Goal: Task Accomplishment & Management: Complete application form

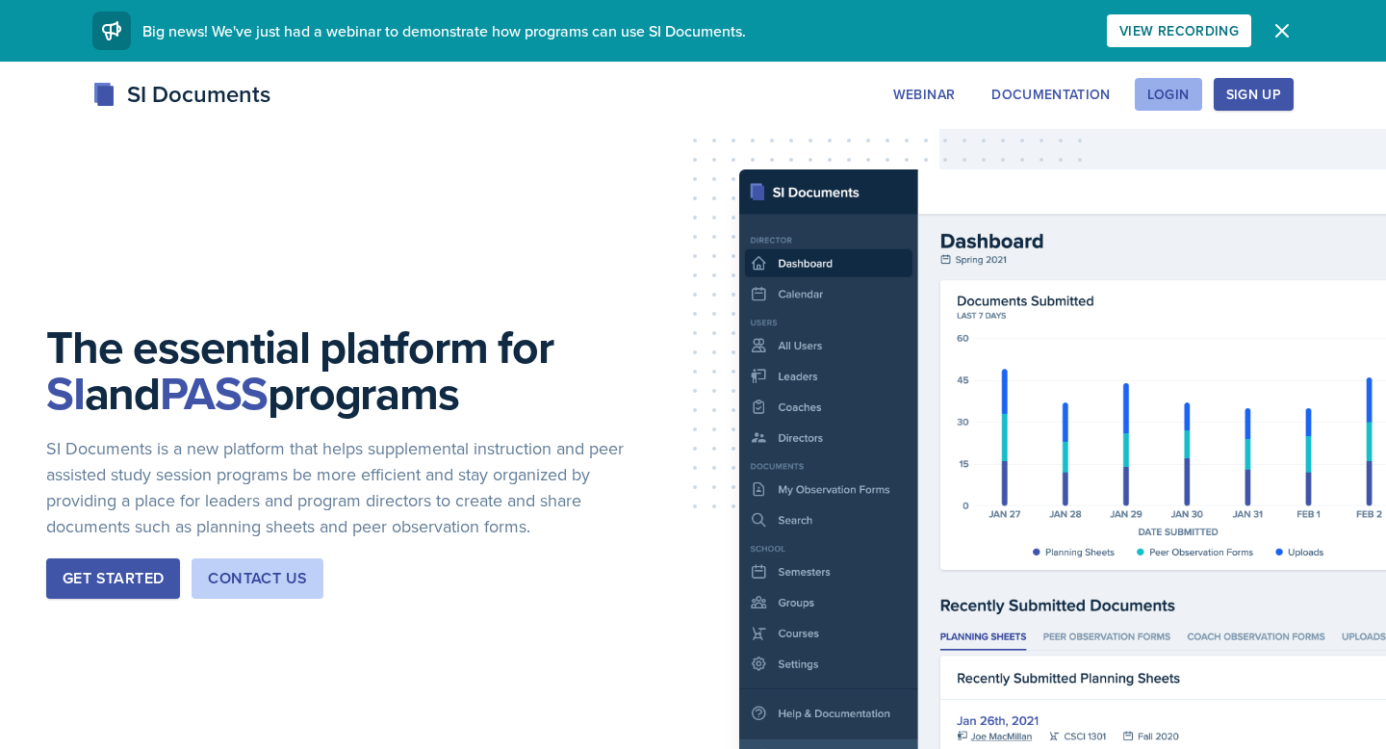
click at [1177, 98] on div "Login" at bounding box center [1169, 94] width 42 height 15
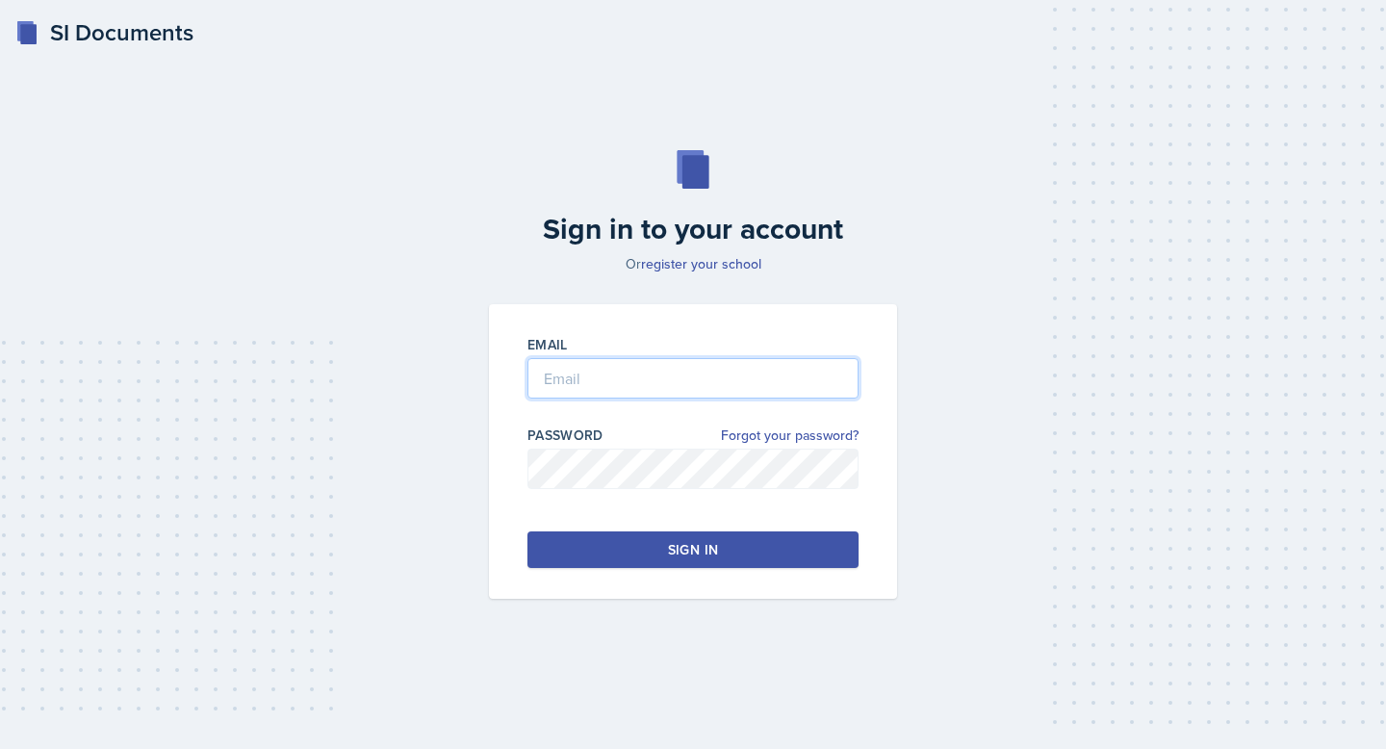
type input "[EMAIL_ADDRESS][DOMAIN_NAME]"
click at [594, 549] on button "Sign in" at bounding box center [693, 549] width 331 height 37
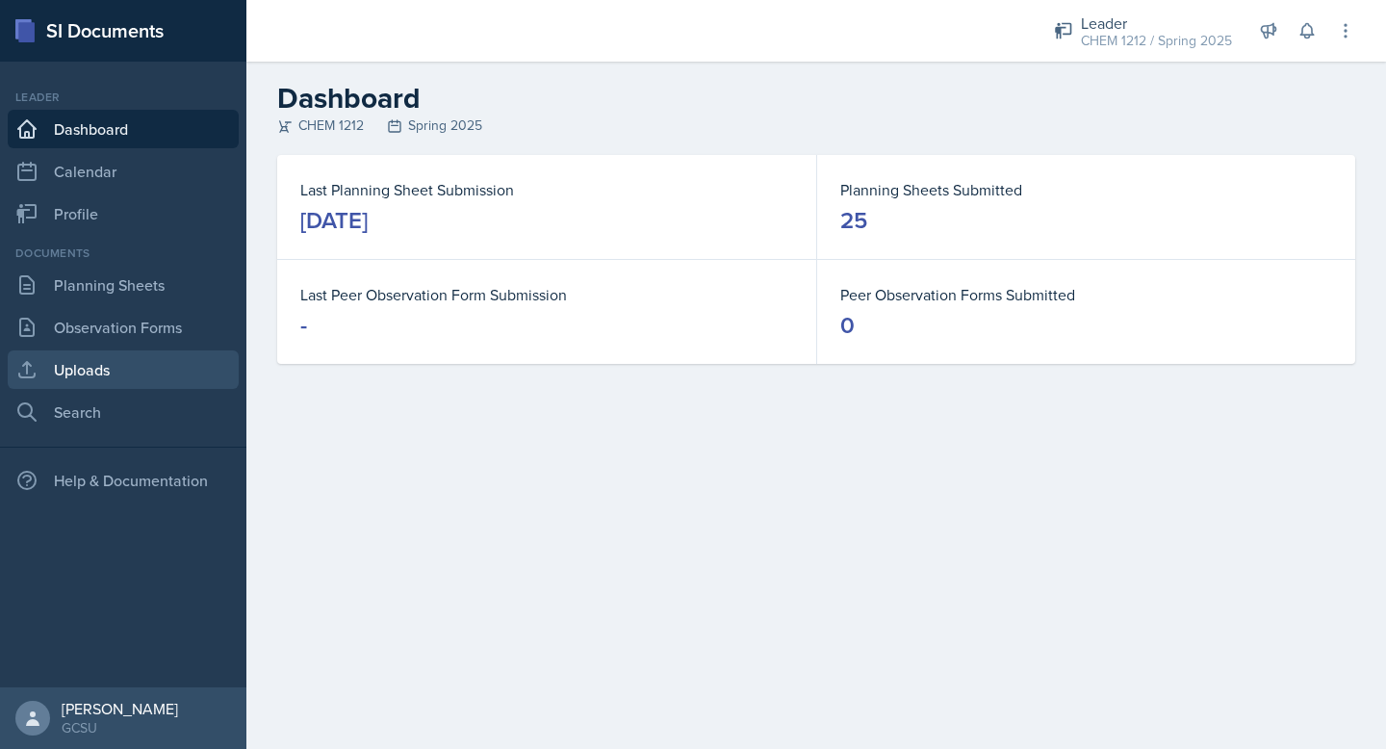
click at [120, 373] on link "Uploads" at bounding box center [123, 369] width 231 height 39
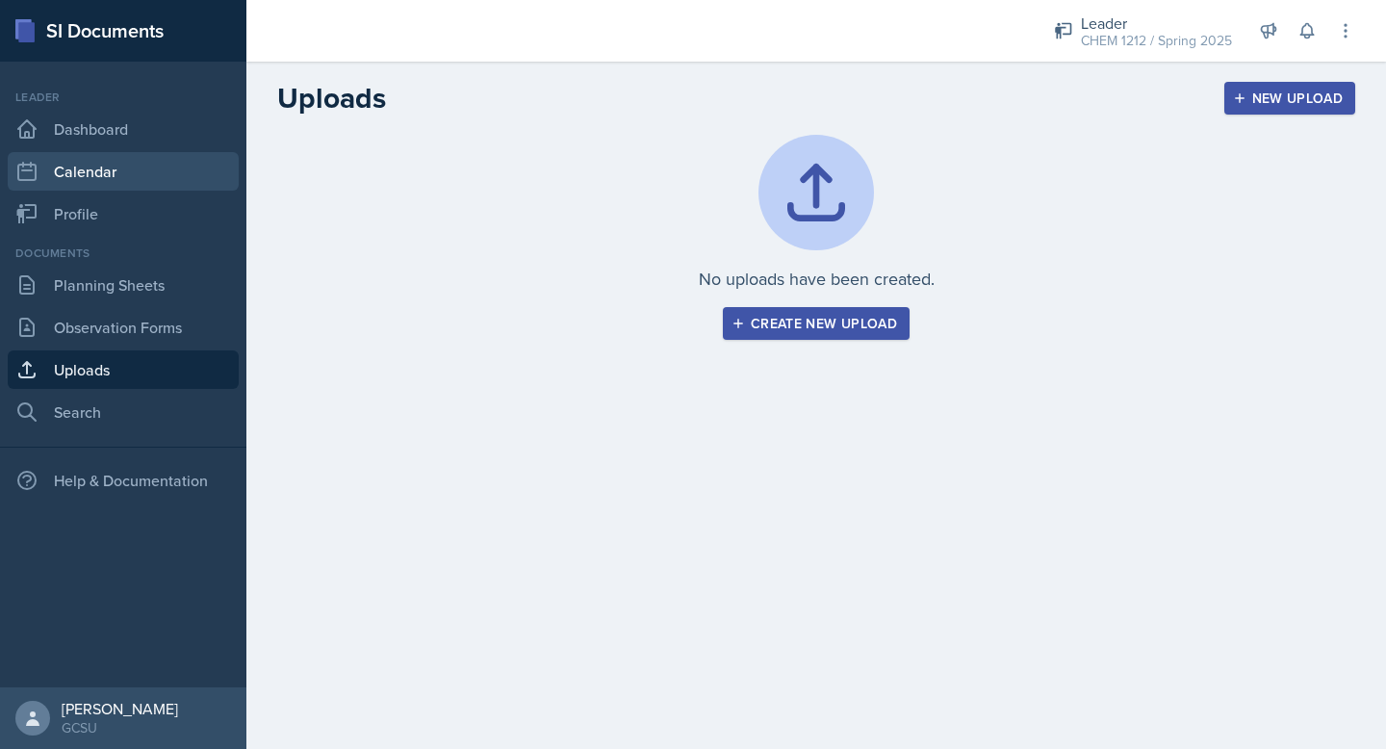
click at [82, 170] on link "Calendar" at bounding box center [123, 171] width 231 height 39
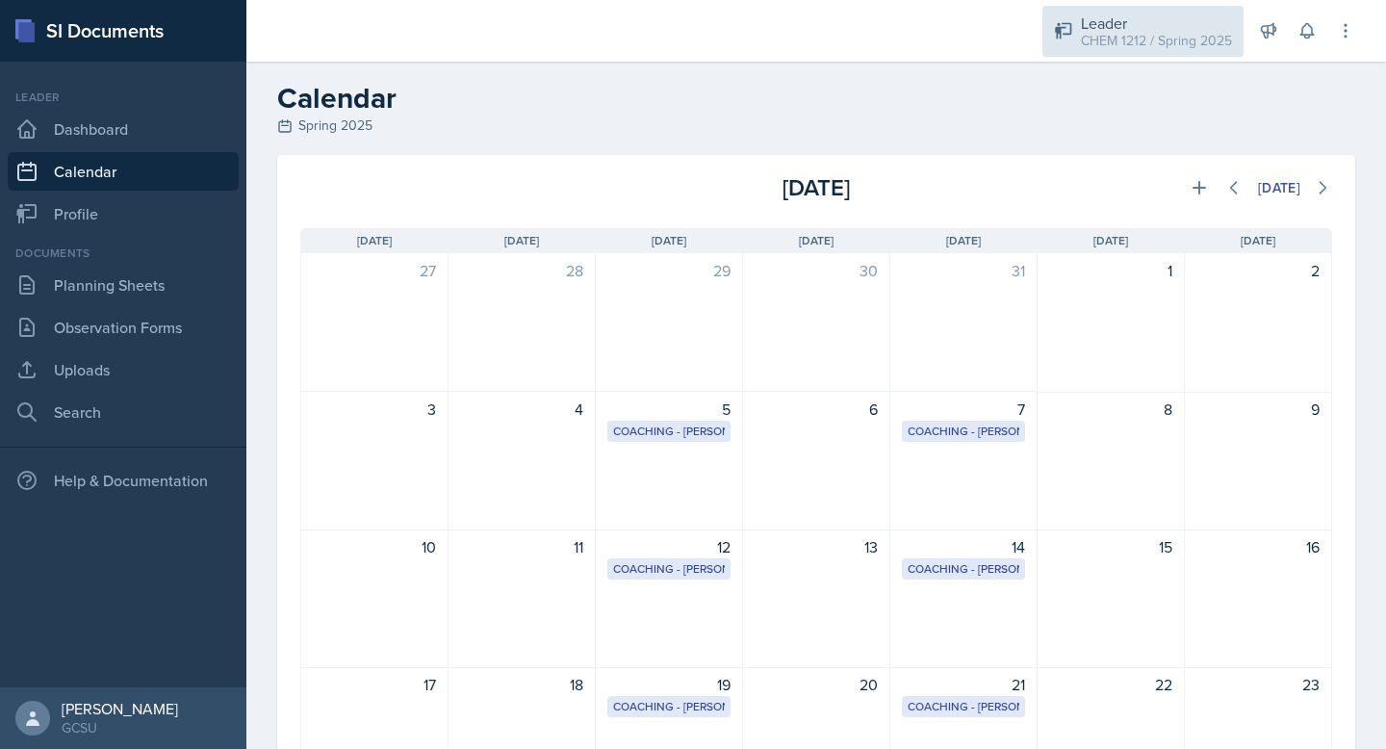
click at [1080, 51] on div "Leader CHEM 1212 / Spring 2025" at bounding box center [1143, 31] width 201 height 51
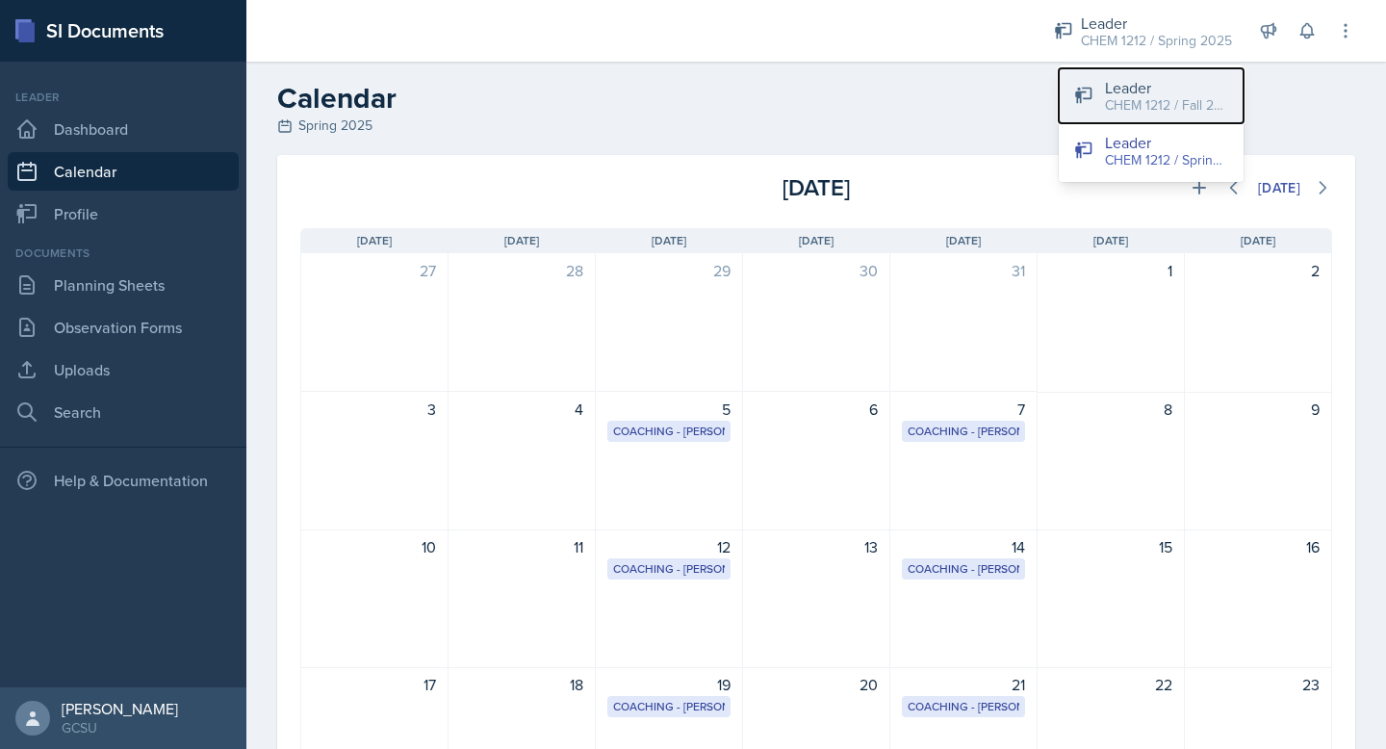
click at [1134, 107] on div "CHEM 1212 / Fall 2025" at bounding box center [1166, 105] width 123 height 20
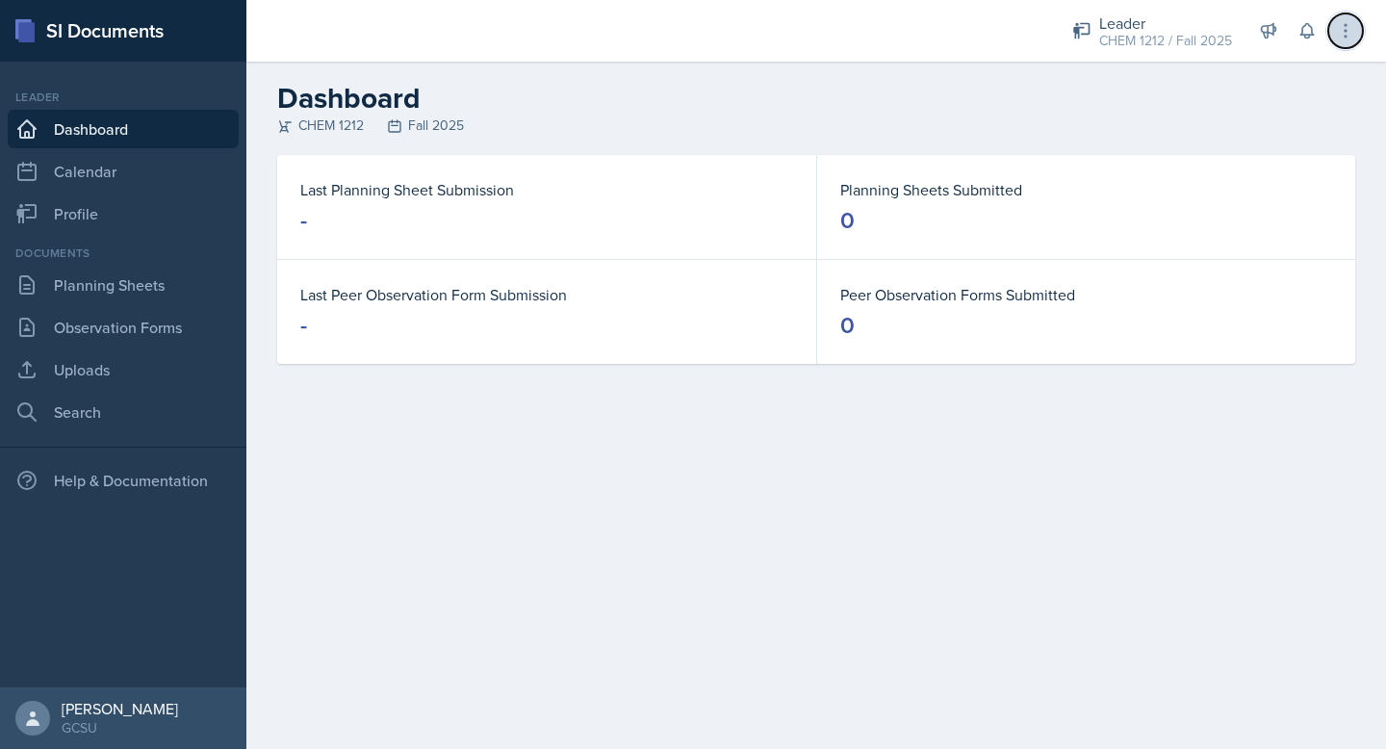
click at [1341, 38] on icon at bounding box center [1345, 30] width 19 height 19
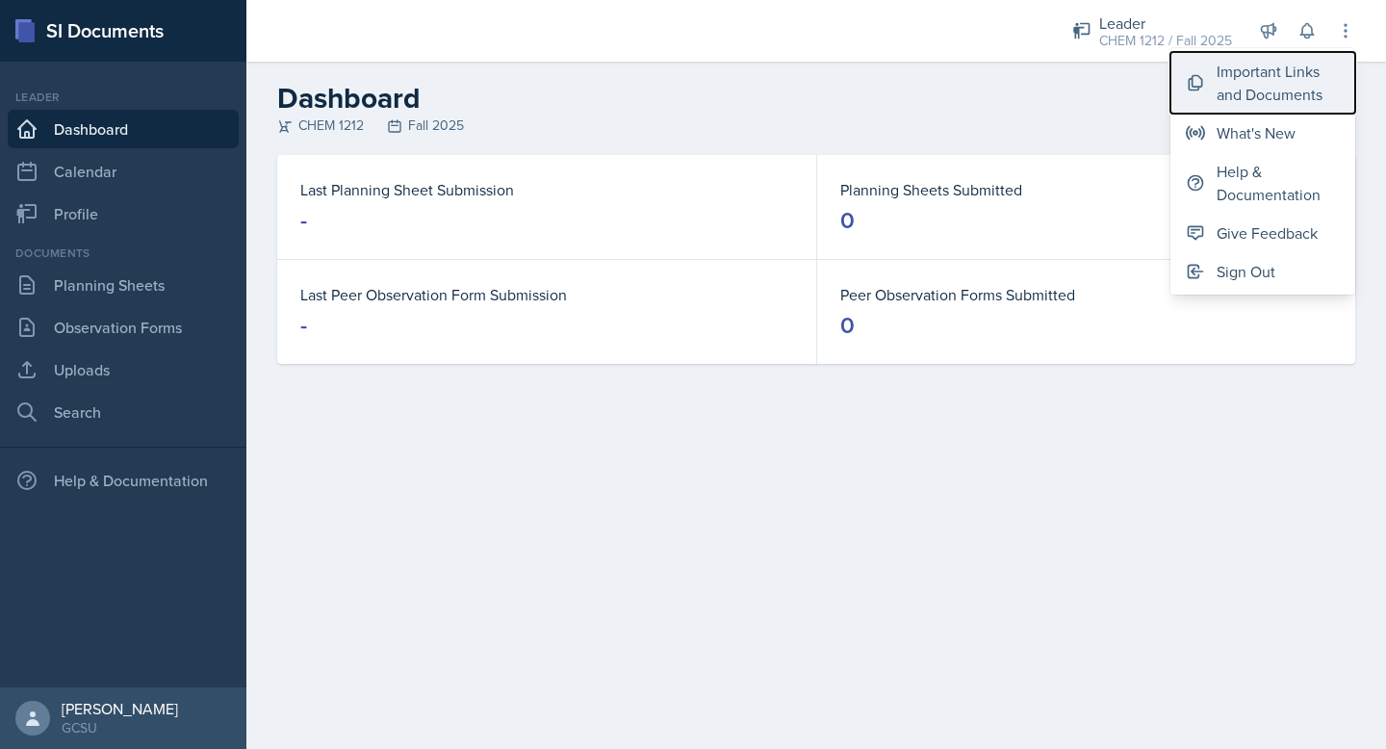
click at [1286, 83] on div "Important Links and Documents" at bounding box center [1278, 83] width 123 height 46
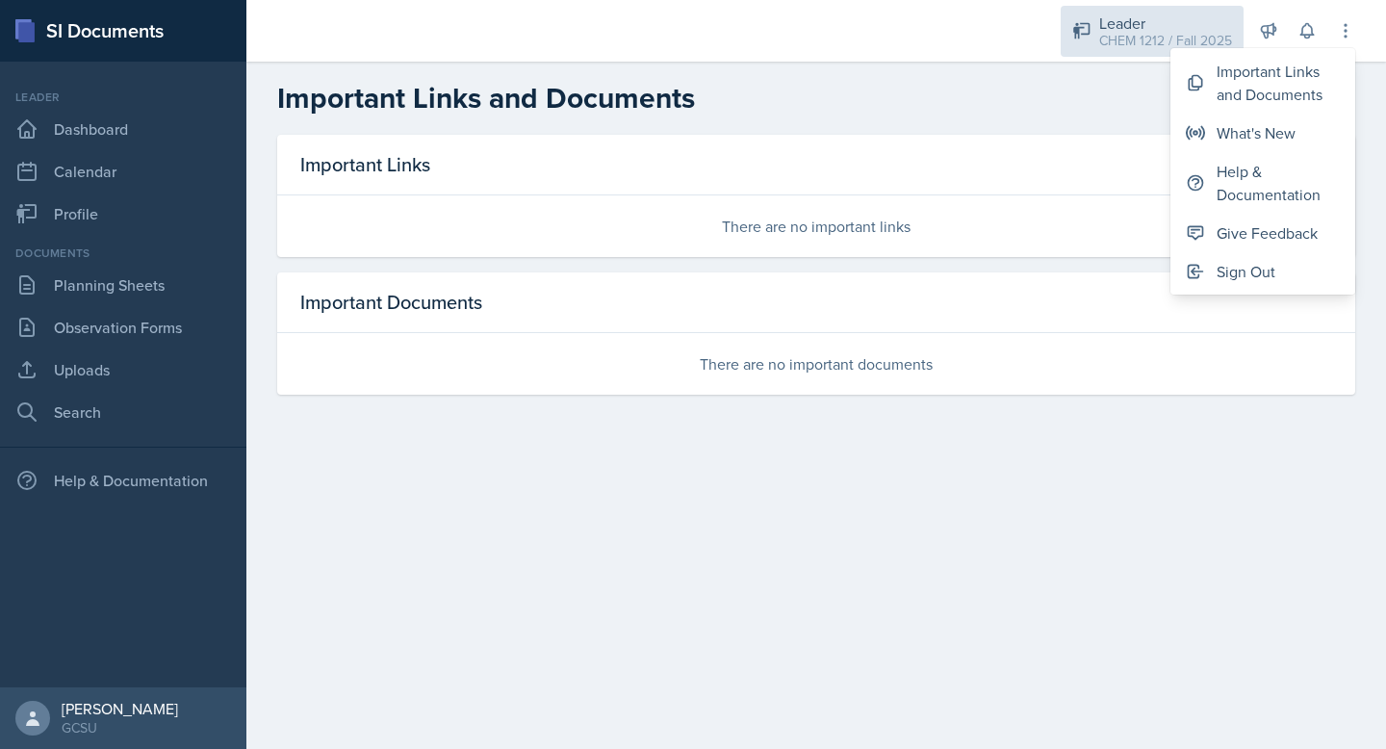
click at [1160, 29] on div "Leader" at bounding box center [1166, 23] width 133 height 23
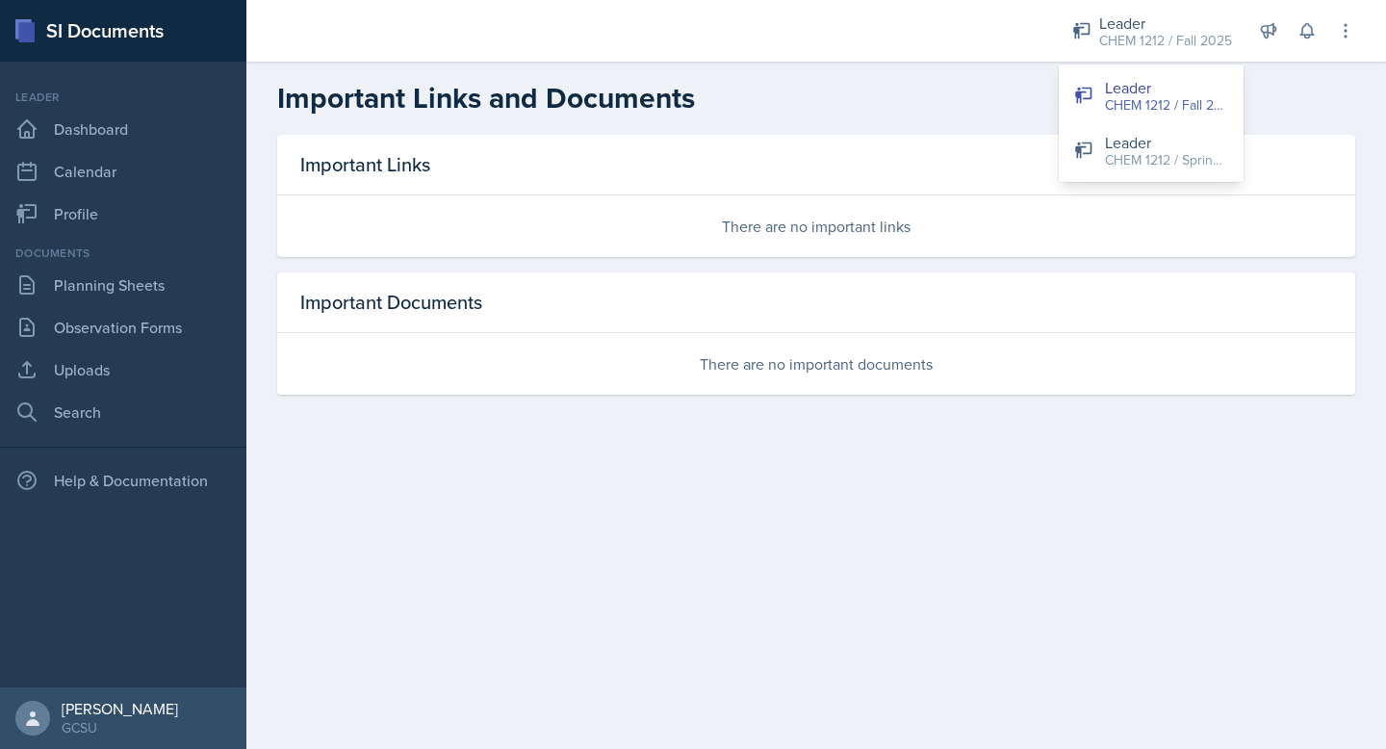
click at [866, 113] on h2 "Important Links and Documents" at bounding box center [816, 98] width 1078 height 35
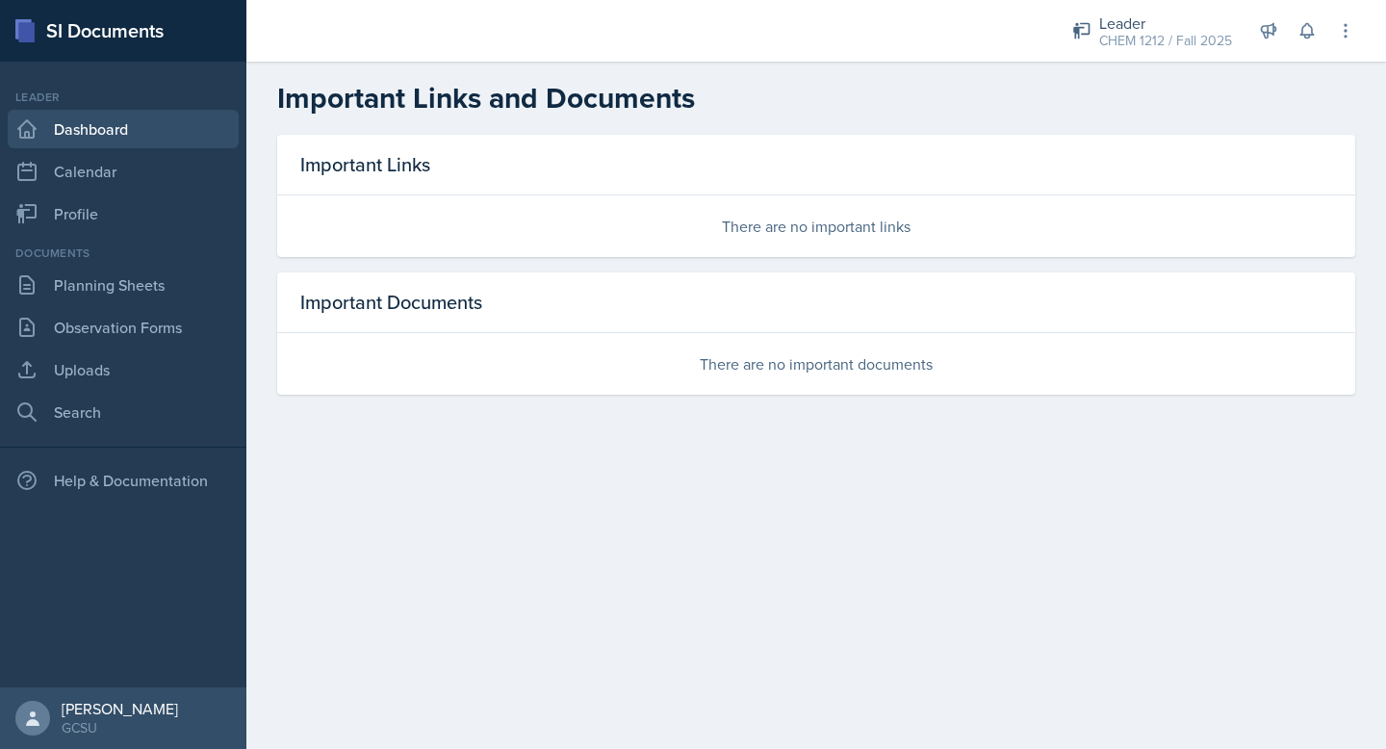
click at [161, 118] on link "Dashboard" at bounding box center [123, 129] width 231 height 39
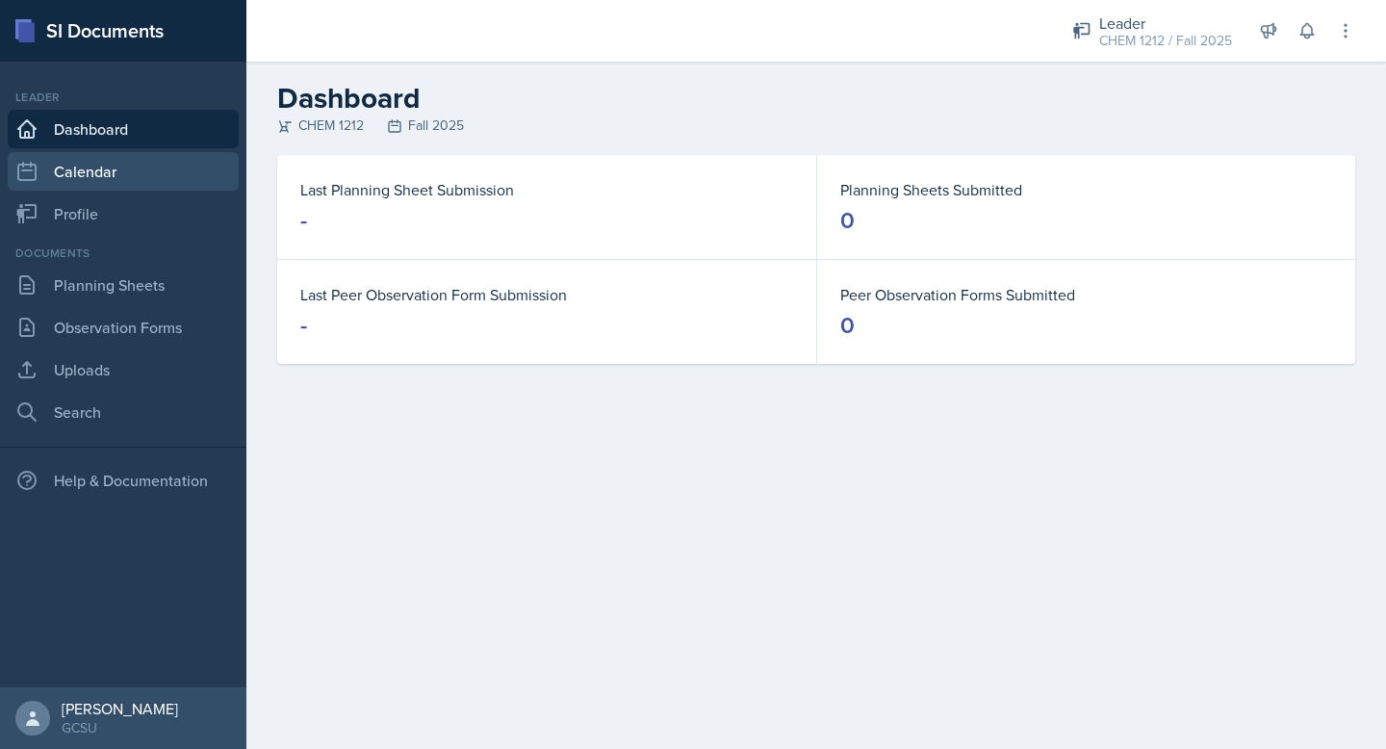
click at [142, 171] on link "Calendar" at bounding box center [123, 171] width 231 height 39
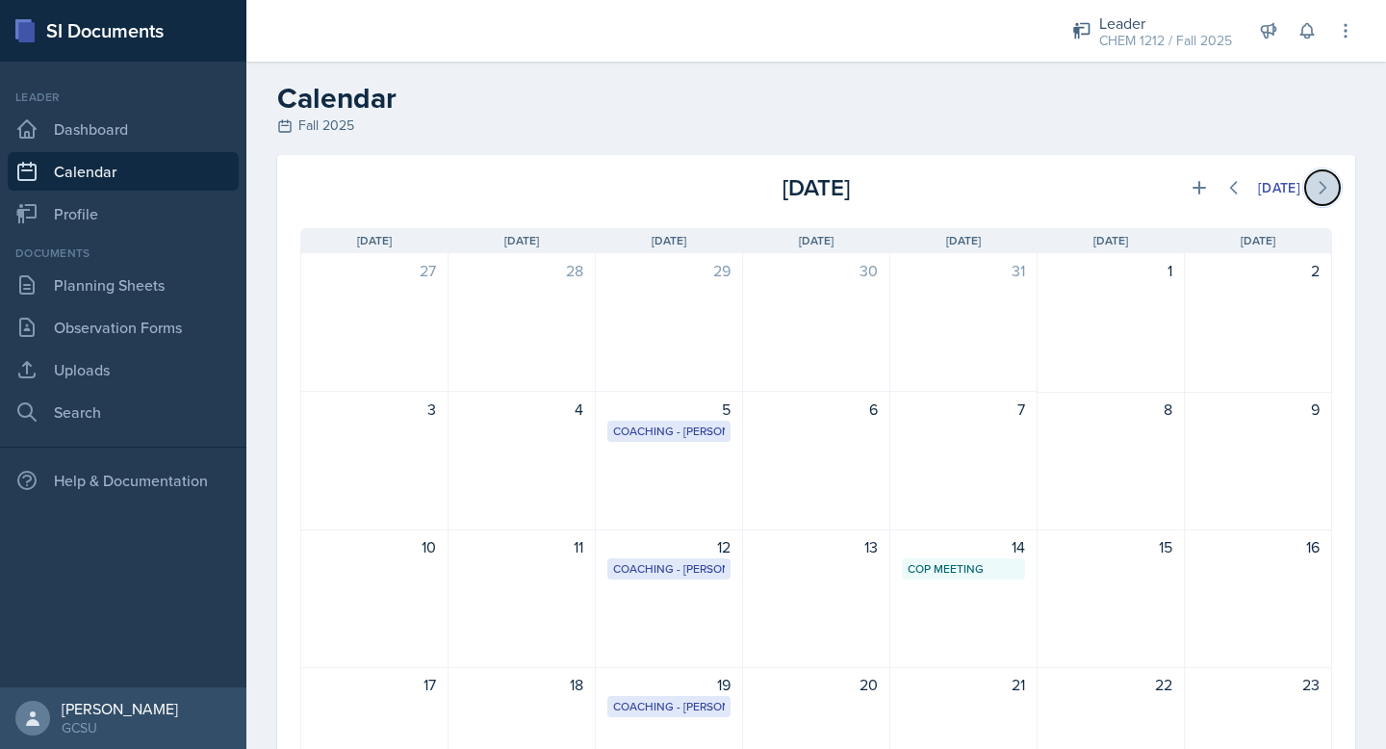
click at [1311, 186] on button at bounding box center [1323, 187] width 35 height 35
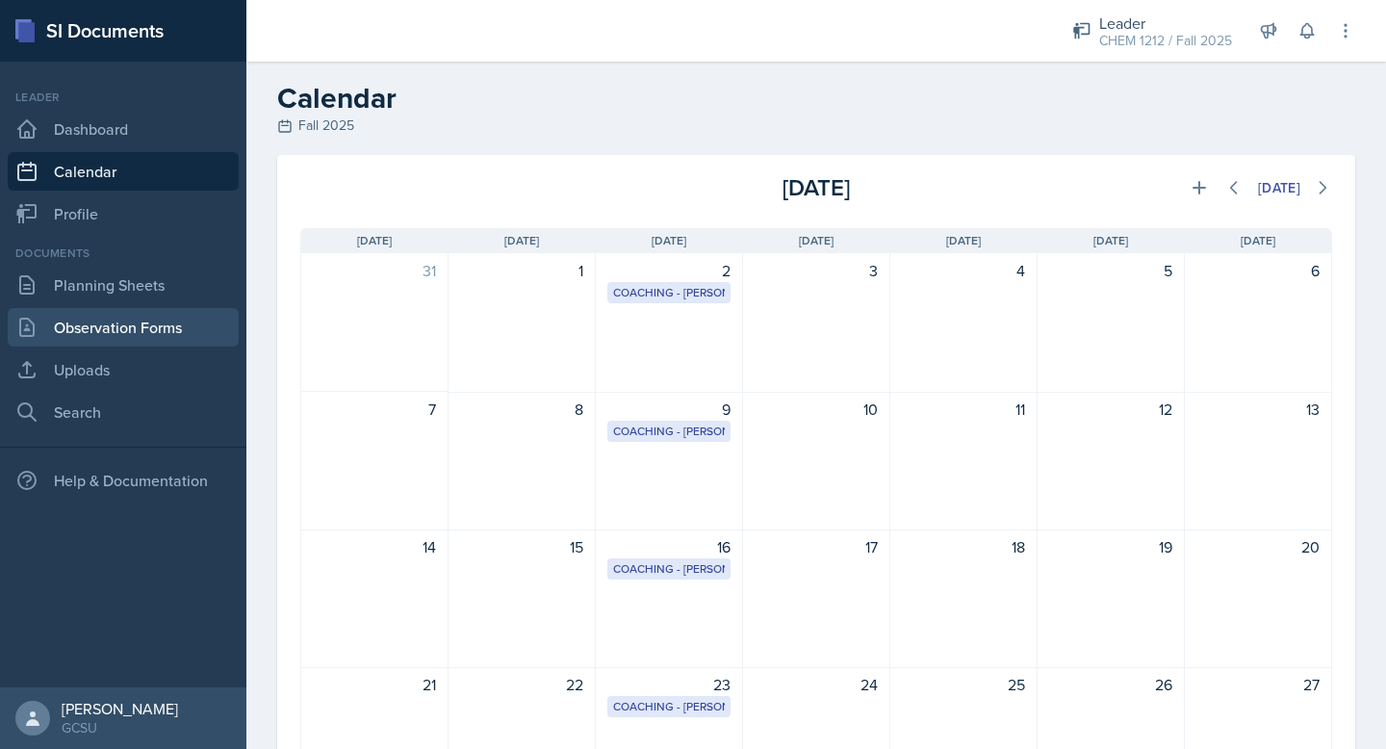
click at [148, 309] on link "Observation Forms" at bounding box center [123, 327] width 231 height 39
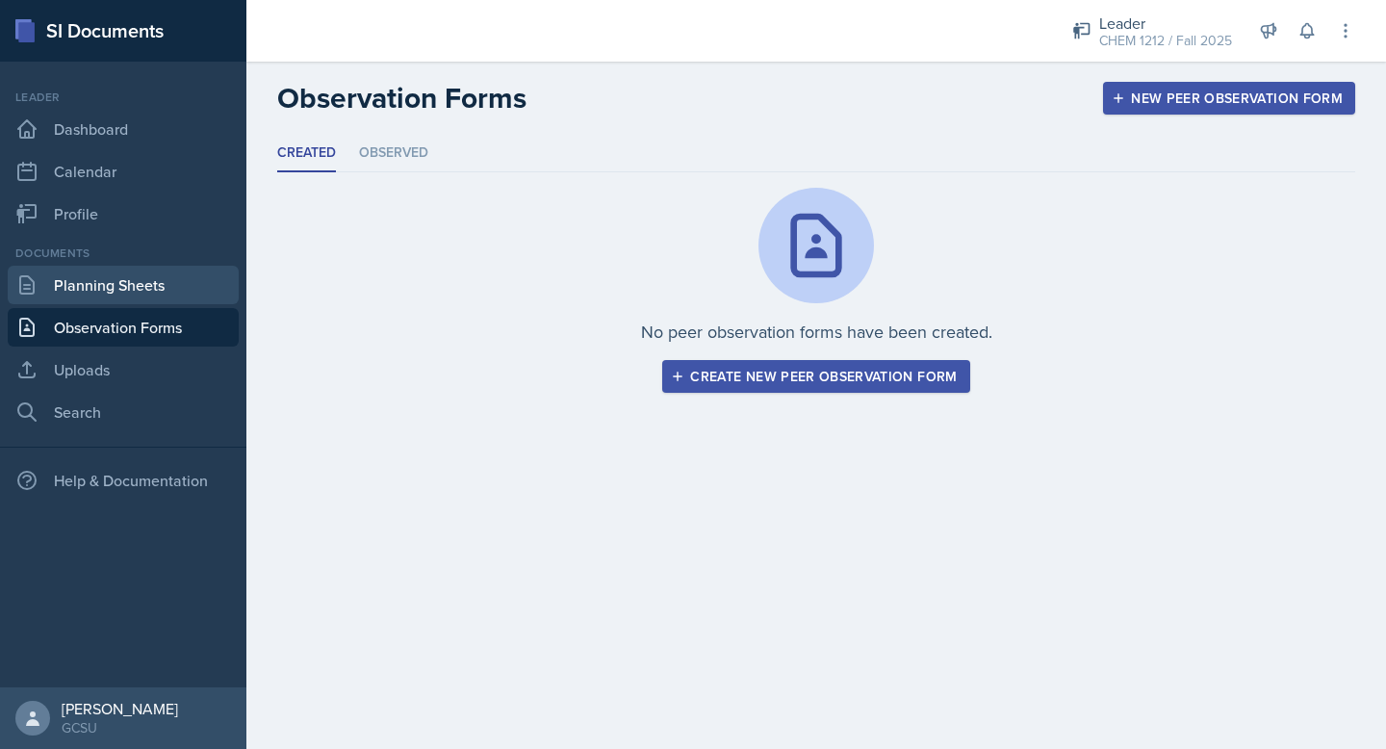
click at [148, 285] on link "Planning Sheets" at bounding box center [123, 285] width 231 height 39
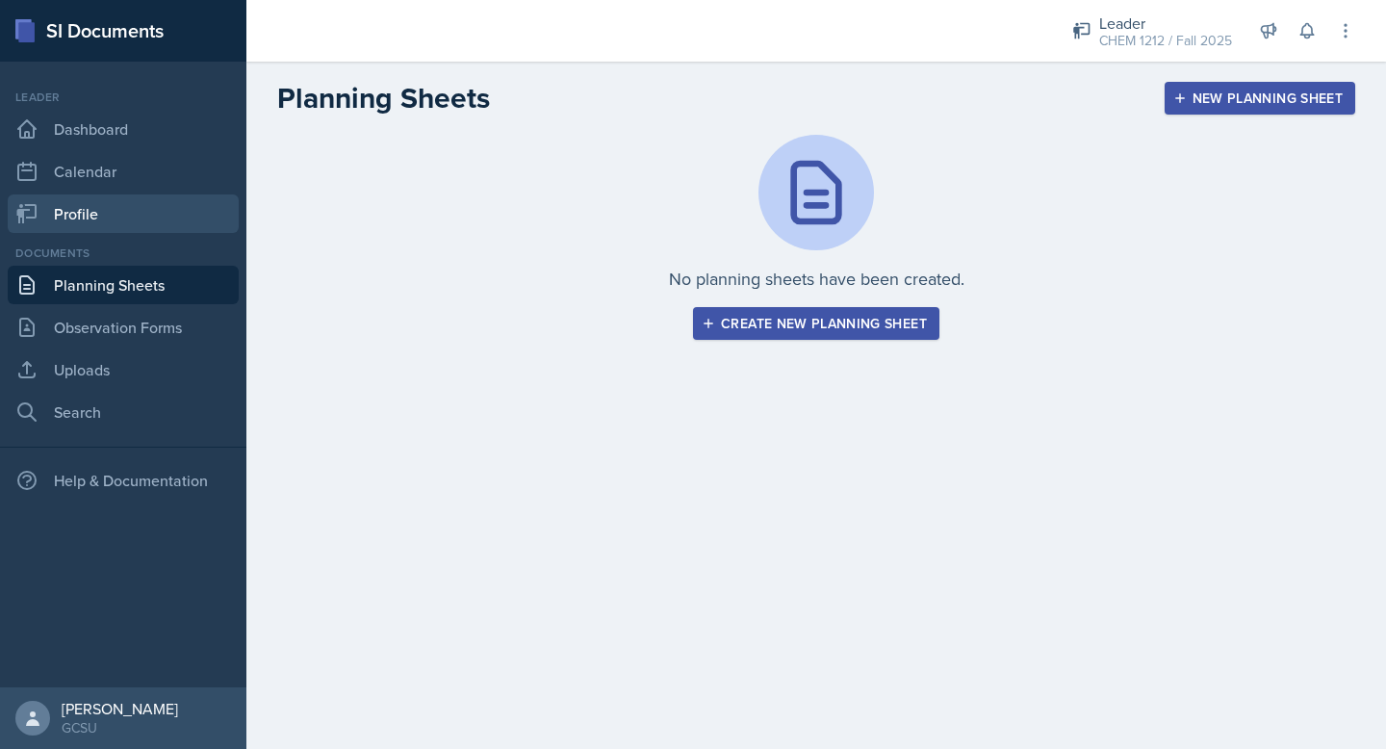
click at [137, 208] on link "Profile" at bounding box center [123, 213] width 231 height 39
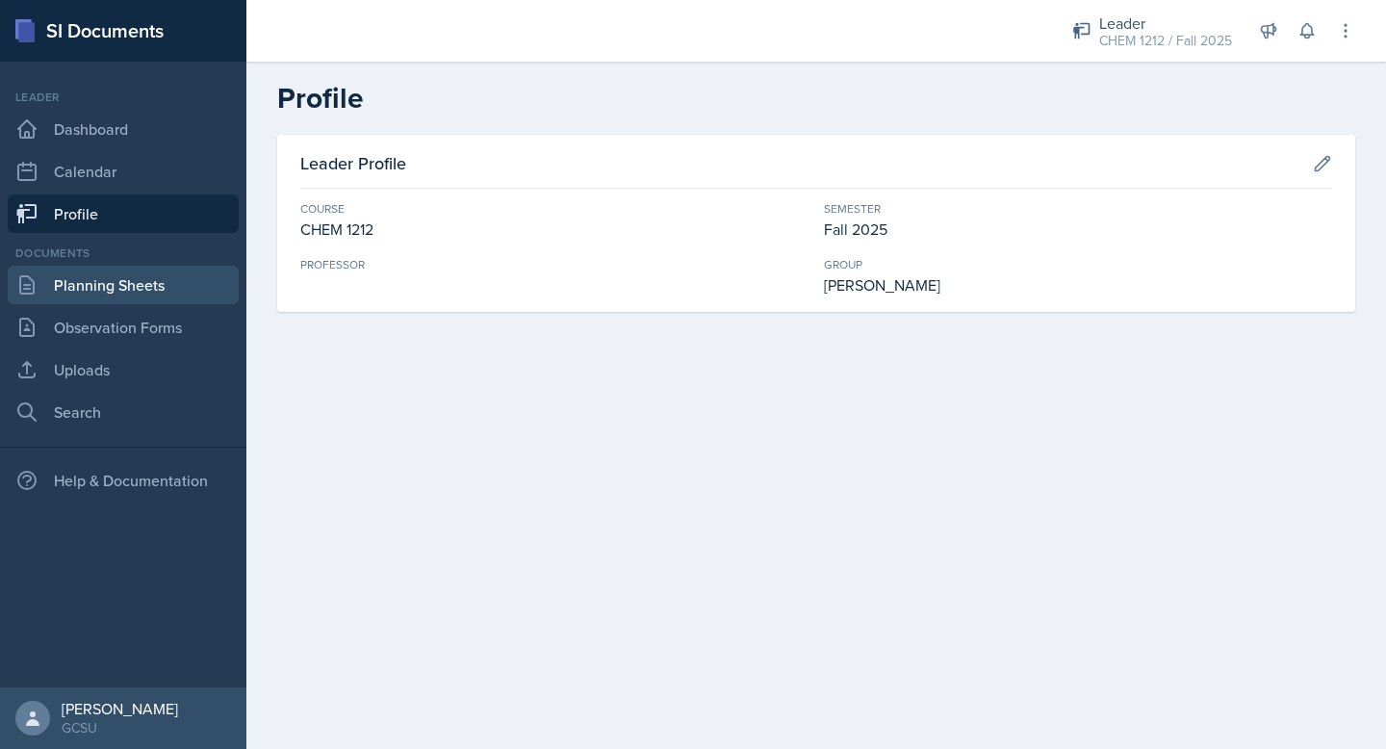
click at [135, 286] on link "Planning Sheets" at bounding box center [123, 285] width 231 height 39
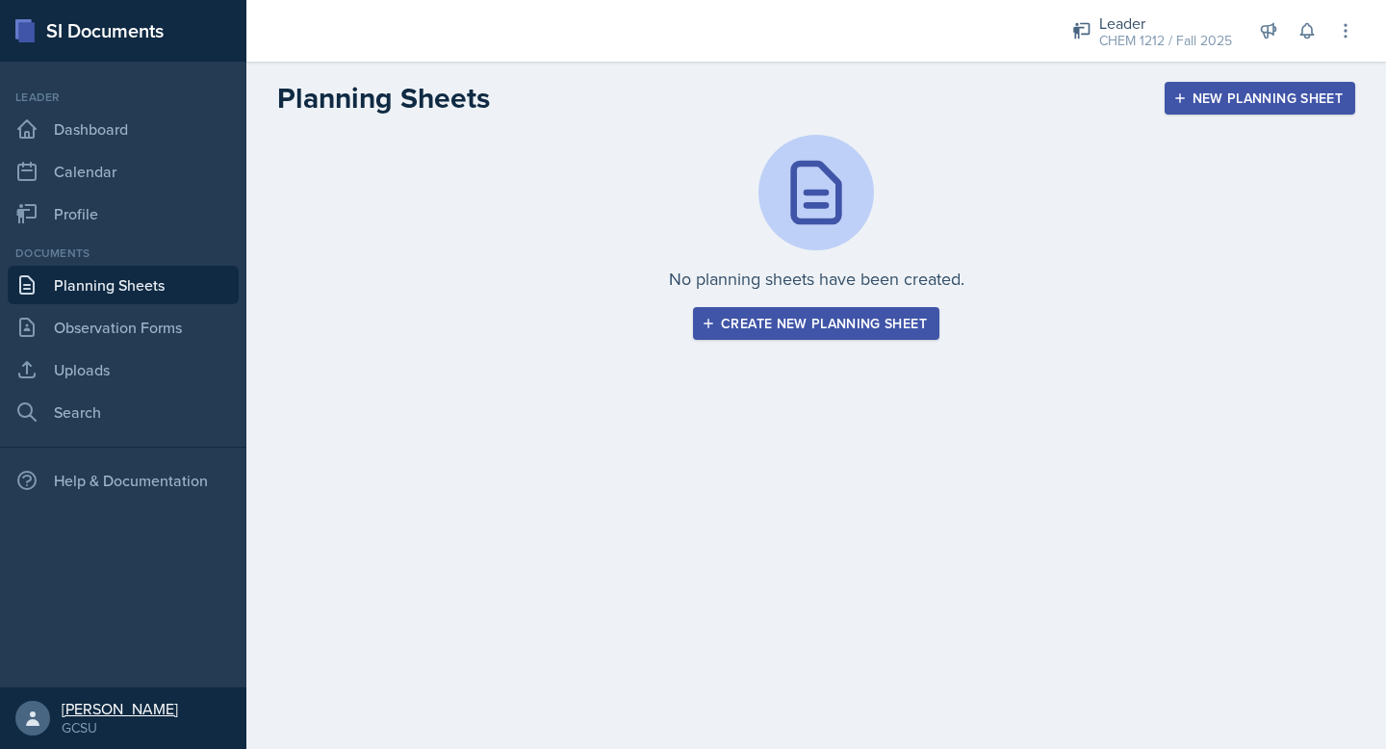
click at [91, 716] on div "[PERSON_NAME]" at bounding box center [120, 708] width 117 height 19
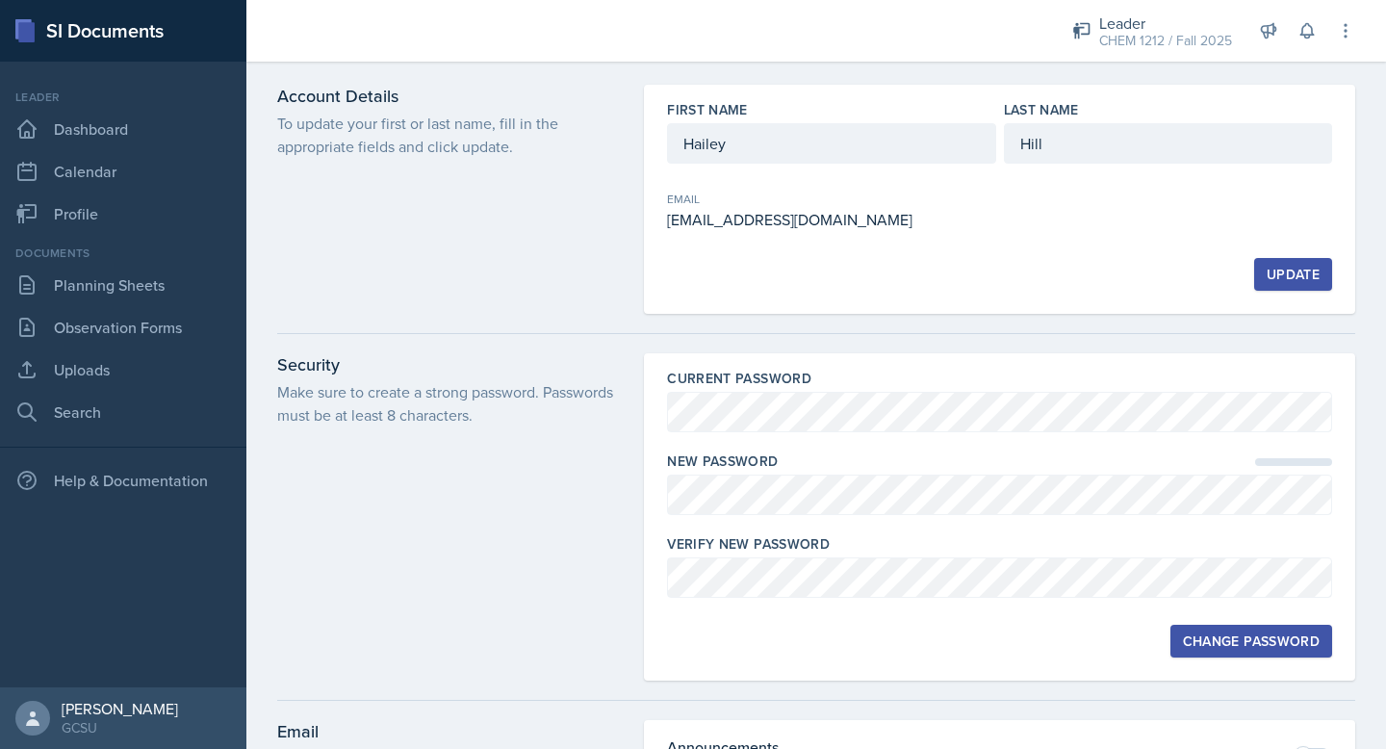
click at [1287, 279] on div "Update" at bounding box center [1293, 274] width 53 height 15
click at [106, 184] on link "Calendar" at bounding box center [123, 171] width 231 height 39
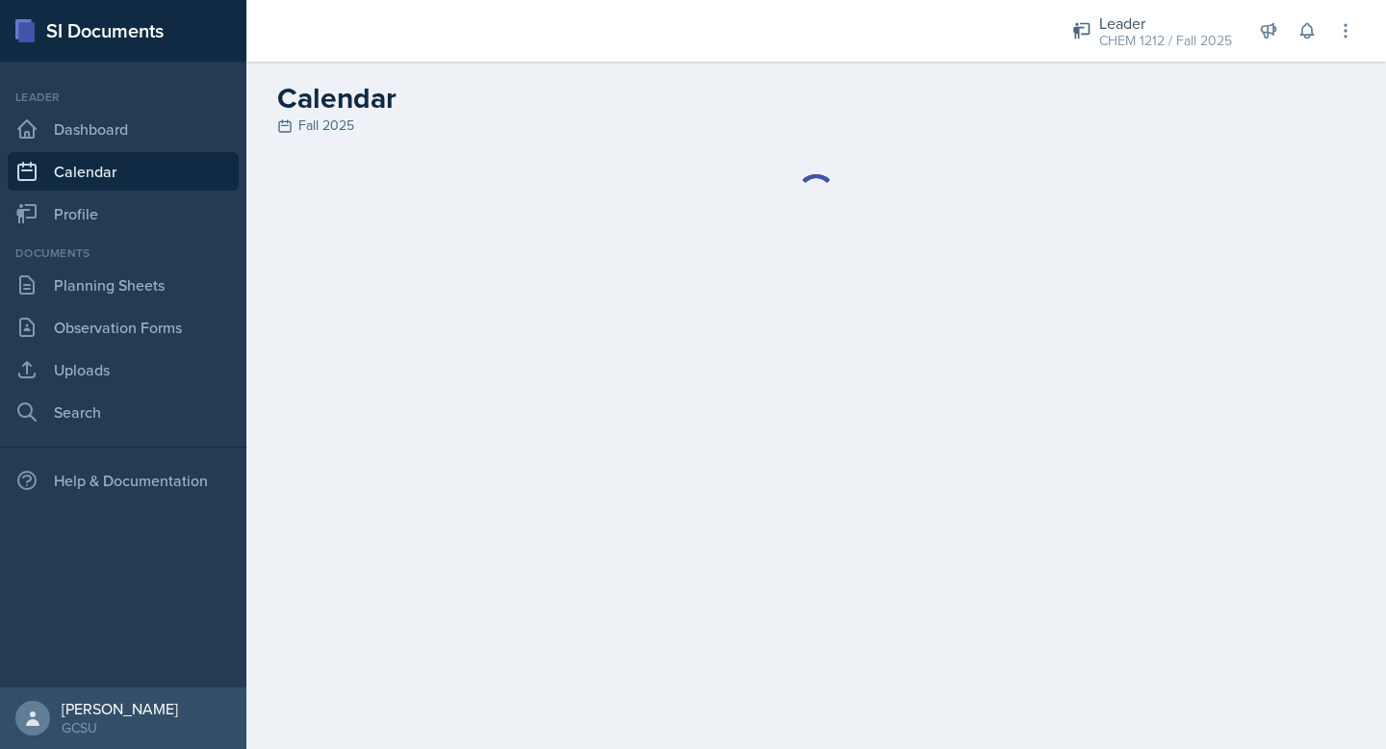
select select "6"
select select "PM"
select select "6"
select select "30"
select select "PM"
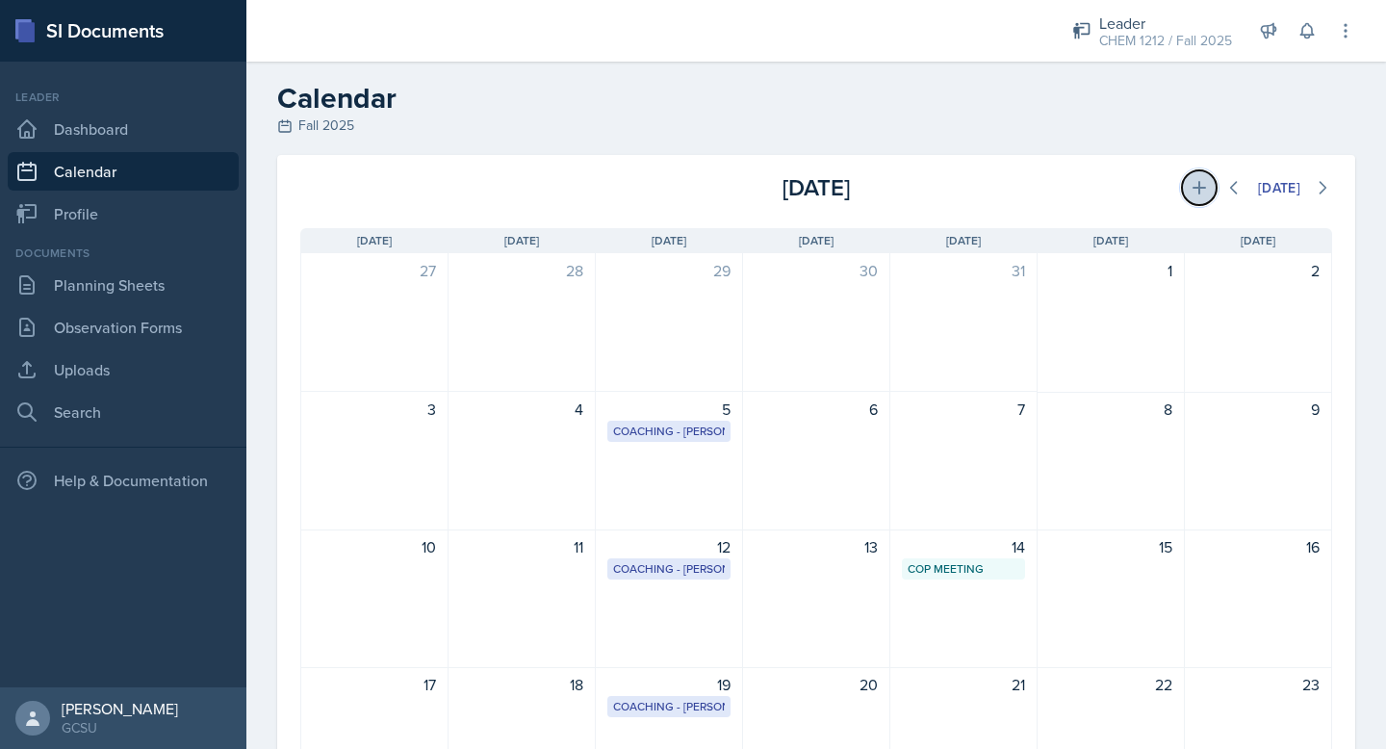
click at [1190, 189] on icon at bounding box center [1199, 187] width 19 height 19
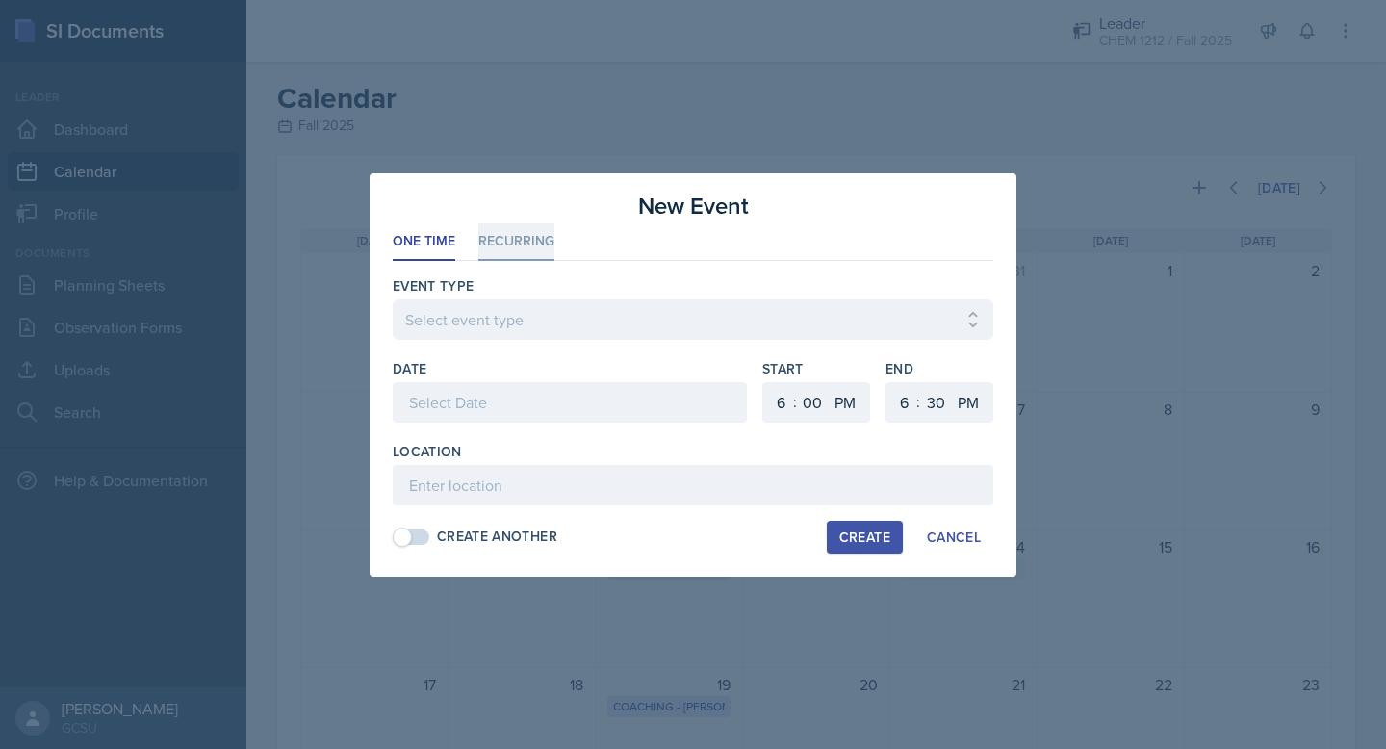
click at [521, 231] on li "Recurring" at bounding box center [517, 242] width 76 height 38
click at [508, 401] on button "Tu" at bounding box center [509, 402] width 44 height 39
click at [606, 392] on button "Th" at bounding box center [603, 402] width 45 height 39
click at [828, 407] on select "AM PM" at bounding box center [847, 402] width 39 height 40
click at [782, 404] on select "1 2 3 4 5 6 7 8 9 10 11 12" at bounding box center [779, 402] width 31 height 40
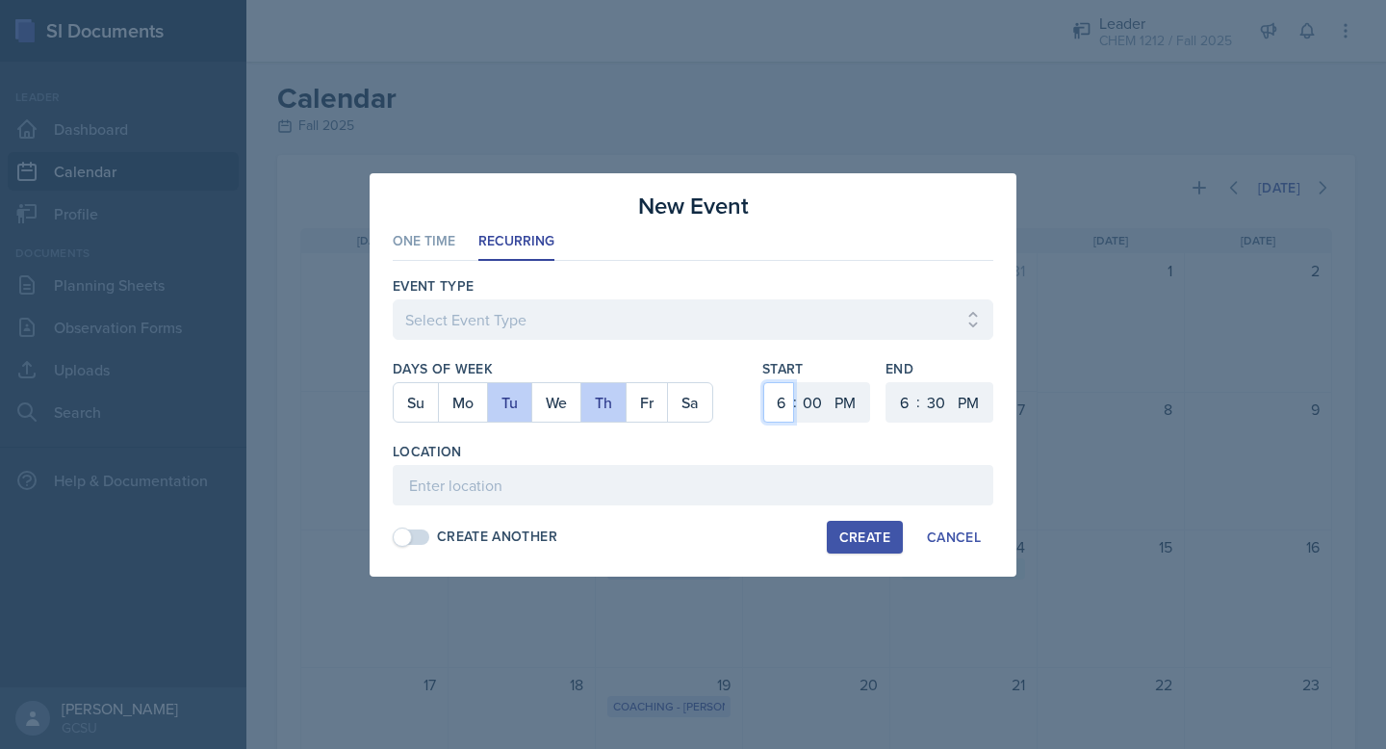
select select "5"
click at [764, 382] on select "1 2 3 4 5 6 7 8 9 10 11 12" at bounding box center [779, 402] width 31 height 40
click at [752, 432] on div "Days of Week Su Mo Tu We Th Fr Sa Start 1 2 3 4 5 6 7 8 9 10 11 12 : 00 05 10 1…" at bounding box center [693, 400] width 601 height 83
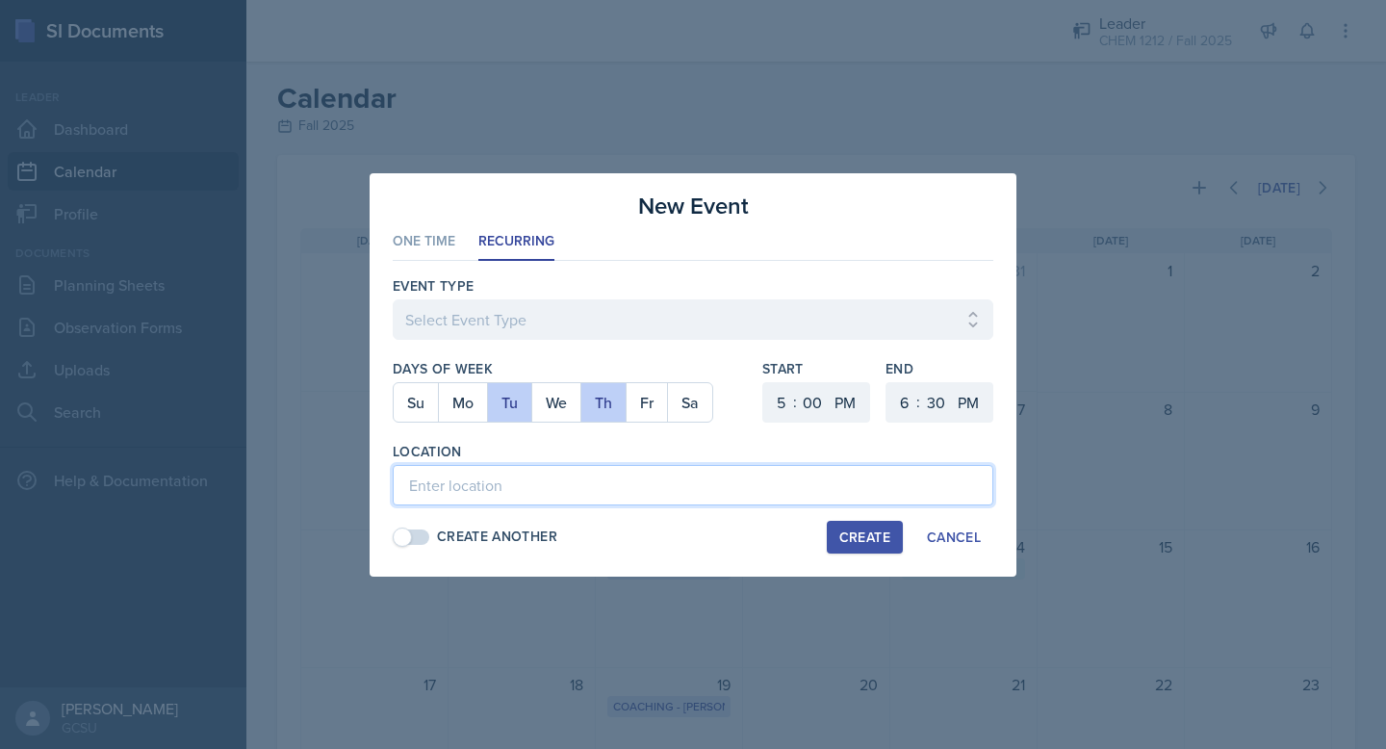
click at [553, 477] on input at bounding box center [693, 485] width 601 height 40
type input "A&S 236"
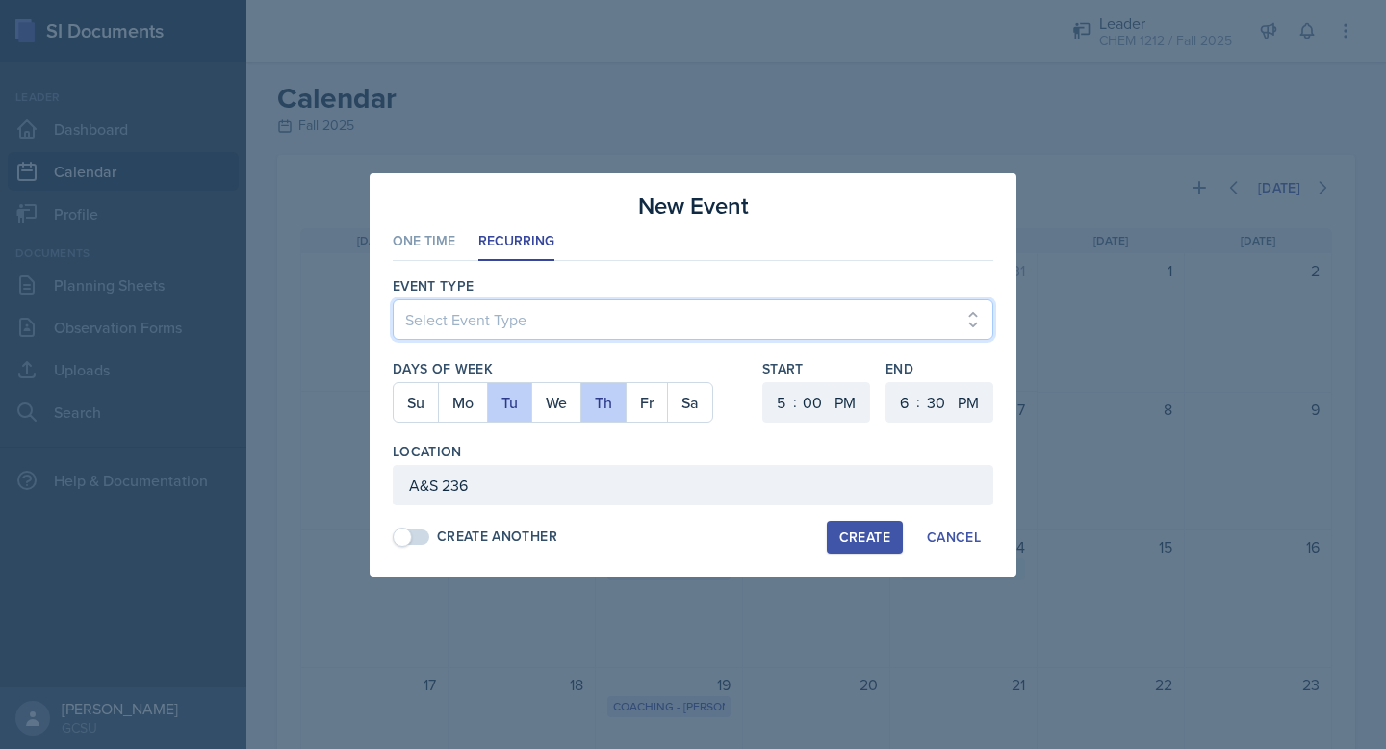
click at [571, 312] on select "Select Event Type Leader Training New Calendar Event SI Session" at bounding box center [693, 319] width 601 height 40
select select "700c1d41-4793-48d3-8616-e09499dfb71d"
click at [393, 299] on select "Select Event Type Leader Training New Calendar Event SI Session" at bounding box center [693, 319] width 601 height 40
click at [827, 529] on button "Create" at bounding box center [865, 537] width 76 height 33
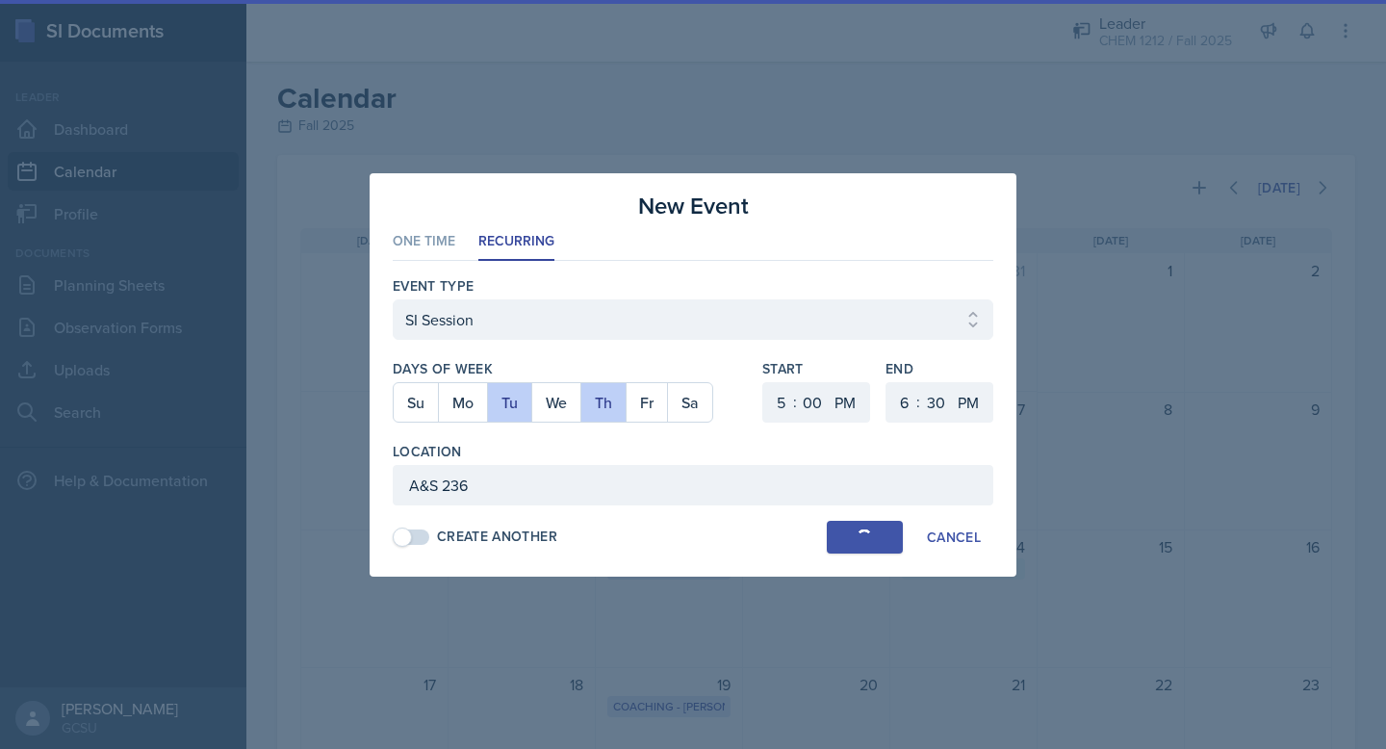
select select
select select "6"
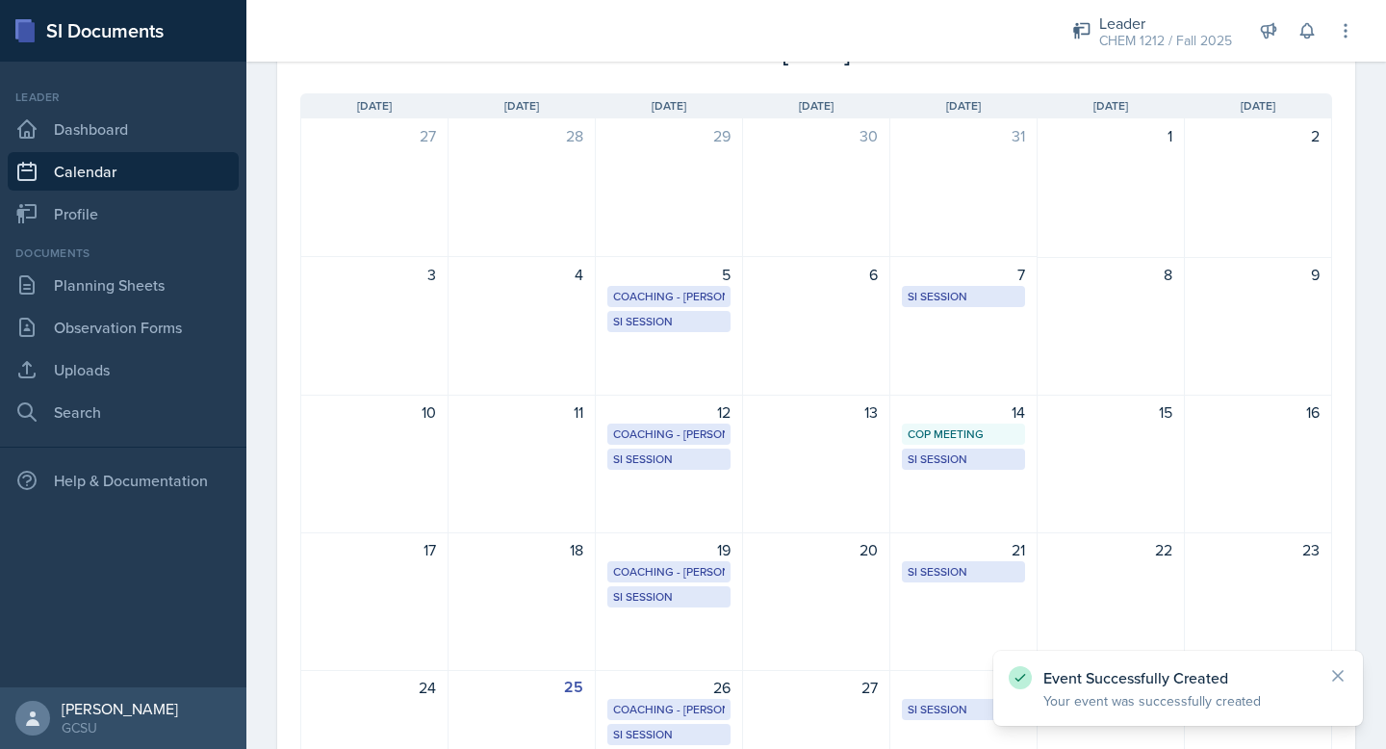
scroll to position [262, 0]
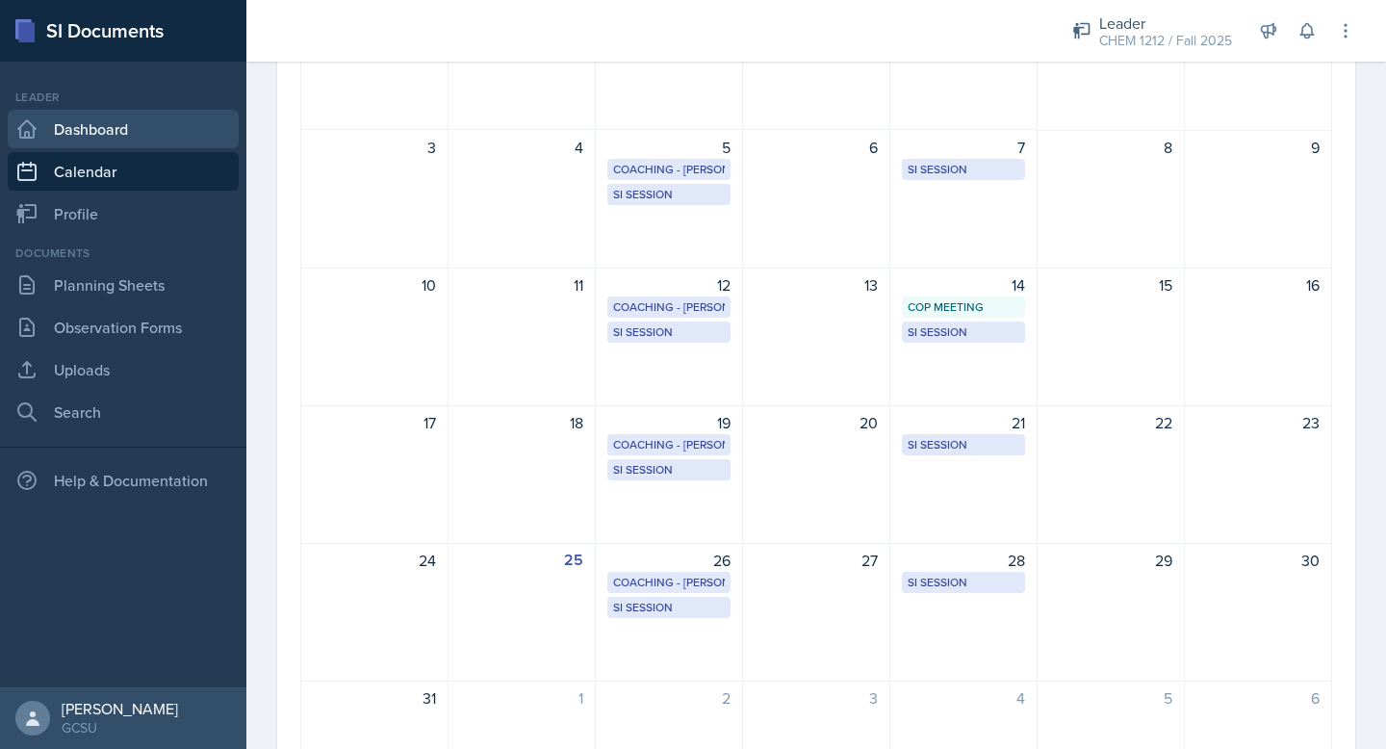
click at [89, 119] on link "Dashboard" at bounding box center [123, 129] width 231 height 39
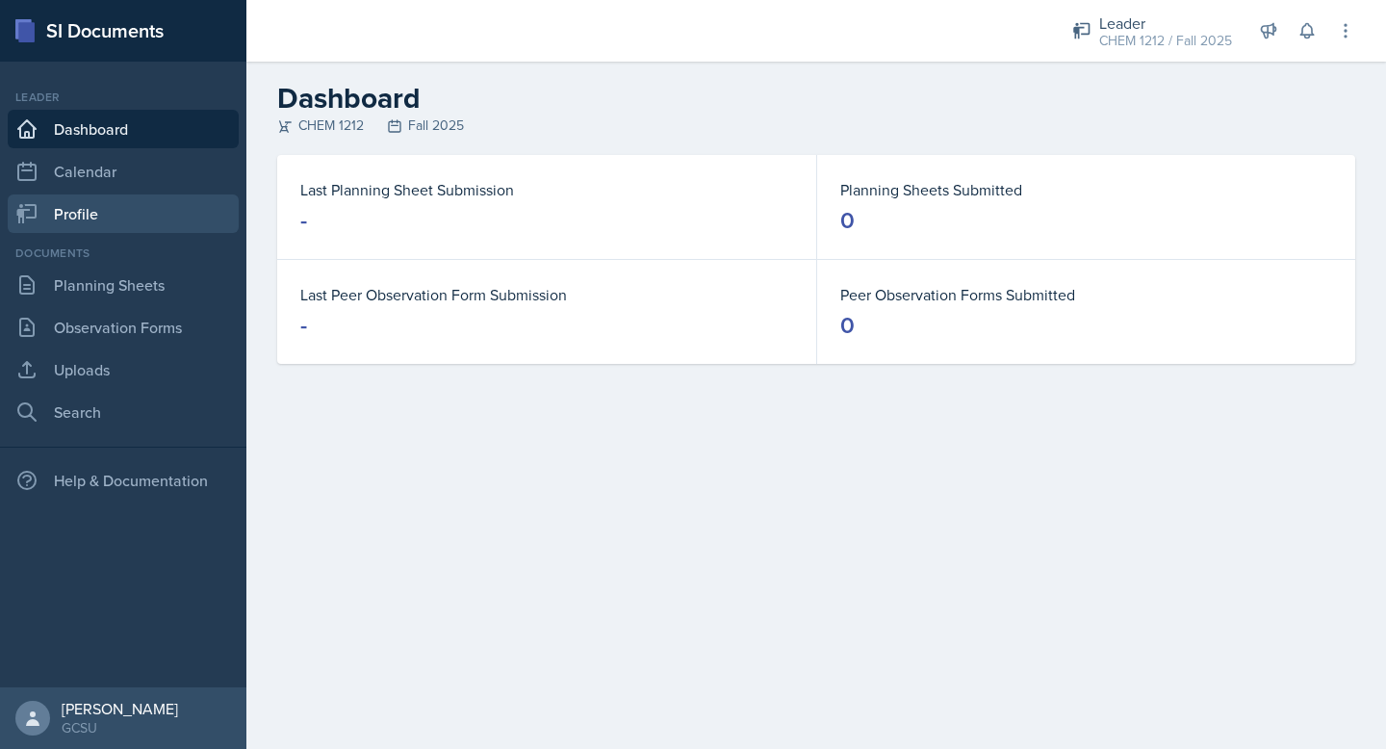
click at [89, 211] on link "Profile" at bounding box center [123, 213] width 231 height 39
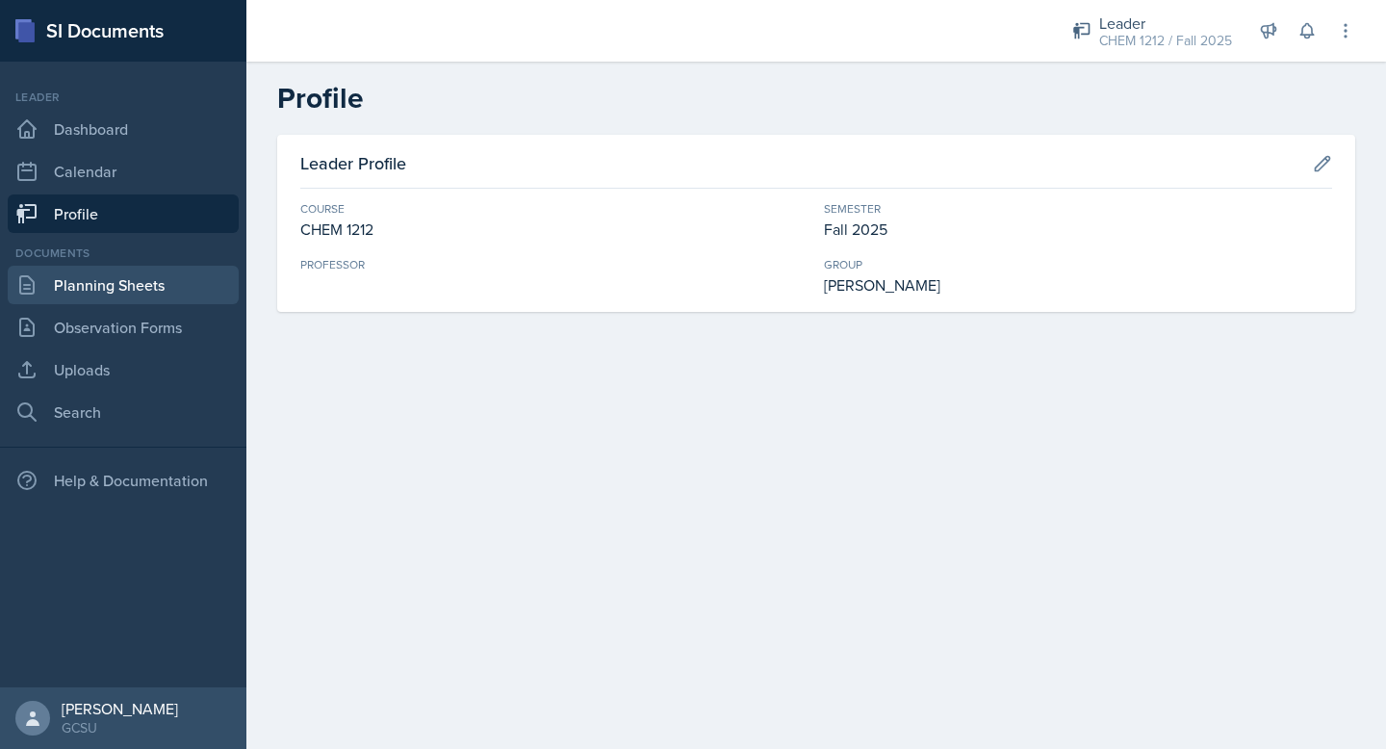
click at [114, 294] on link "Planning Sheets" at bounding box center [123, 285] width 231 height 39
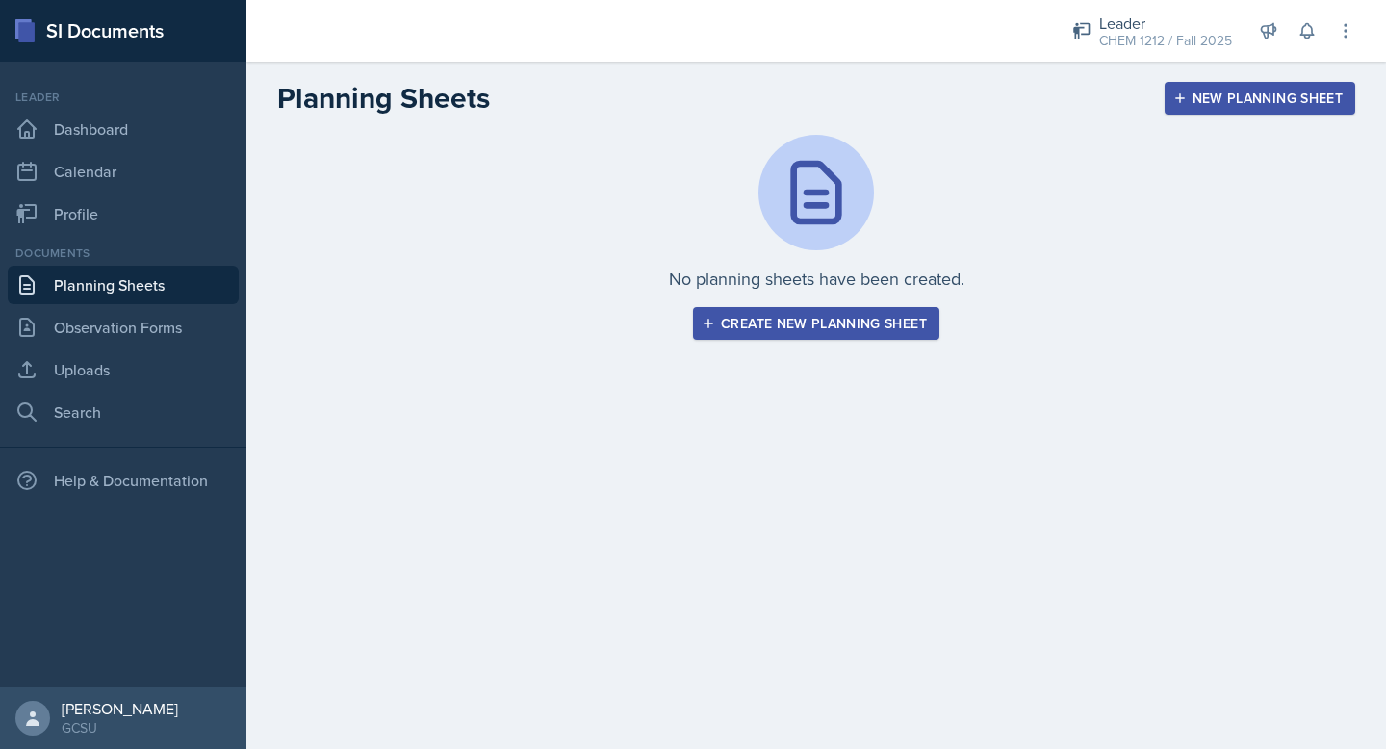
click at [1227, 110] on button "New Planning Sheet" at bounding box center [1260, 98] width 191 height 33
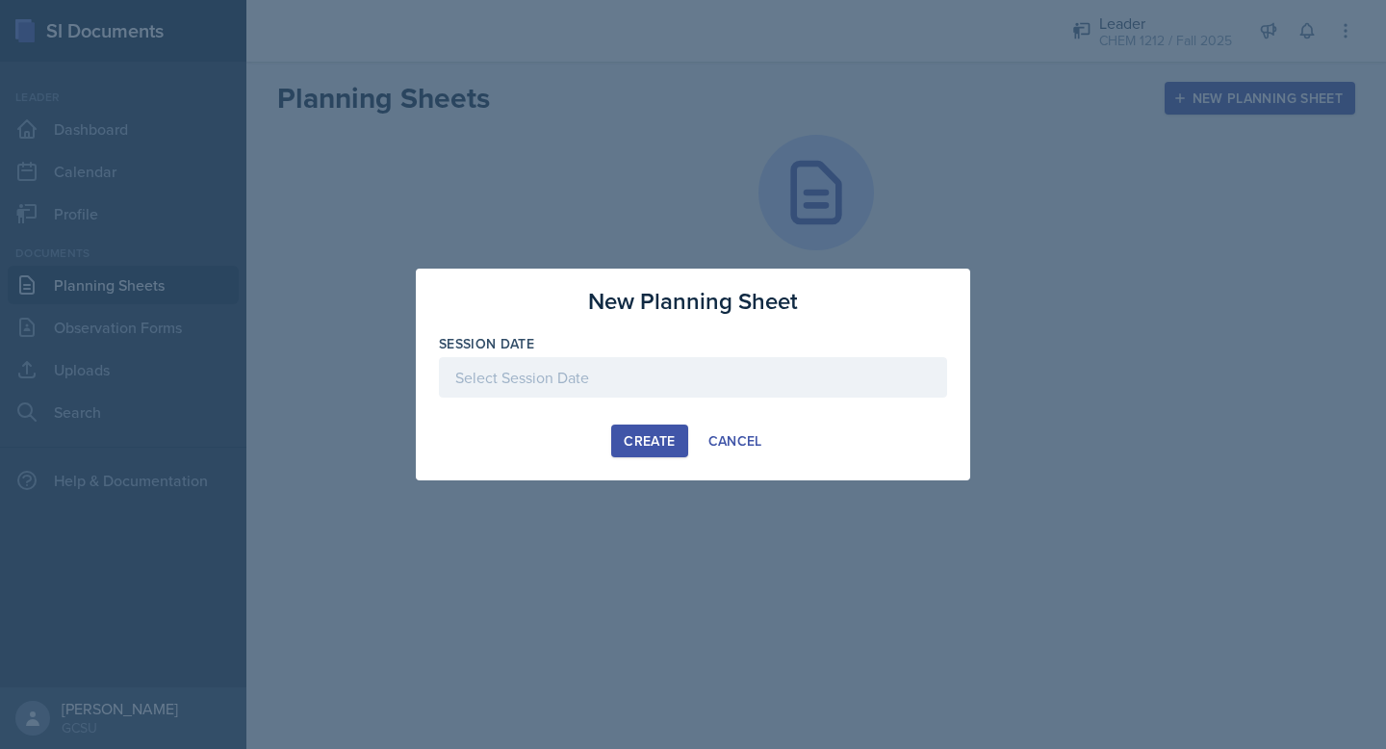
click at [635, 428] on button "Create" at bounding box center [649, 441] width 76 height 33
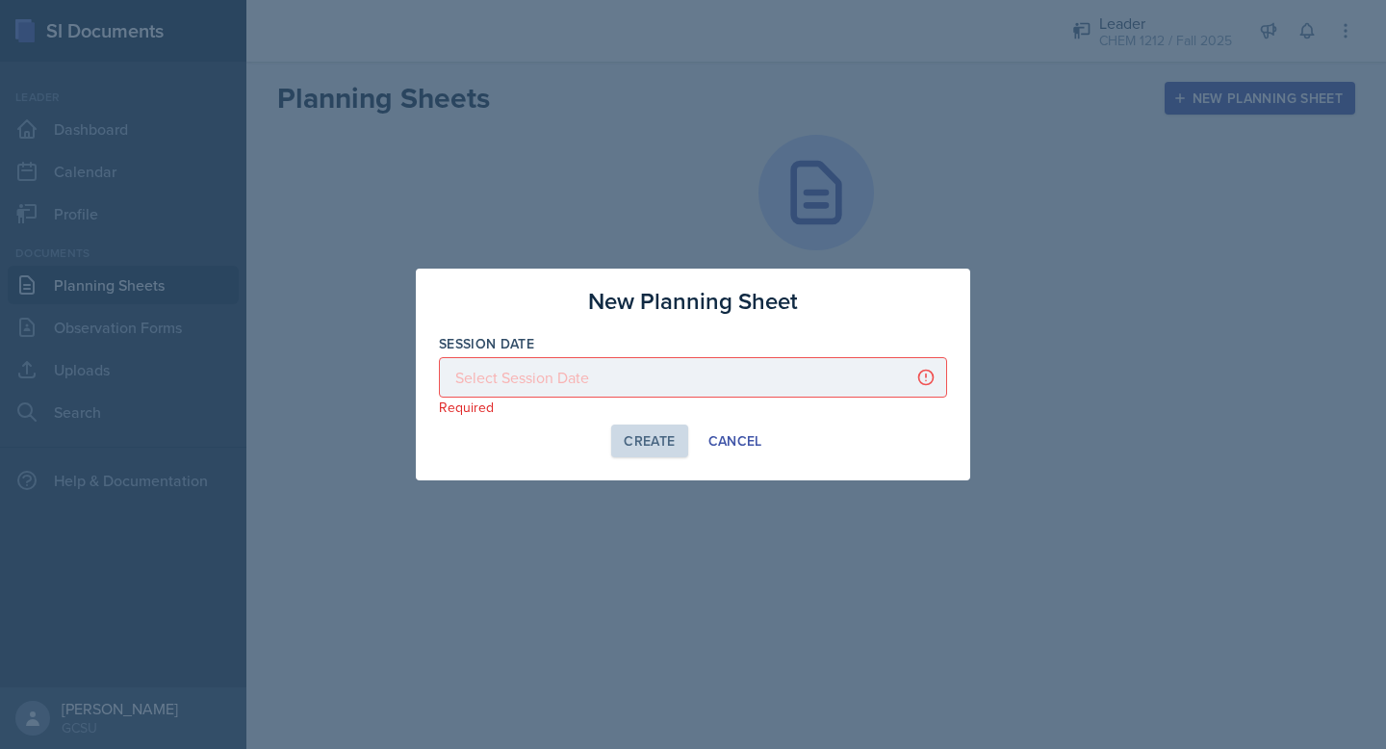
click at [552, 373] on div at bounding box center [693, 377] width 508 height 40
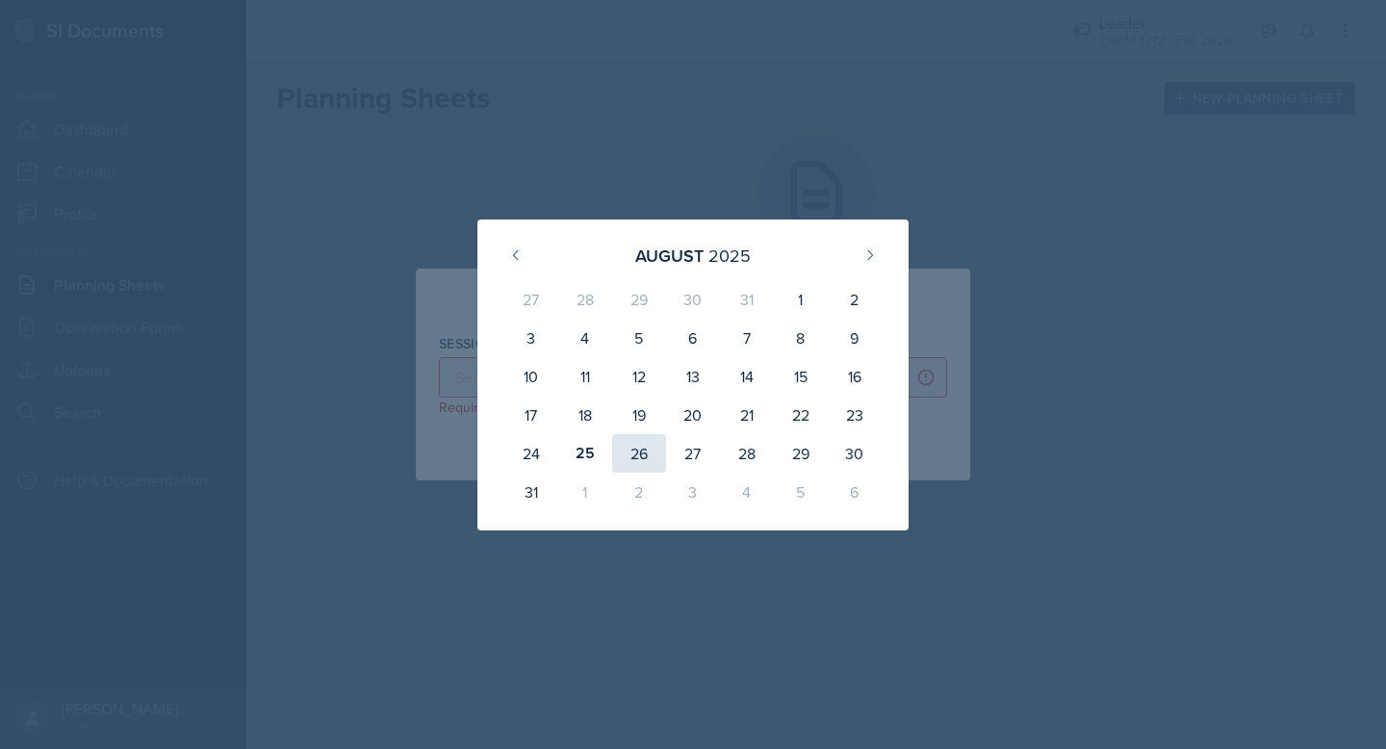
click at [636, 446] on div "26" at bounding box center [639, 453] width 54 height 39
type input "[DATE]"
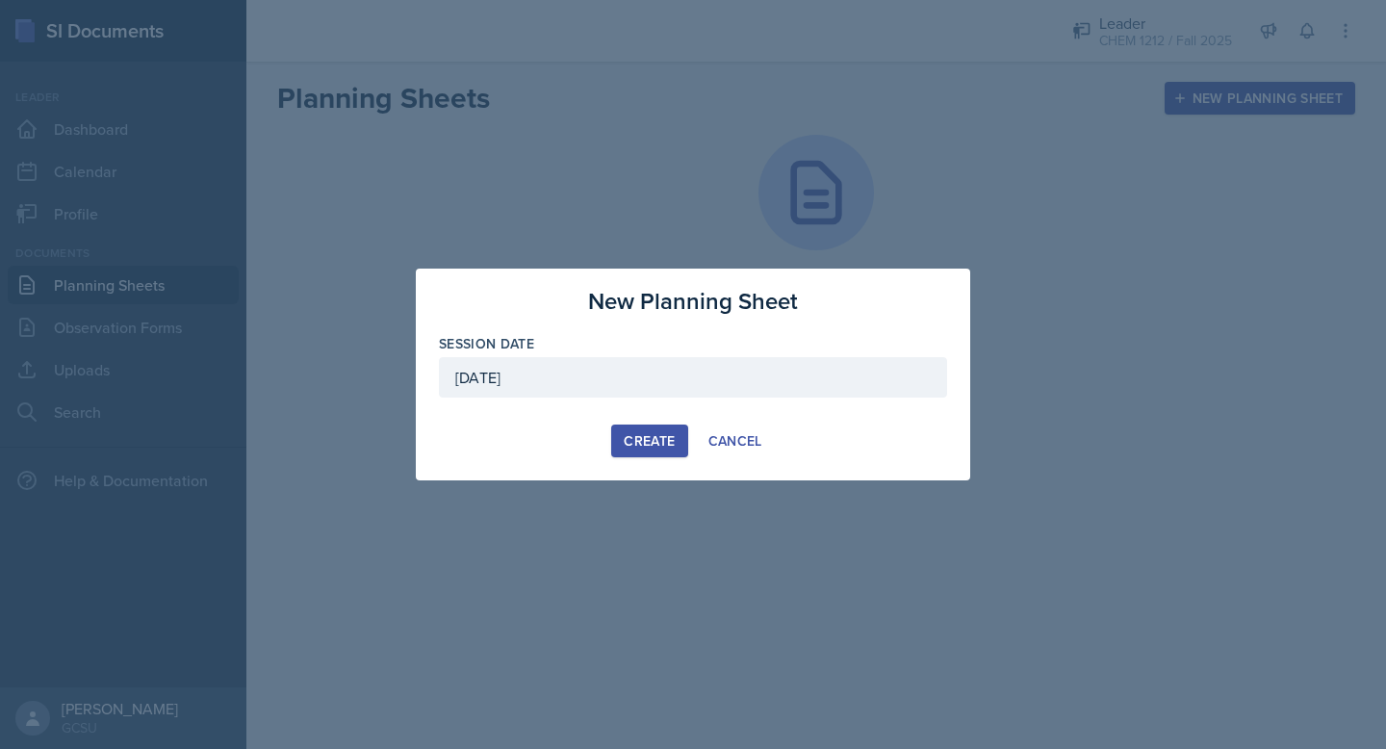
click at [638, 437] on div "Create" at bounding box center [649, 440] width 51 height 15
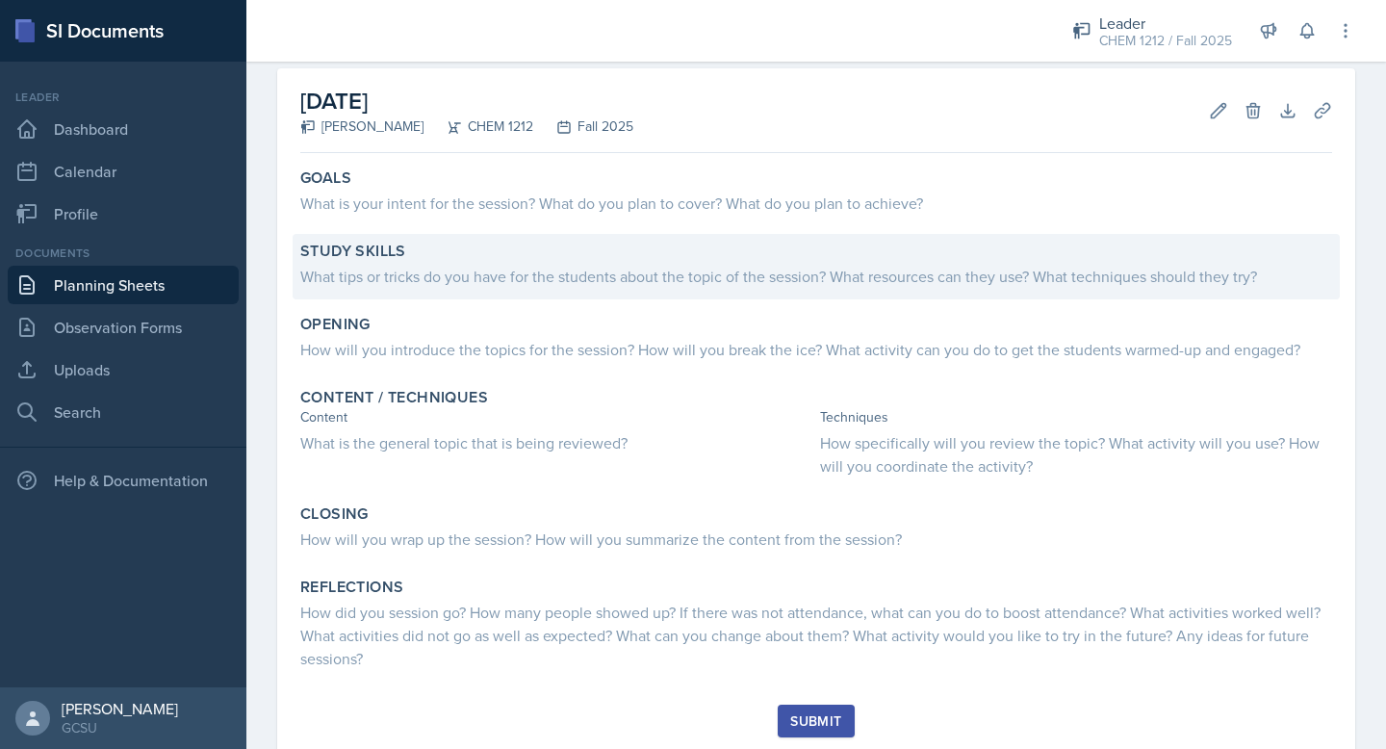
scroll to position [141, 0]
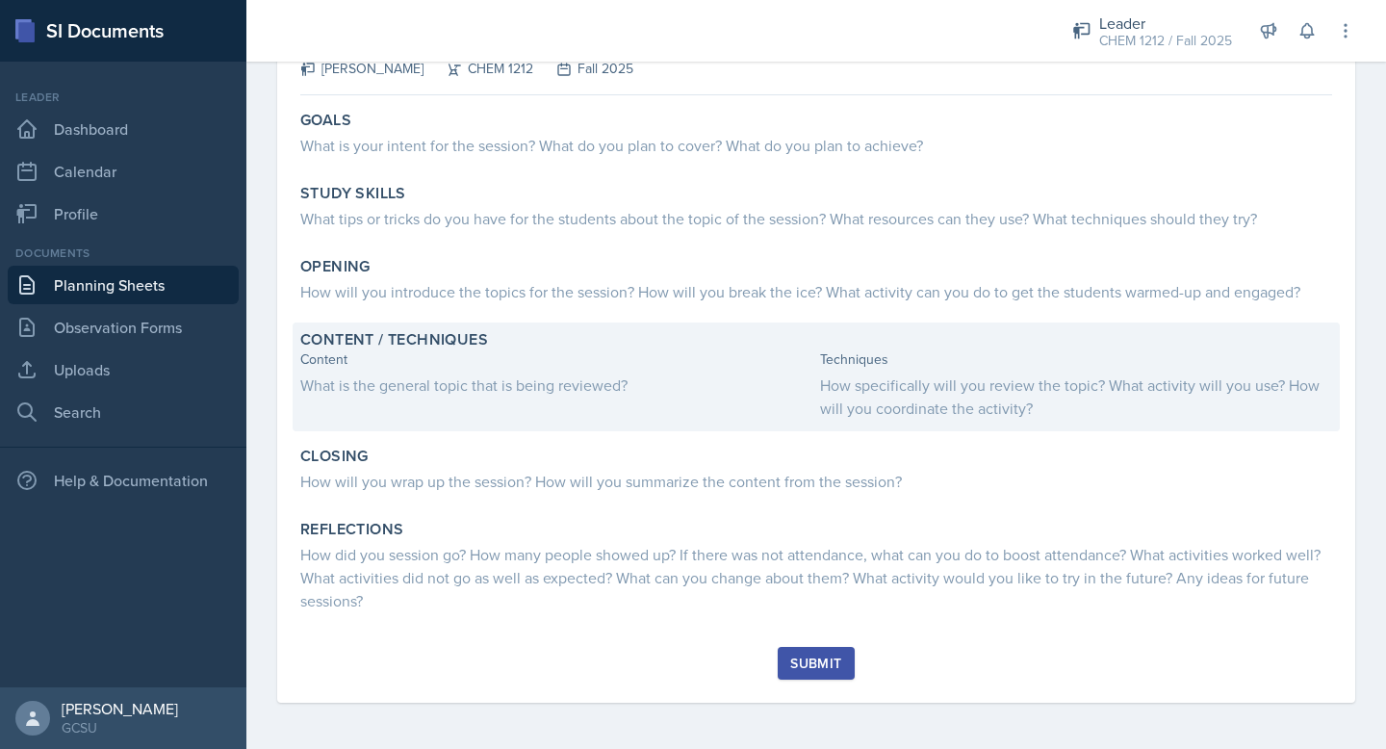
click at [372, 388] on div "What is the general topic that is being reviewed?" at bounding box center [556, 385] width 512 height 23
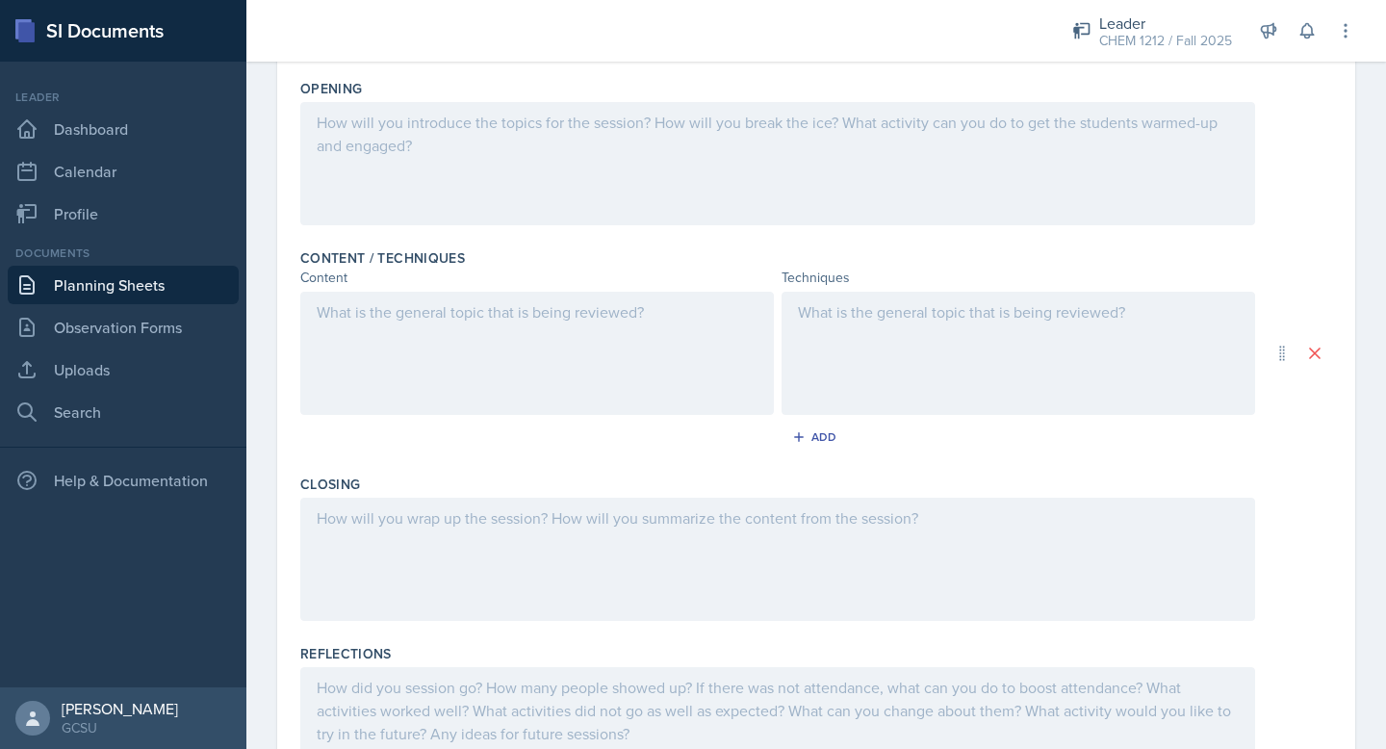
click at [399, 329] on div at bounding box center [537, 353] width 474 height 123
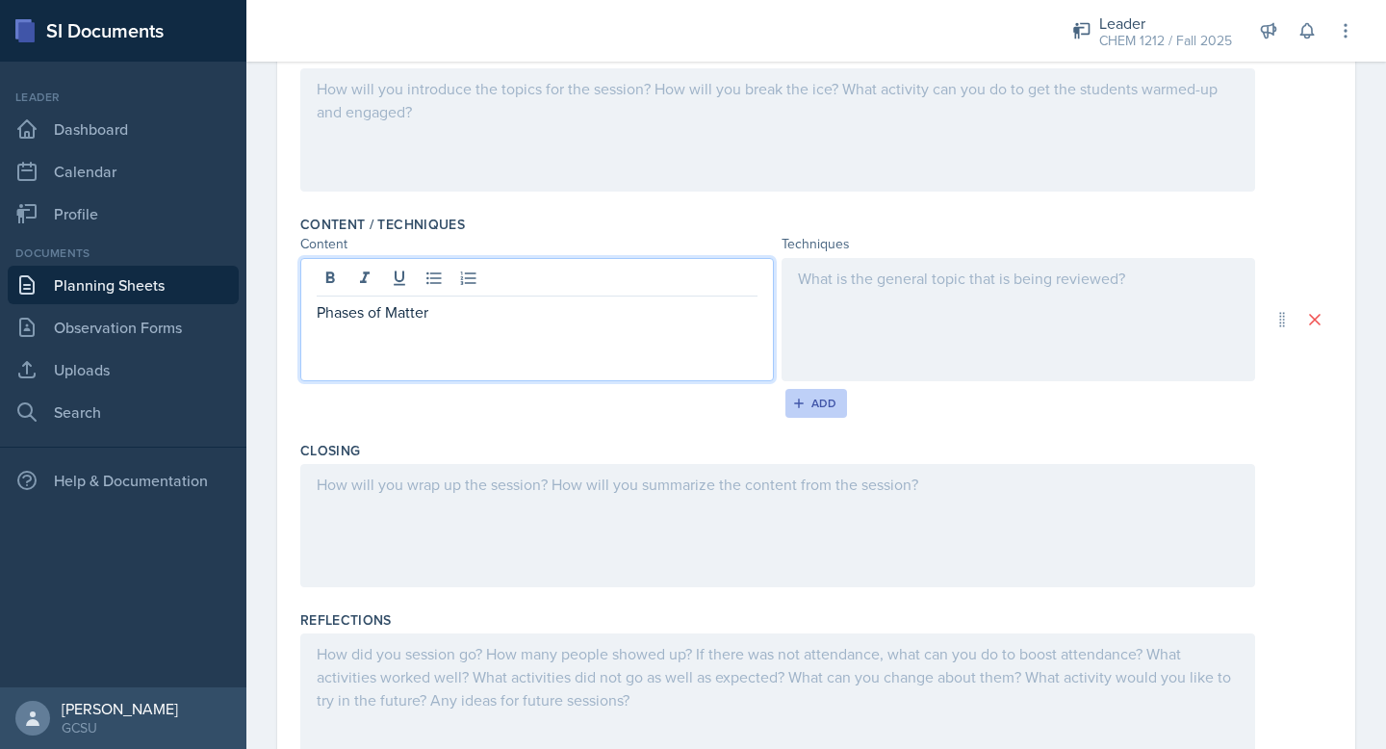
click at [804, 404] on icon "button" at bounding box center [798, 403] width 13 height 13
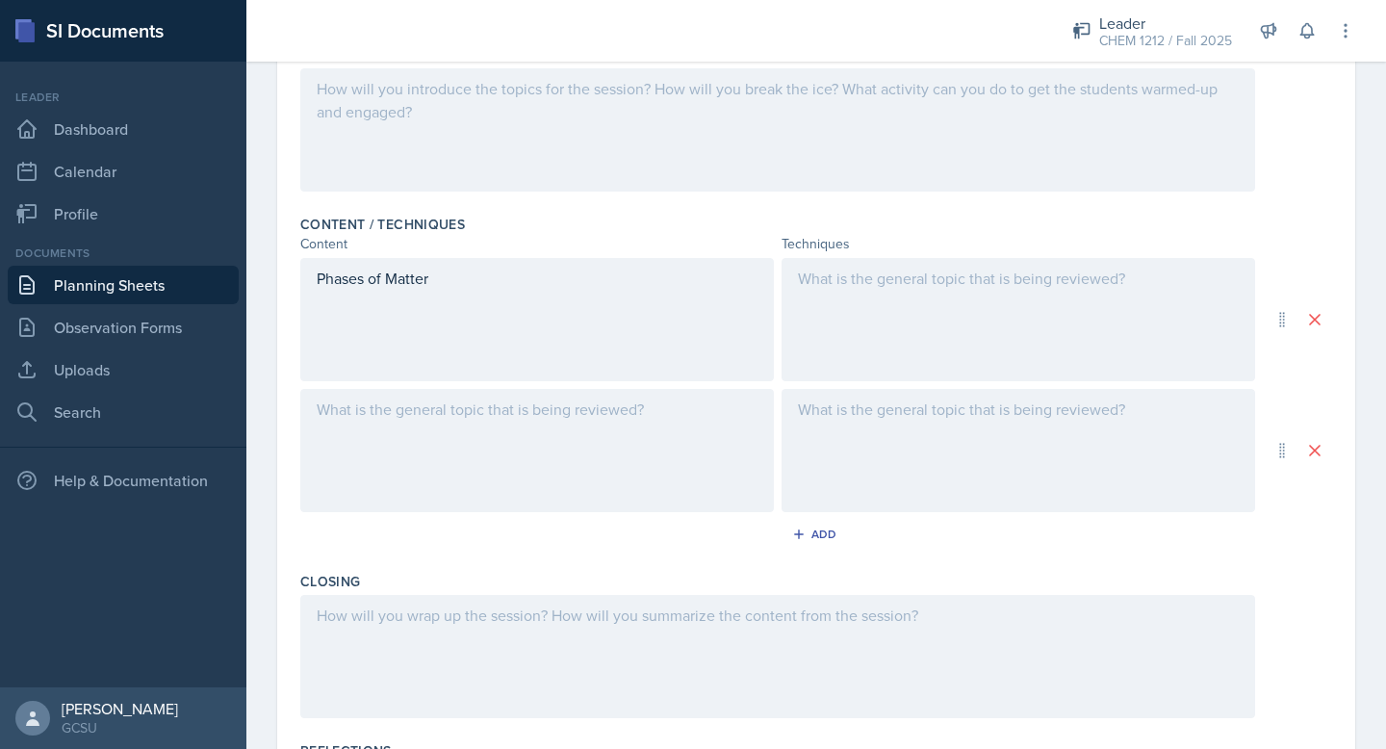
click at [453, 426] on div at bounding box center [537, 450] width 474 height 123
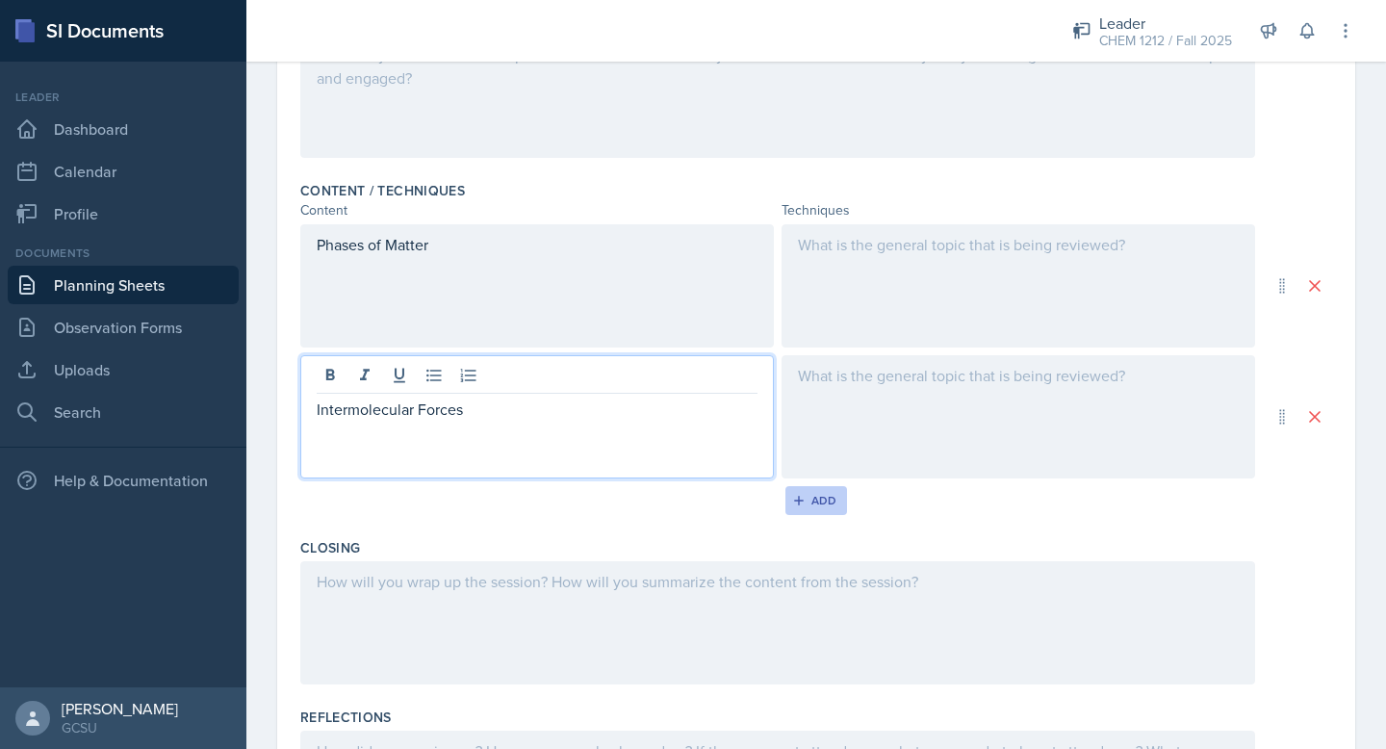
click at [814, 498] on div "Add" at bounding box center [816, 500] width 41 height 15
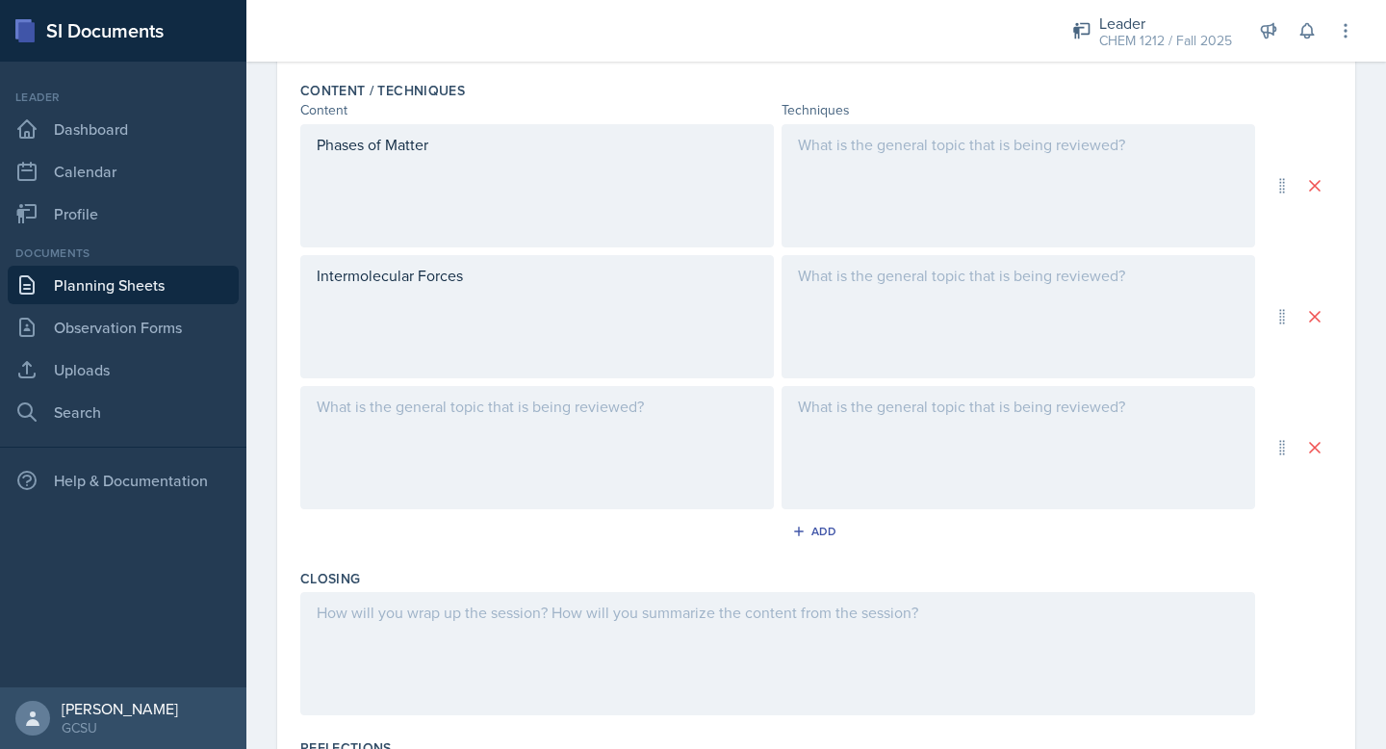
click at [576, 404] on p at bounding box center [537, 406] width 441 height 23
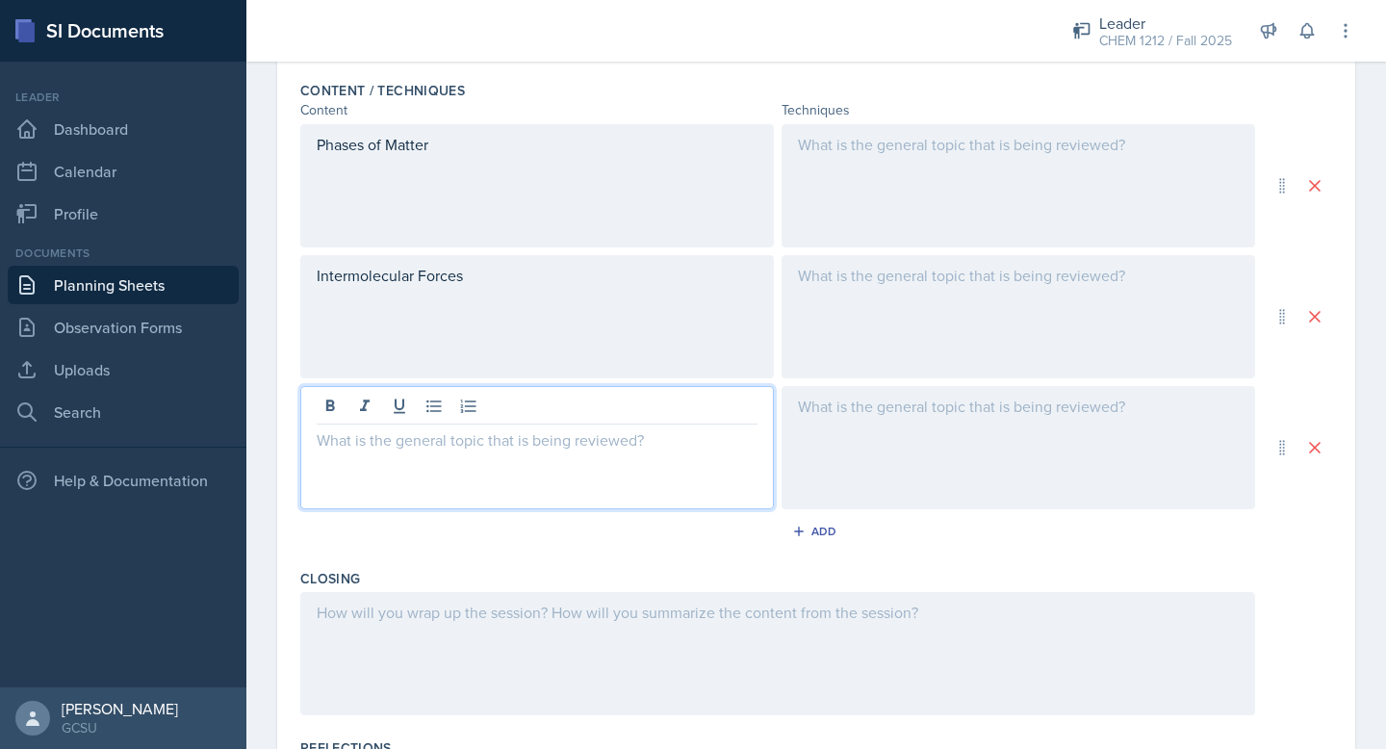
scroll to position [640, 0]
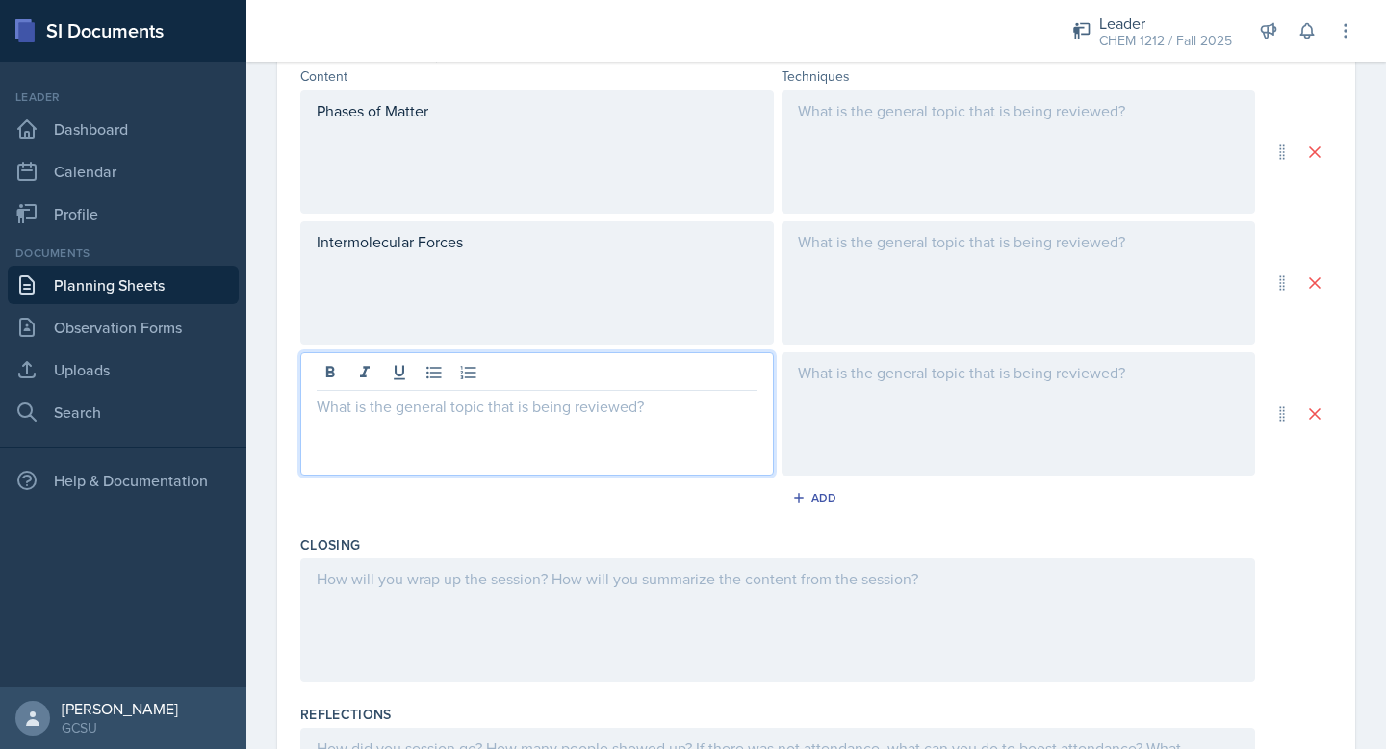
click at [403, 285] on div "Intermolecular Forces" at bounding box center [537, 282] width 474 height 123
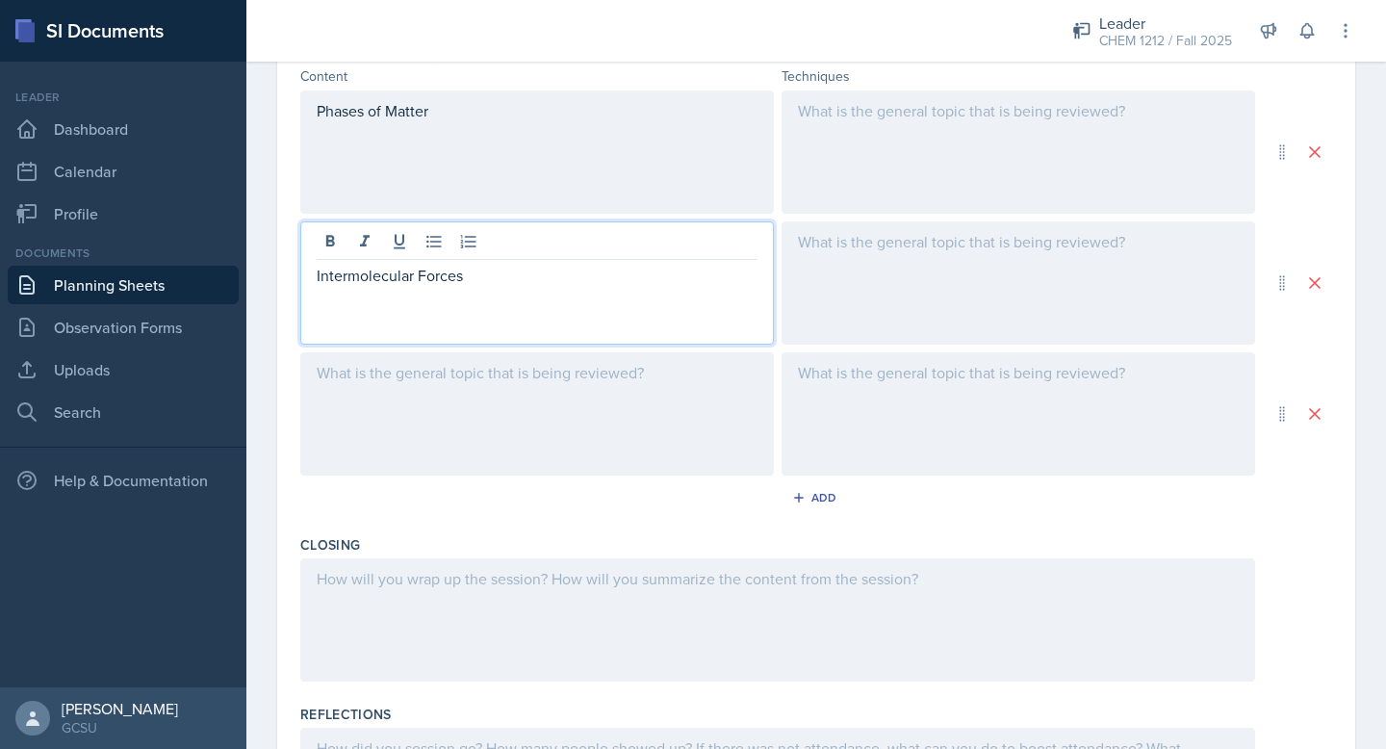
scroll to position [674, 0]
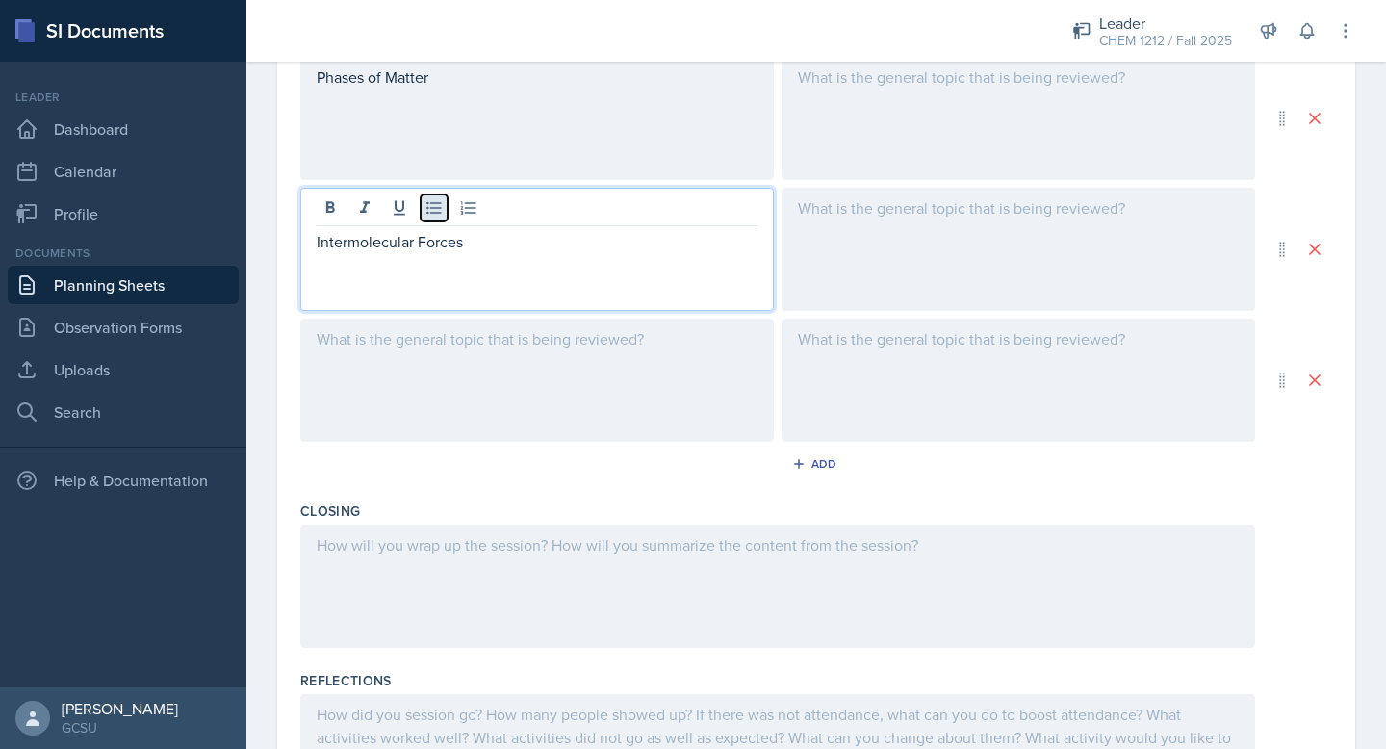
click at [428, 219] on button at bounding box center [434, 207] width 27 height 27
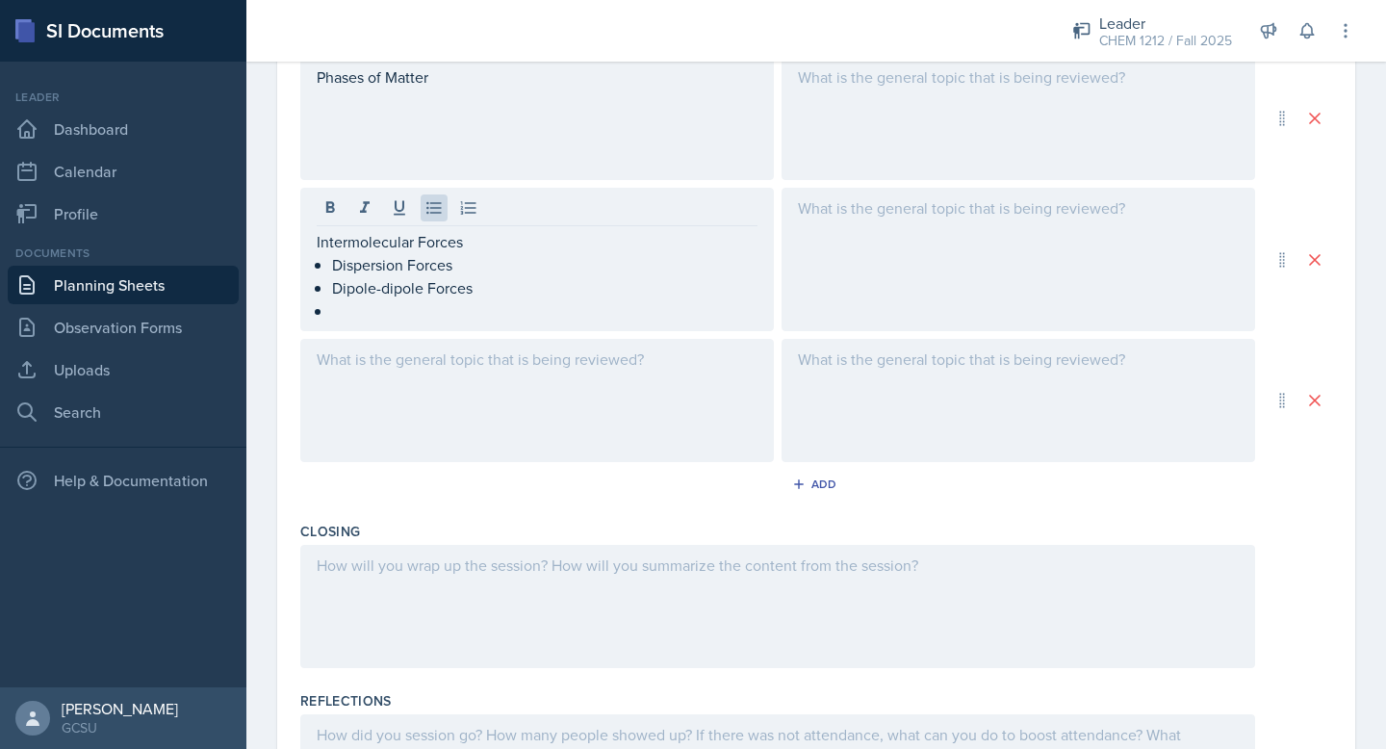
click at [538, 228] on div "Intermolecular Forces Dispersion Forces Dipole-dipole Forces" at bounding box center [537, 259] width 474 height 143
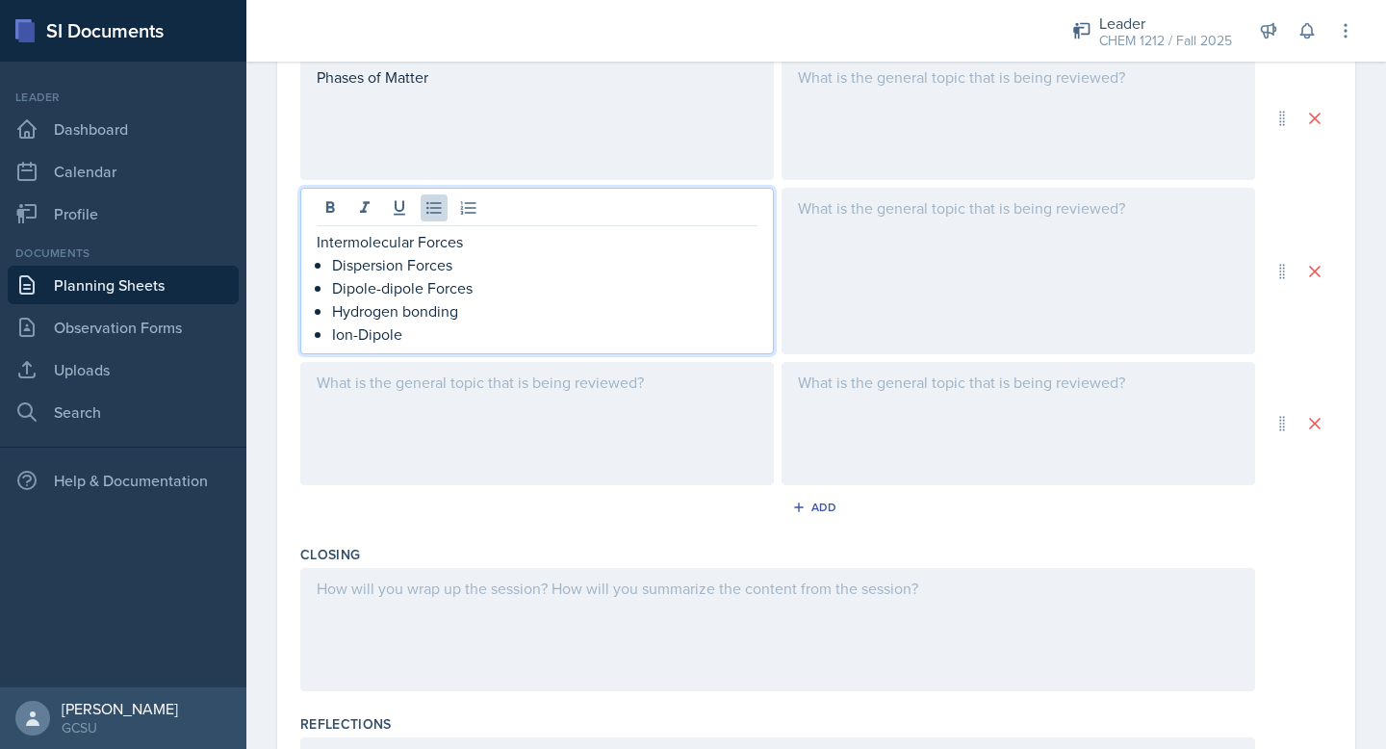
click at [443, 294] on p "Dipole-dipole Forces" at bounding box center [545, 287] width 426 height 23
click at [444, 294] on p "Dipole-dipole Forces" at bounding box center [545, 287] width 426 height 23
click at [424, 338] on p "Ion-Dipole" at bounding box center [545, 334] width 426 height 23
click at [411, 311] on p "Hydrogen bonding" at bounding box center [545, 310] width 426 height 23
click at [425, 335] on p "Ion-Dipole" at bounding box center [545, 334] width 426 height 23
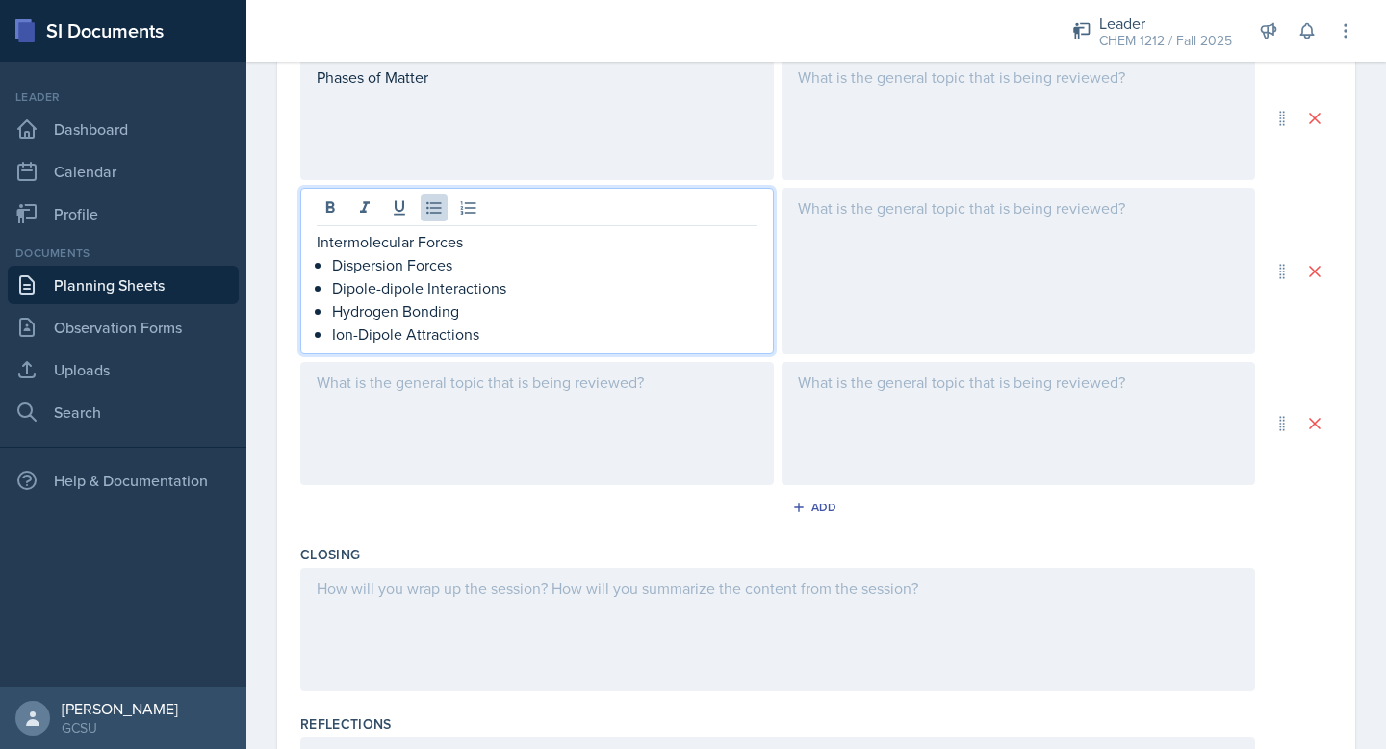
click at [965, 250] on div at bounding box center [1019, 271] width 474 height 167
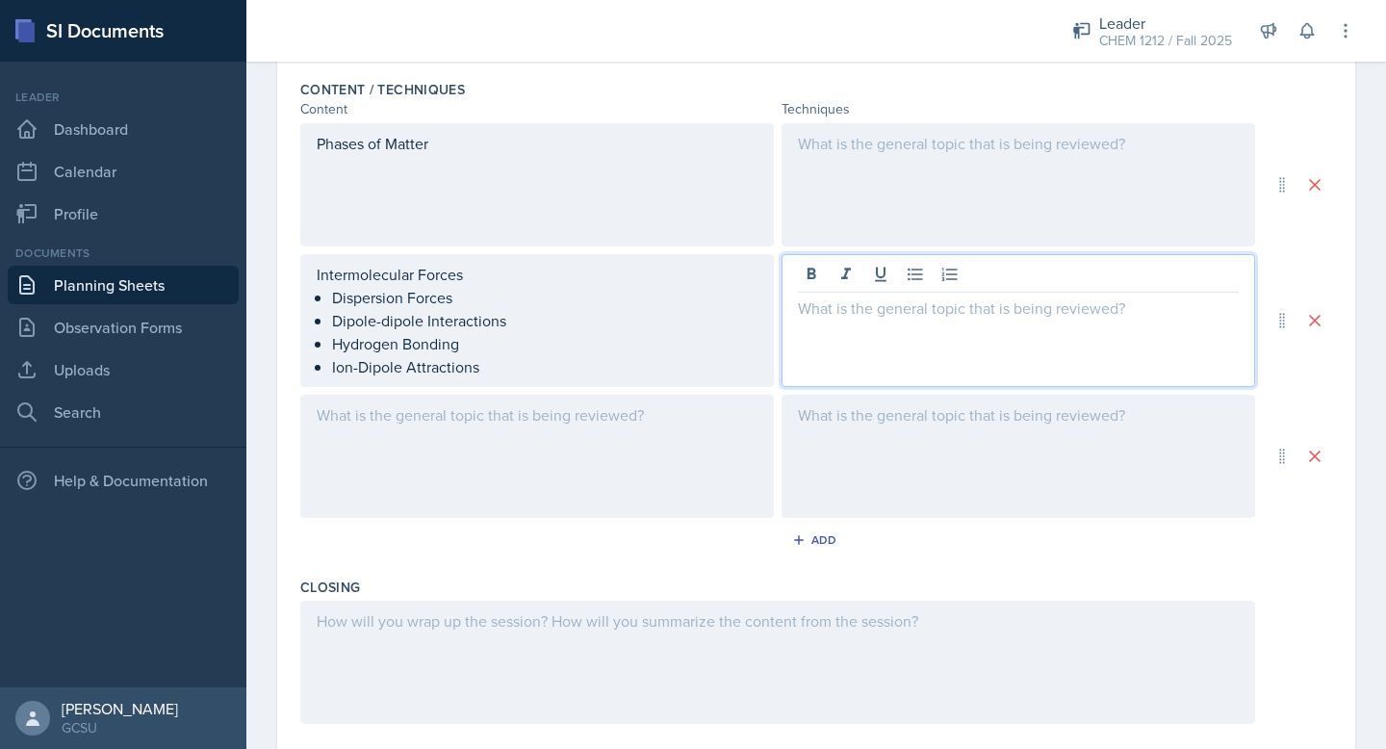
scroll to position [609, 0]
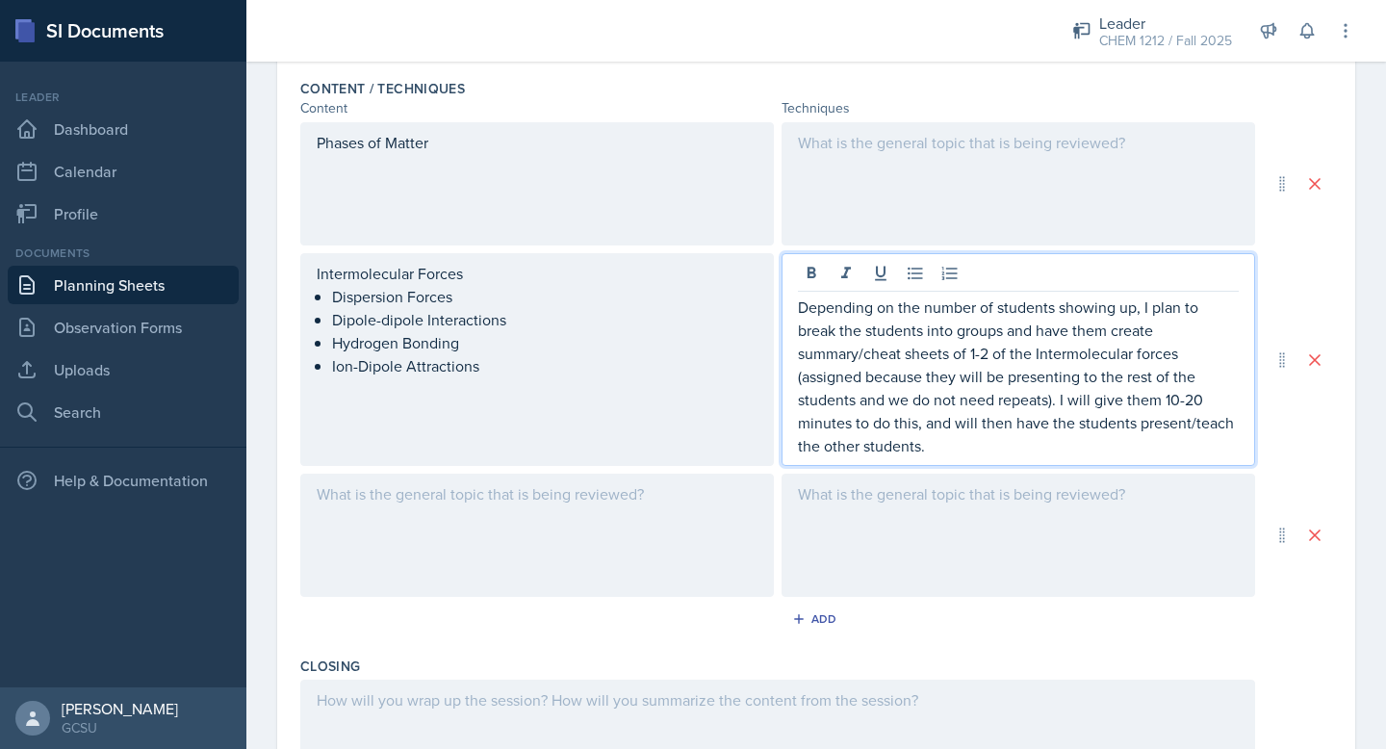
click at [393, 564] on div at bounding box center [537, 535] width 474 height 123
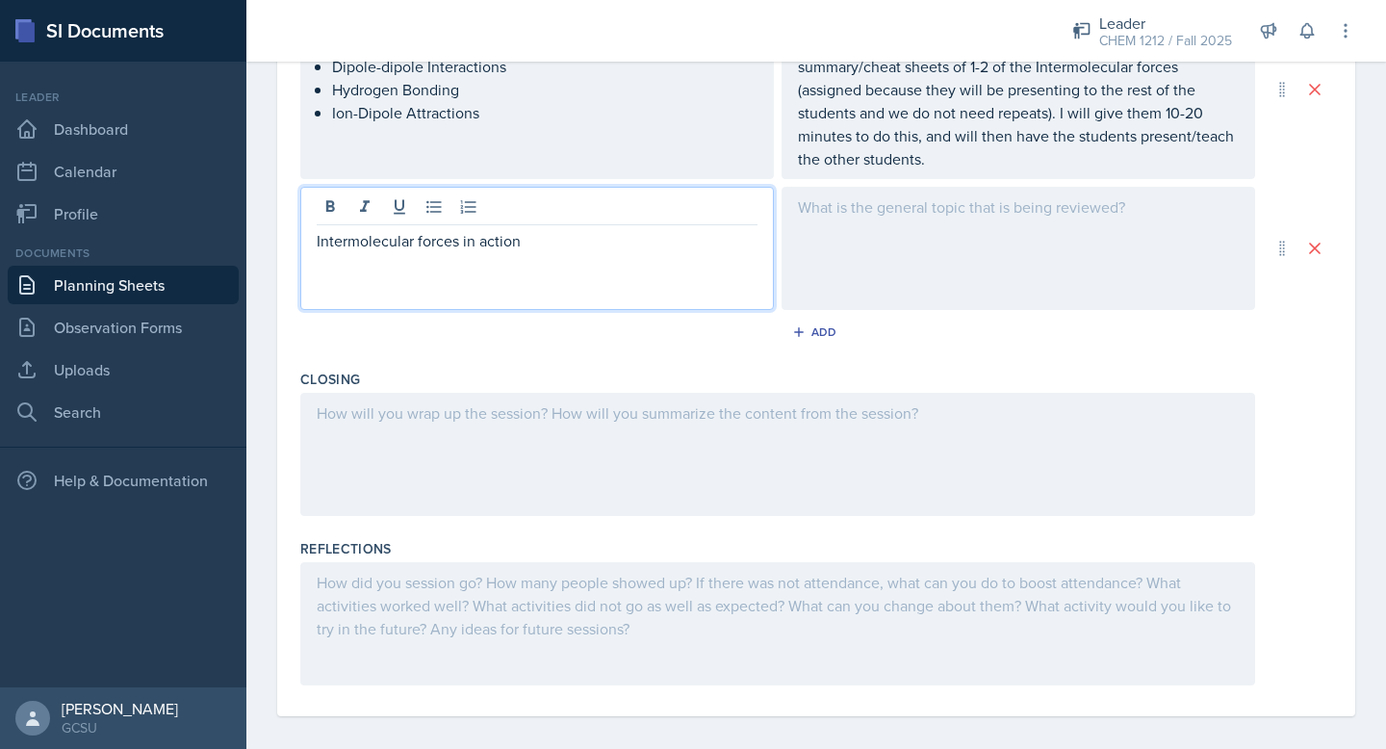
scroll to position [875, 0]
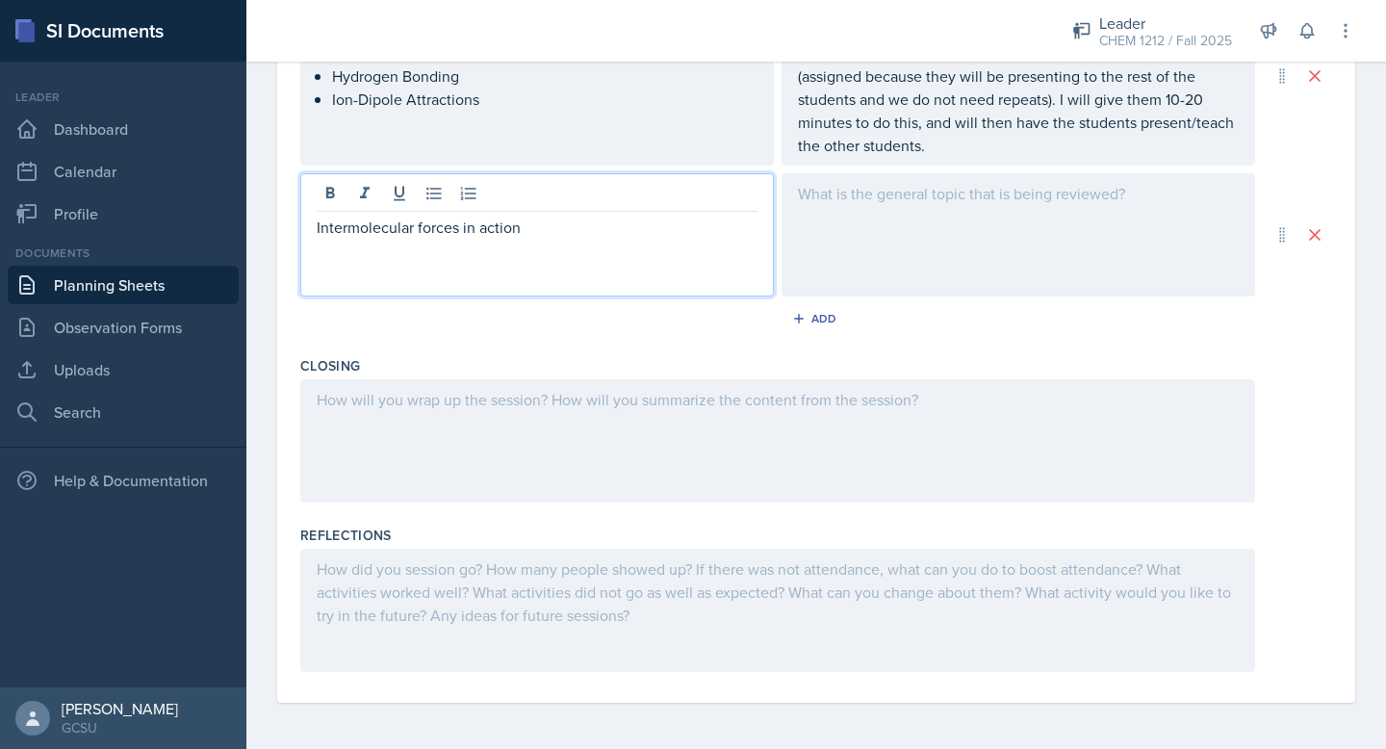
click at [438, 426] on div at bounding box center [777, 440] width 955 height 123
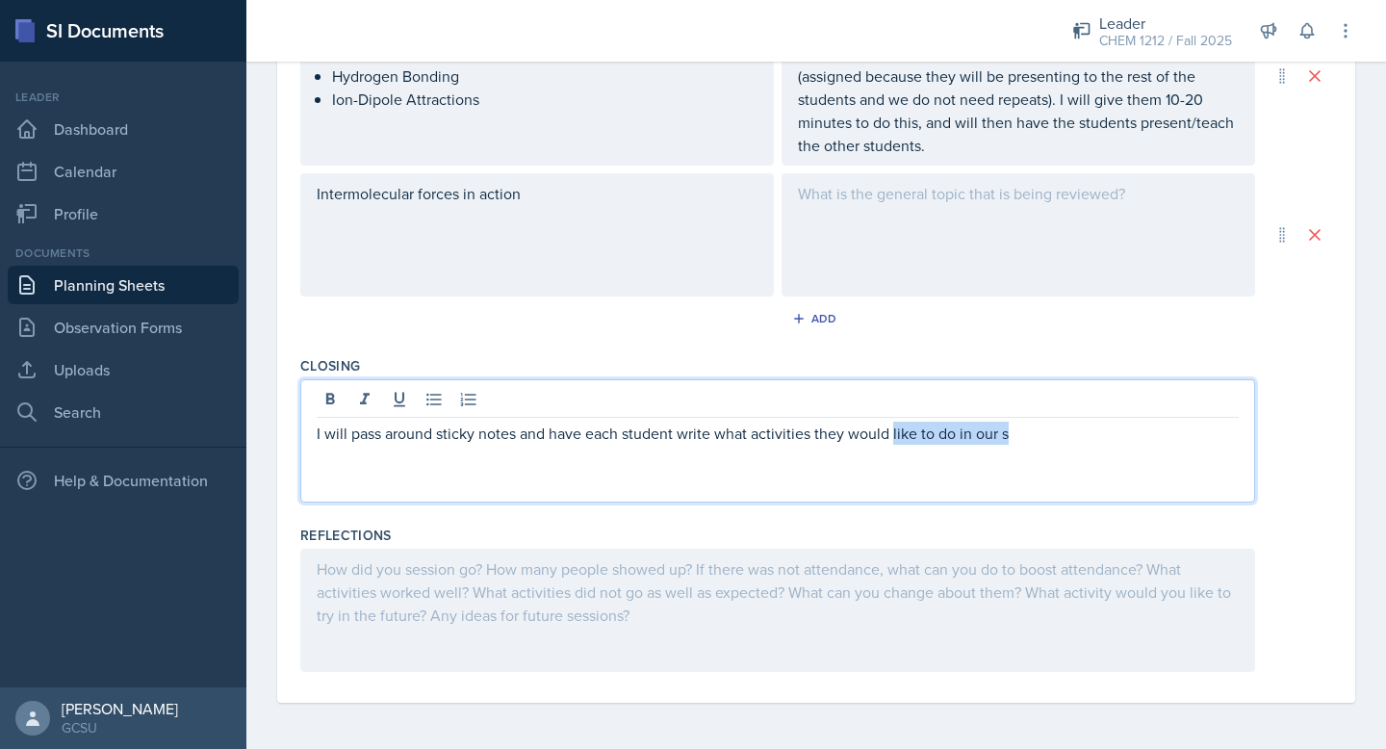
drag, startPoint x: 893, startPoint y: 438, endPoint x: 1119, endPoint y: 438, distance: 225.3
click at [1119, 438] on p "I will pass around sticky notes and have each student write what activities the…" at bounding box center [778, 433] width 922 height 23
click at [1069, 429] on p "I will pass around sticky notes and have each student write what activities the…" at bounding box center [778, 433] width 922 height 23
drag, startPoint x: 680, startPoint y: 436, endPoint x: 1091, endPoint y: 444, distance: 411.2
click at [1091, 444] on p "I will pass around sticky notes and have each student write what activities the…" at bounding box center [778, 433] width 922 height 23
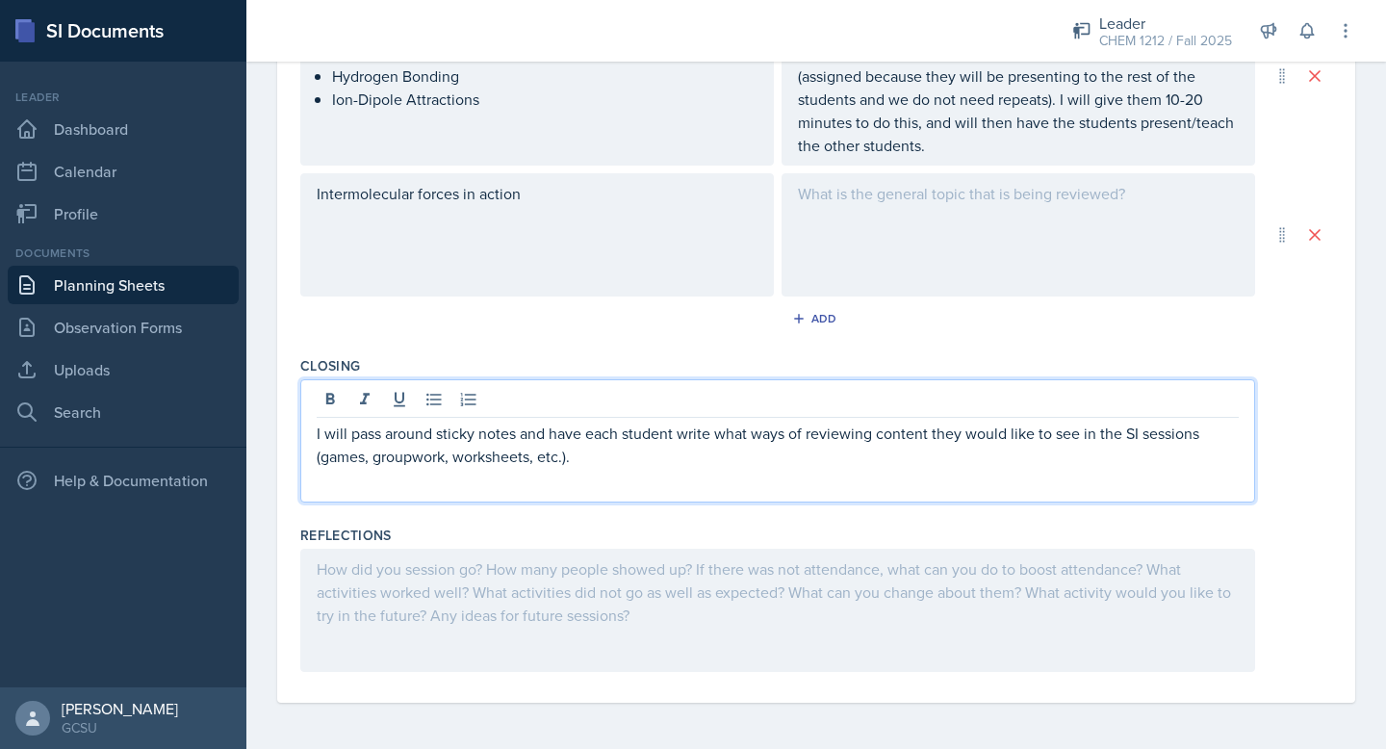
click at [414, 453] on p "I will pass around sticky notes and have each student write what ways of review…" at bounding box center [778, 445] width 922 height 46
click at [613, 459] on p "I will pass around sticky notes and have each student write what ways of review…" at bounding box center [778, 445] width 922 height 46
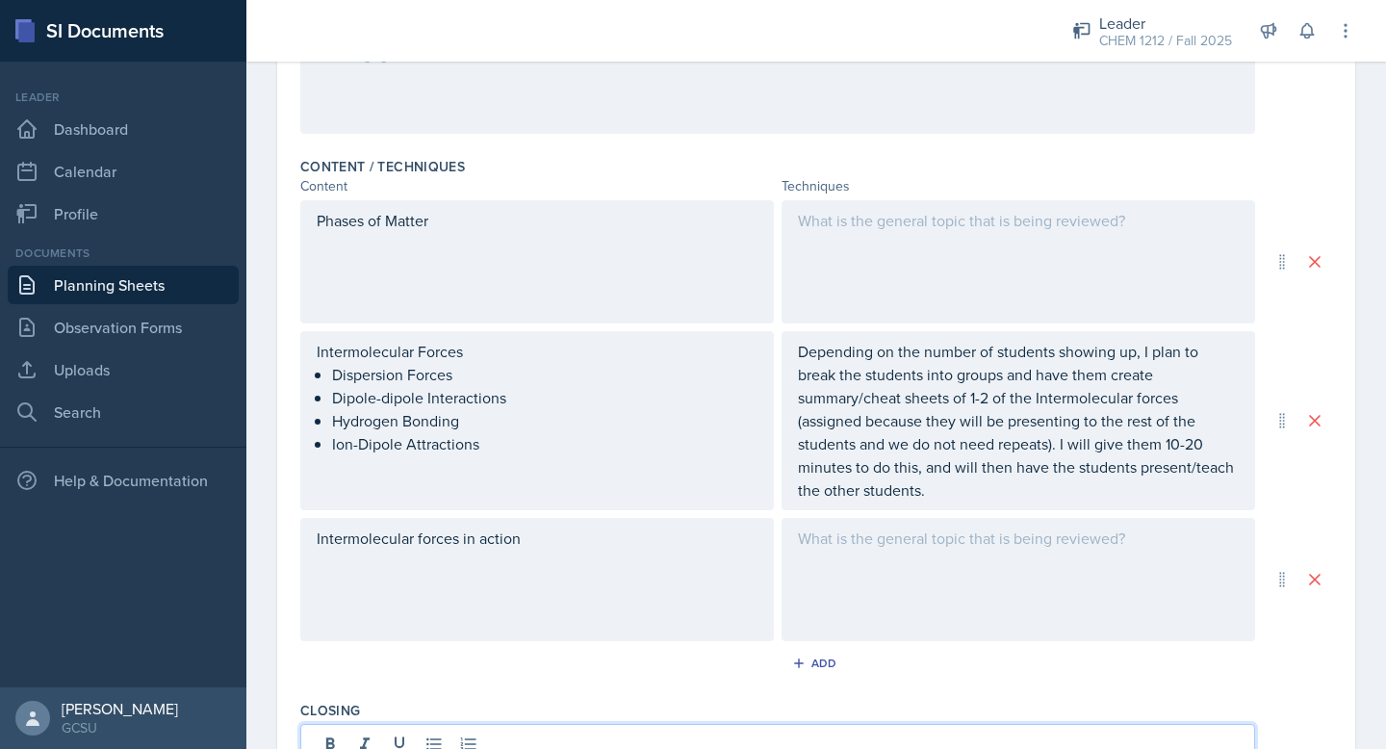
scroll to position [525, 0]
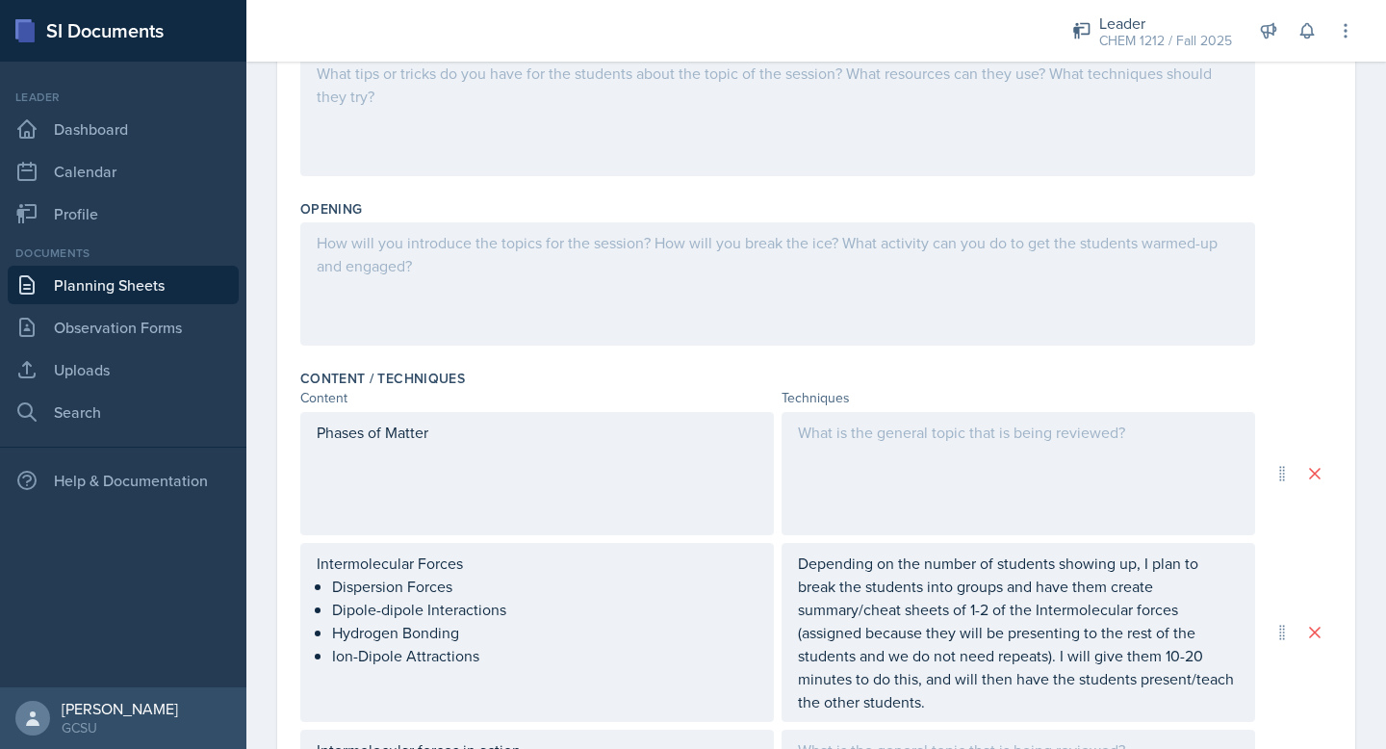
click at [515, 324] on div at bounding box center [777, 283] width 955 height 123
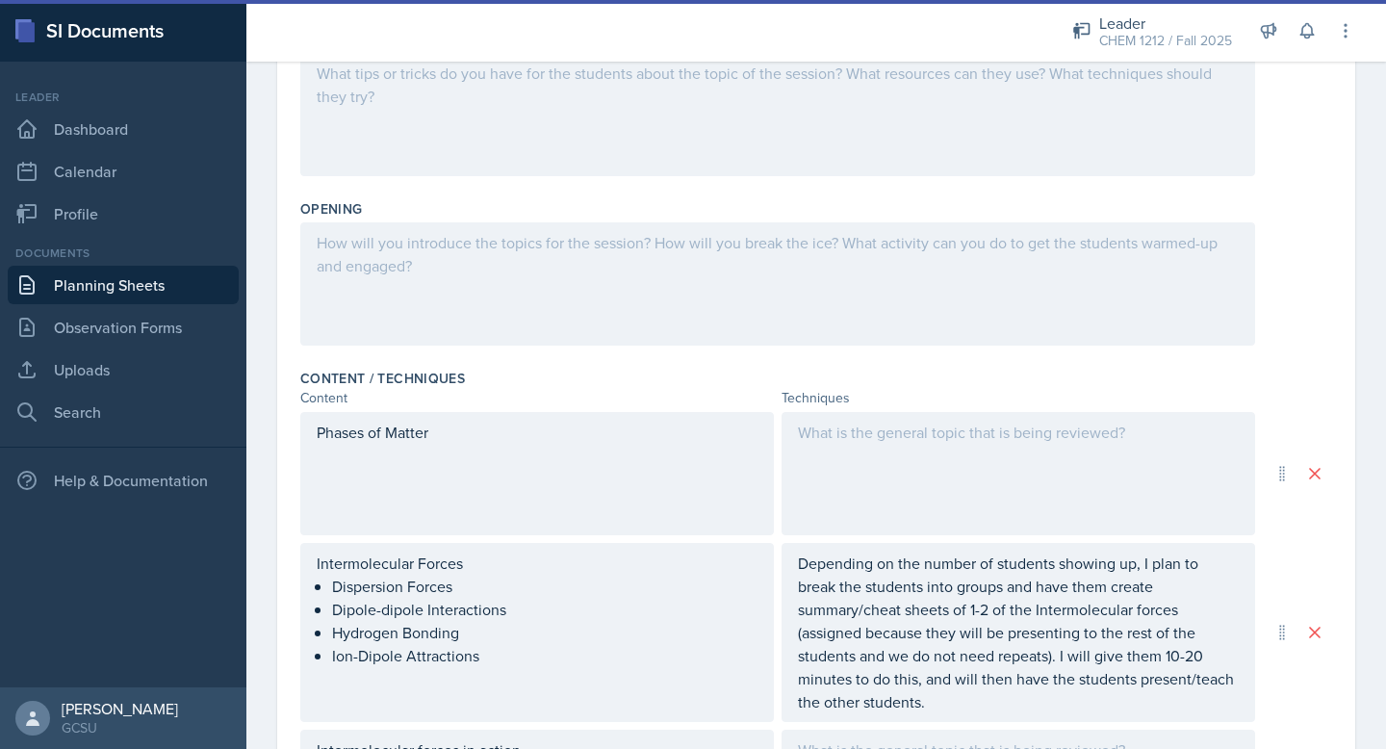
scroll to position [352, 0]
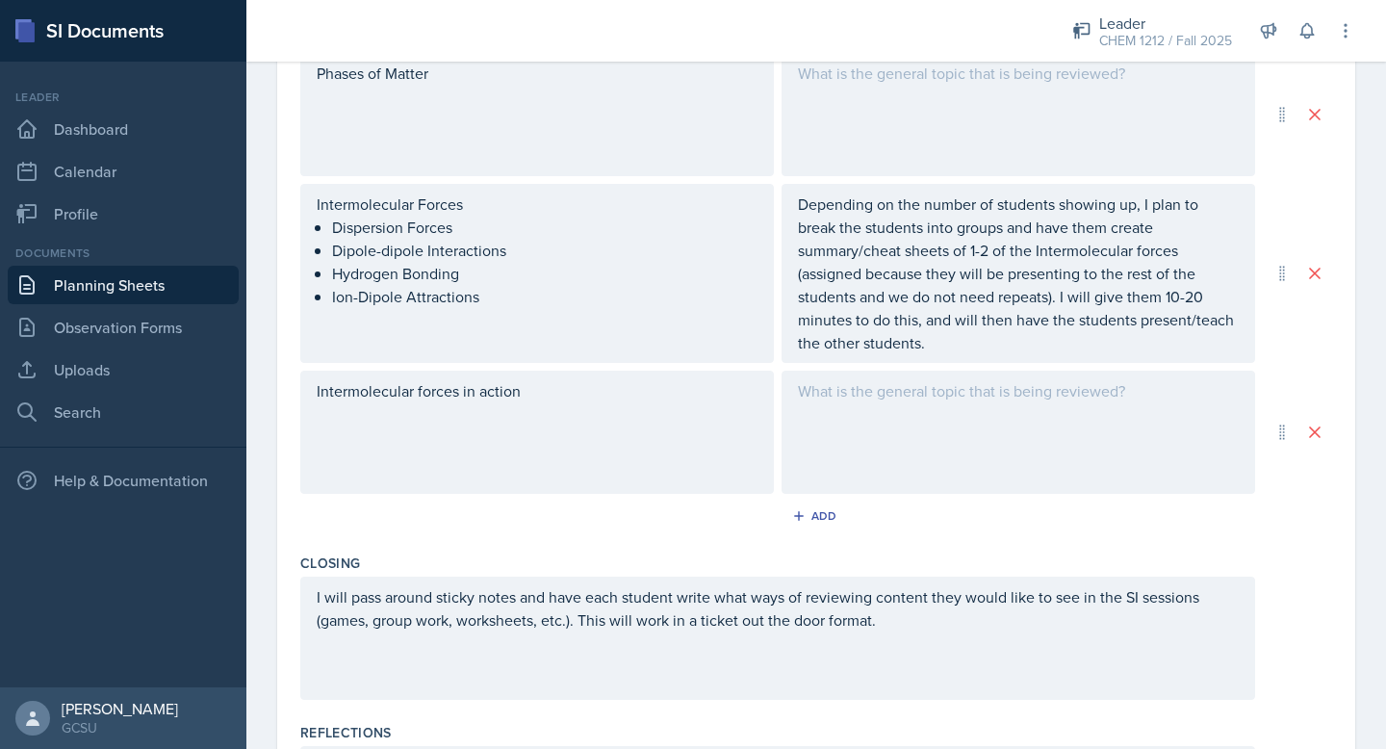
click at [464, 438] on div "Intermolecular forces in action" at bounding box center [537, 432] width 474 height 123
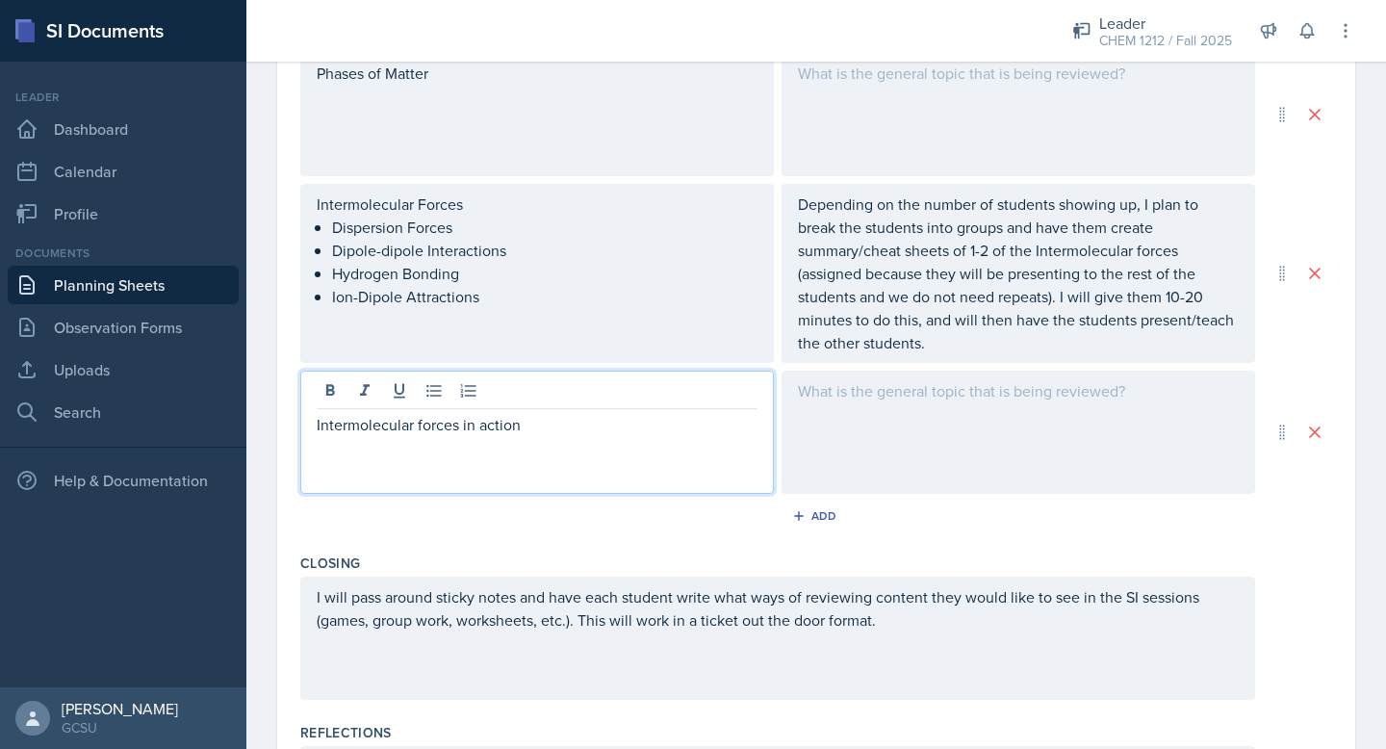
scroll to position [712, 0]
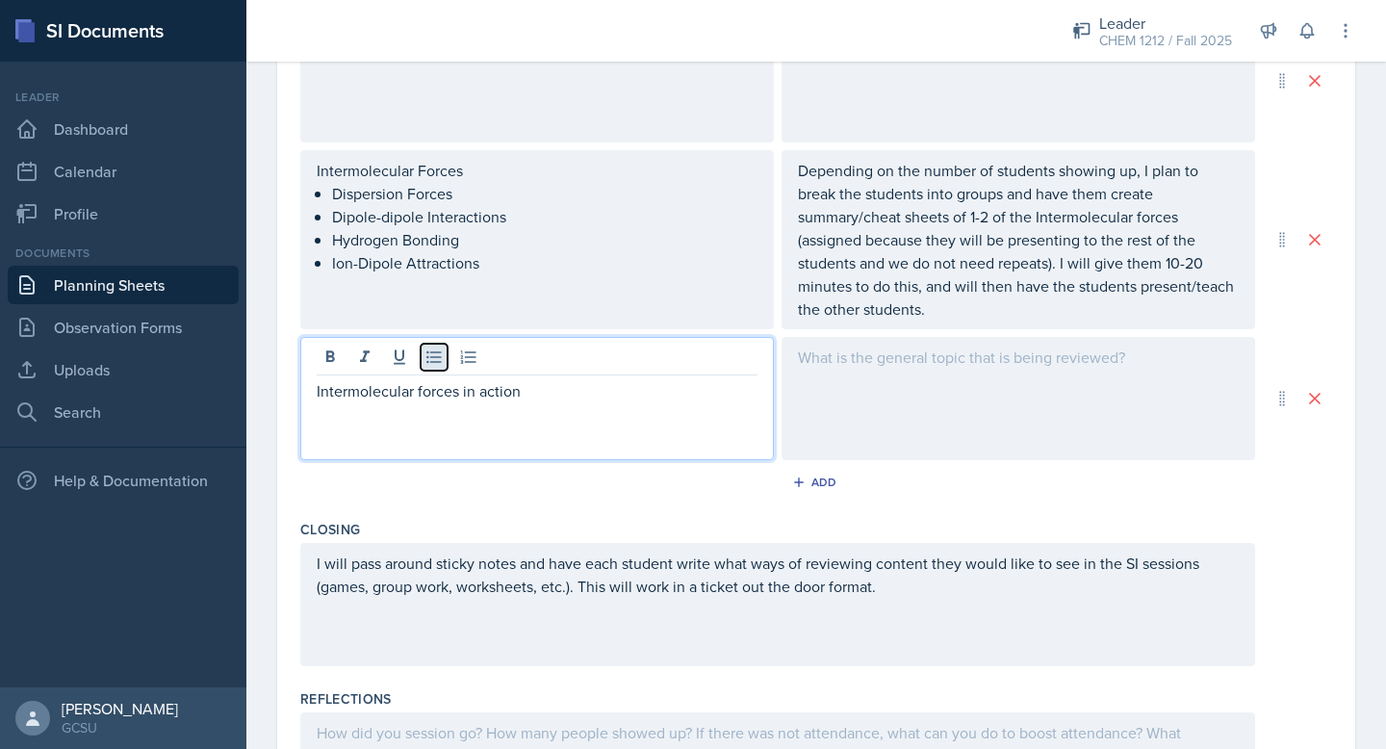
click at [439, 359] on icon at bounding box center [434, 357] width 19 height 19
click at [426, 173] on div "Intermolecular Forces Dispersion Forces Dipole-dipole Interactions Hydrogen Bon…" at bounding box center [537, 239] width 474 height 179
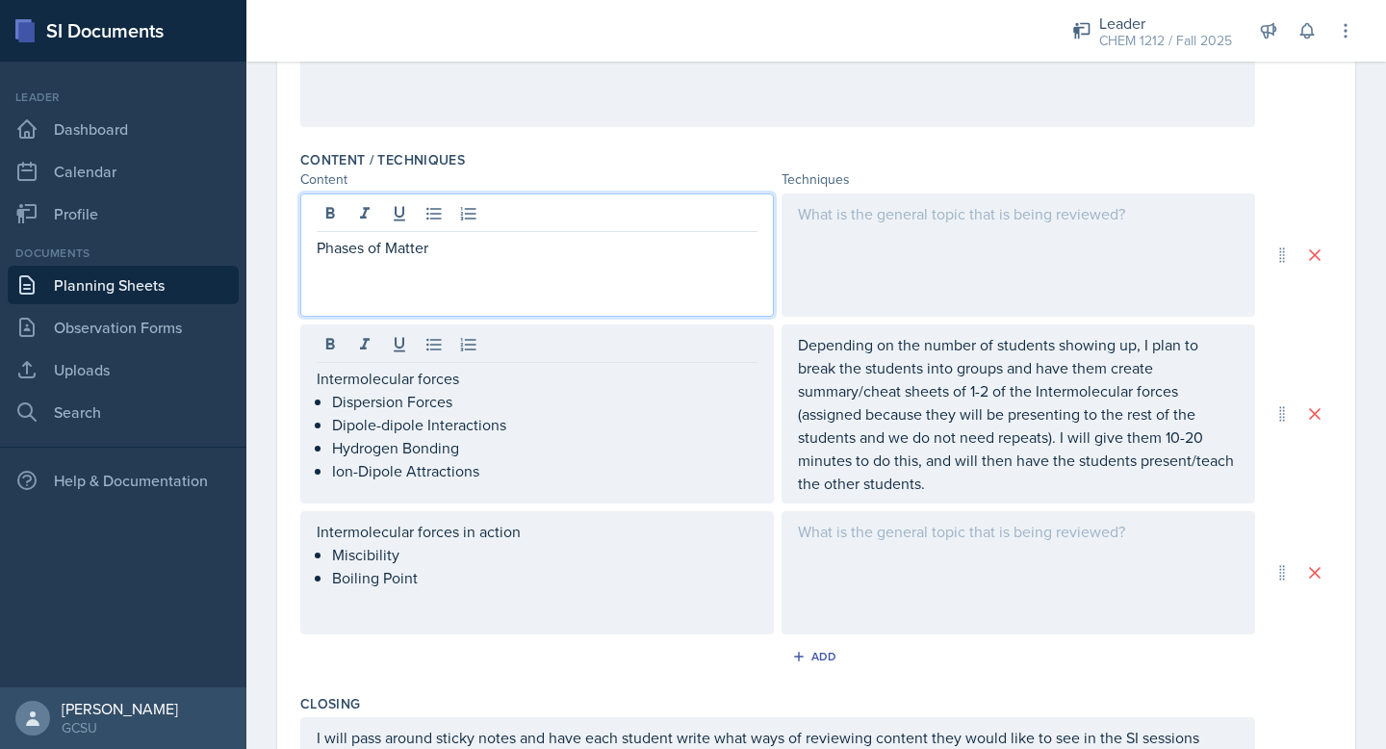
click at [517, 259] on p at bounding box center [537, 270] width 441 height 23
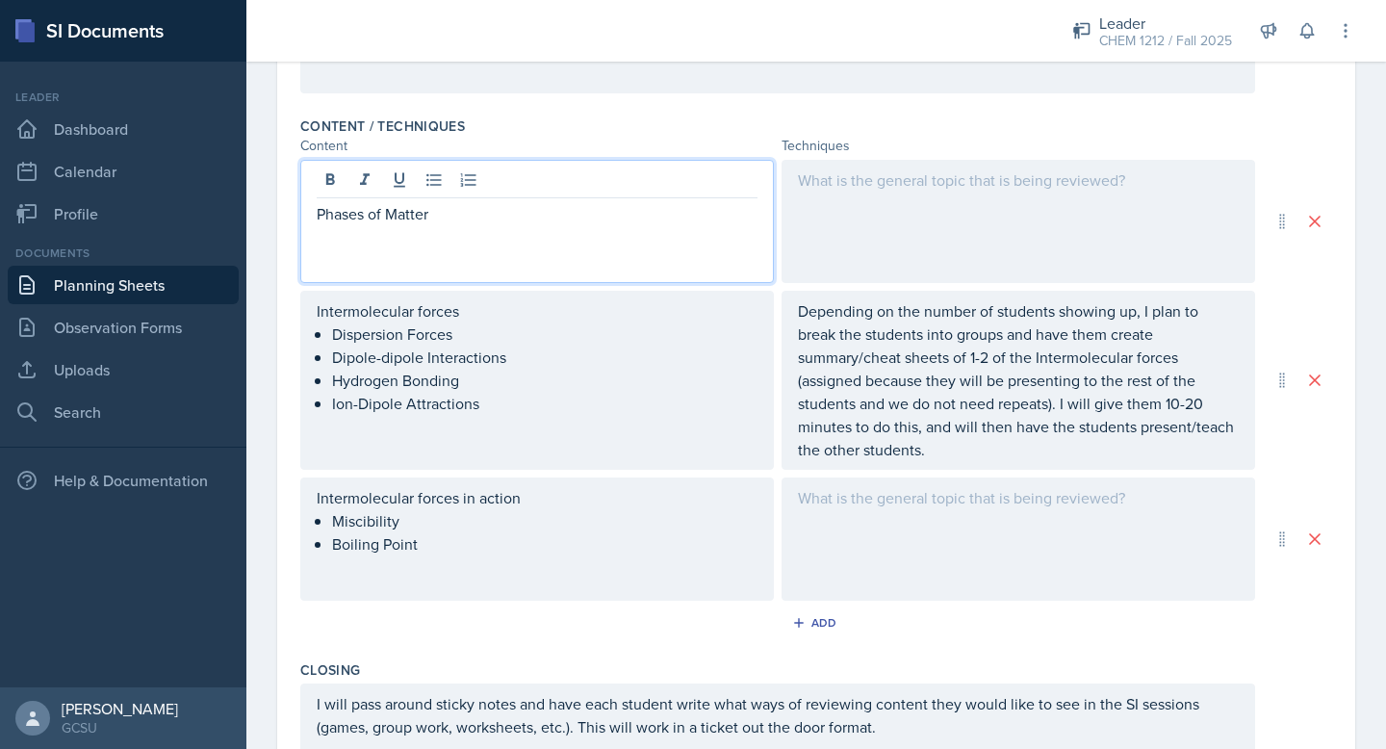
click at [868, 183] on div at bounding box center [1019, 221] width 474 height 123
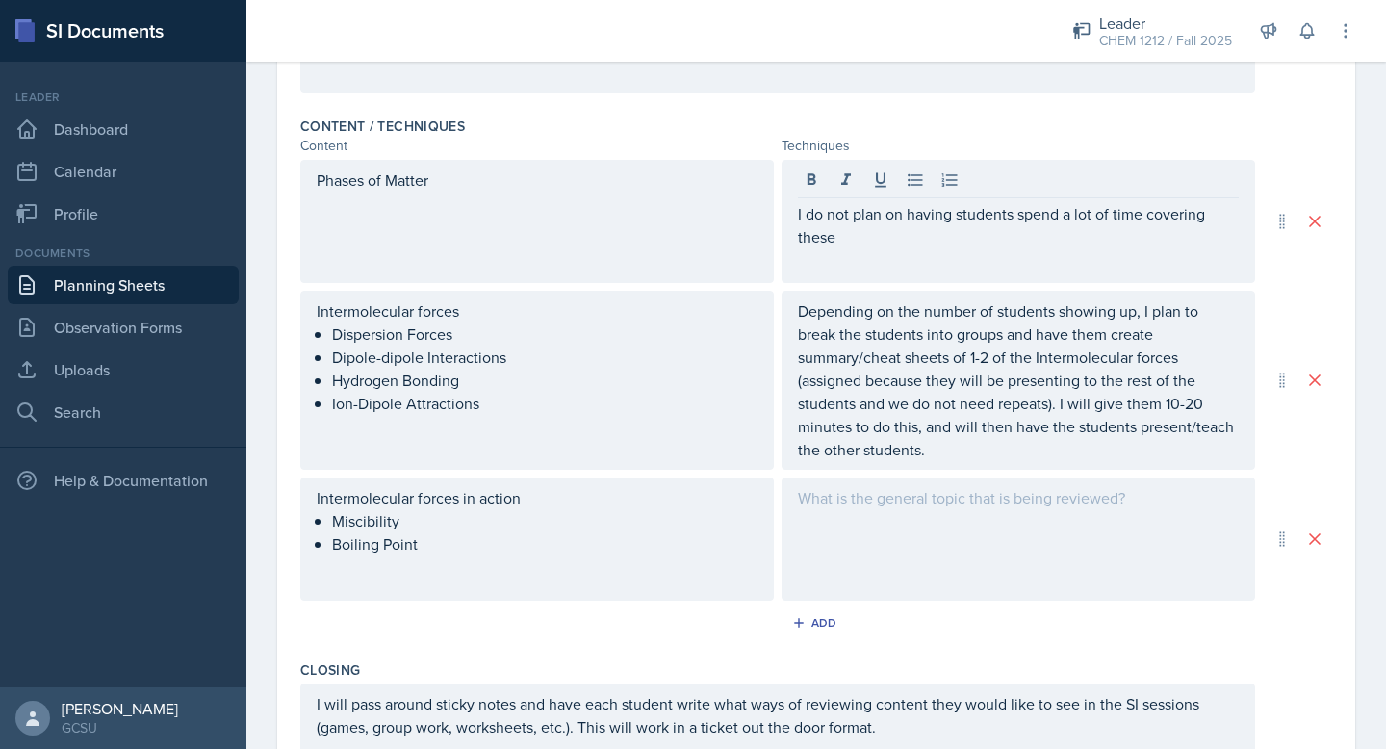
drag, startPoint x: 909, startPoint y: 248, endPoint x: 777, endPoint y: 209, distance: 137.7
click at [777, 207] on div "Phases of Matter I do not plan on having students spend a lot of time covering …" at bounding box center [777, 221] width 955 height 123
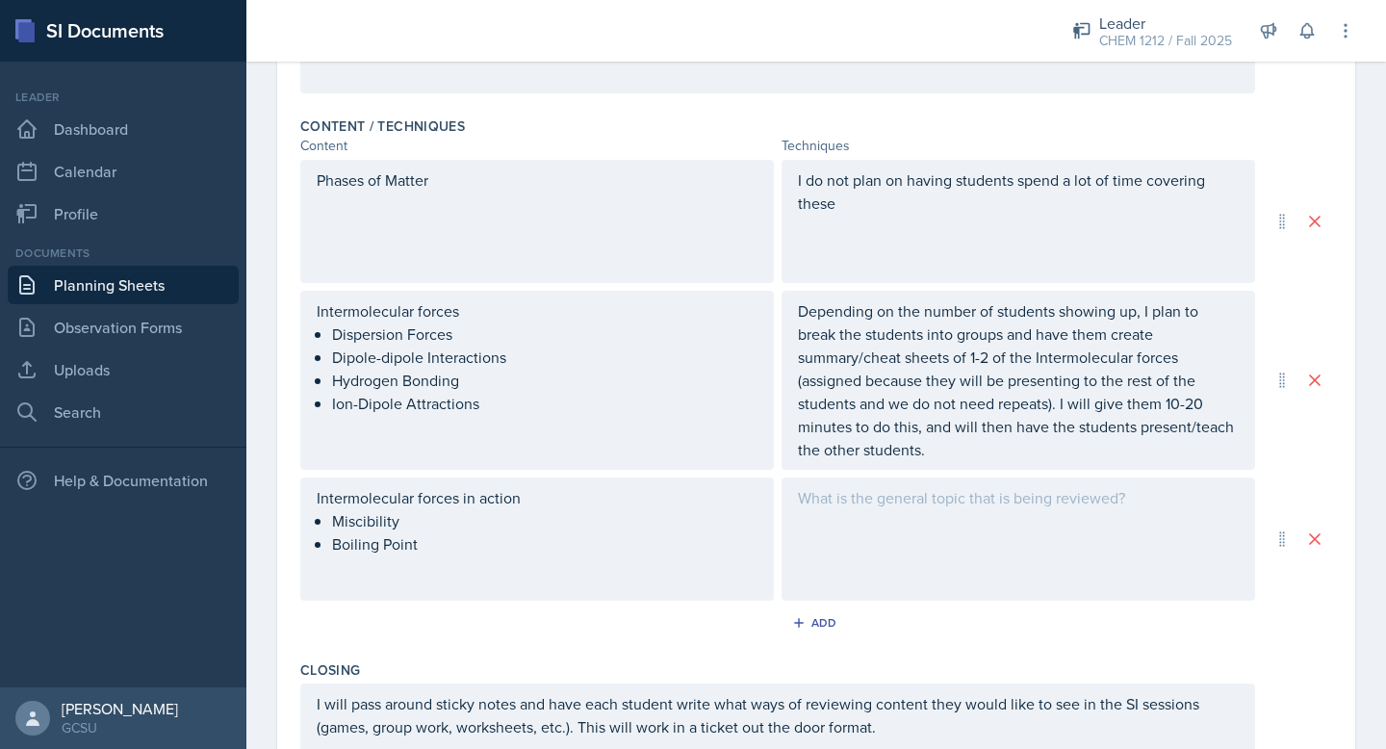
click at [858, 206] on p "I do not plan on having students spend a lot of time covering these" at bounding box center [1018, 191] width 441 height 46
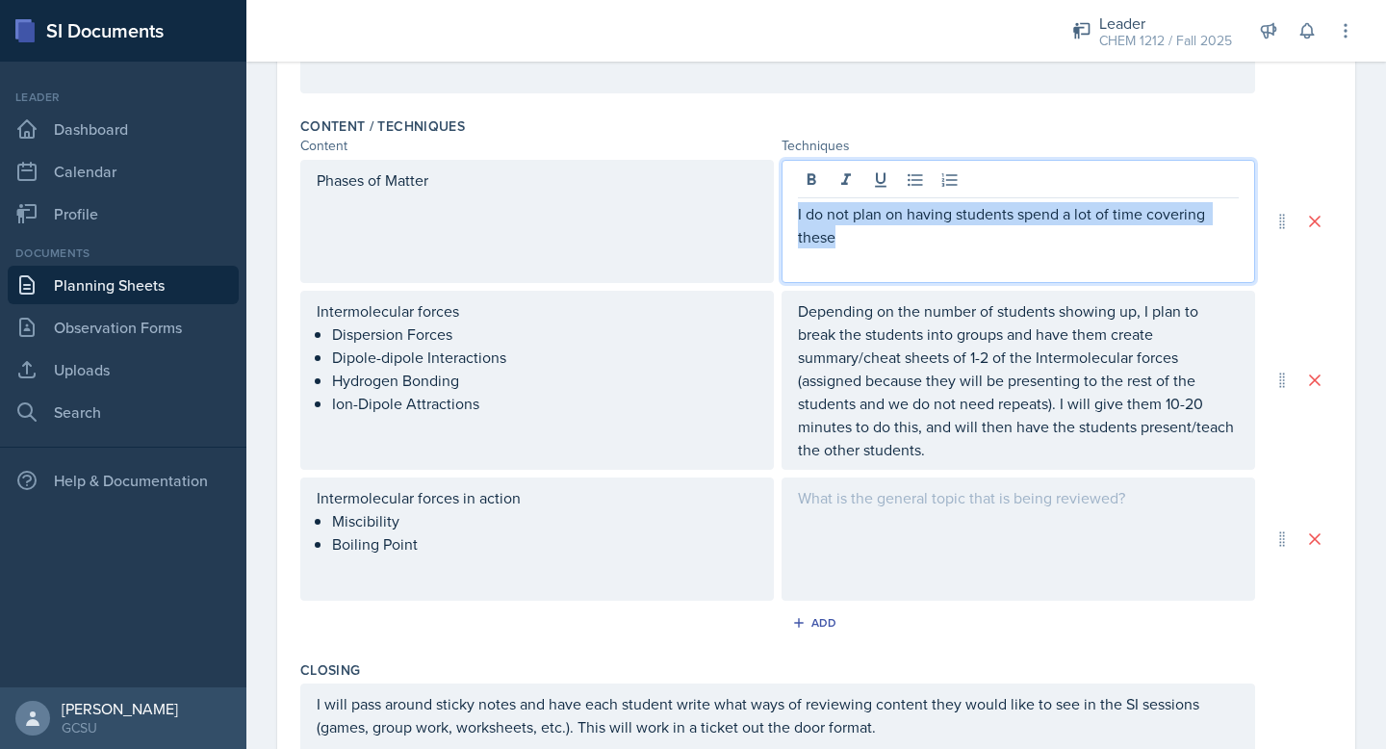
drag, startPoint x: 852, startPoint y: 238, endPoint x: 769, endPoint y: 208, distance: 88.0
click at [769, 208] on div "Phases of Matter I do not plan on having students spend a lot of time covering …" at bounding box center [777, 221] width 955 height 123
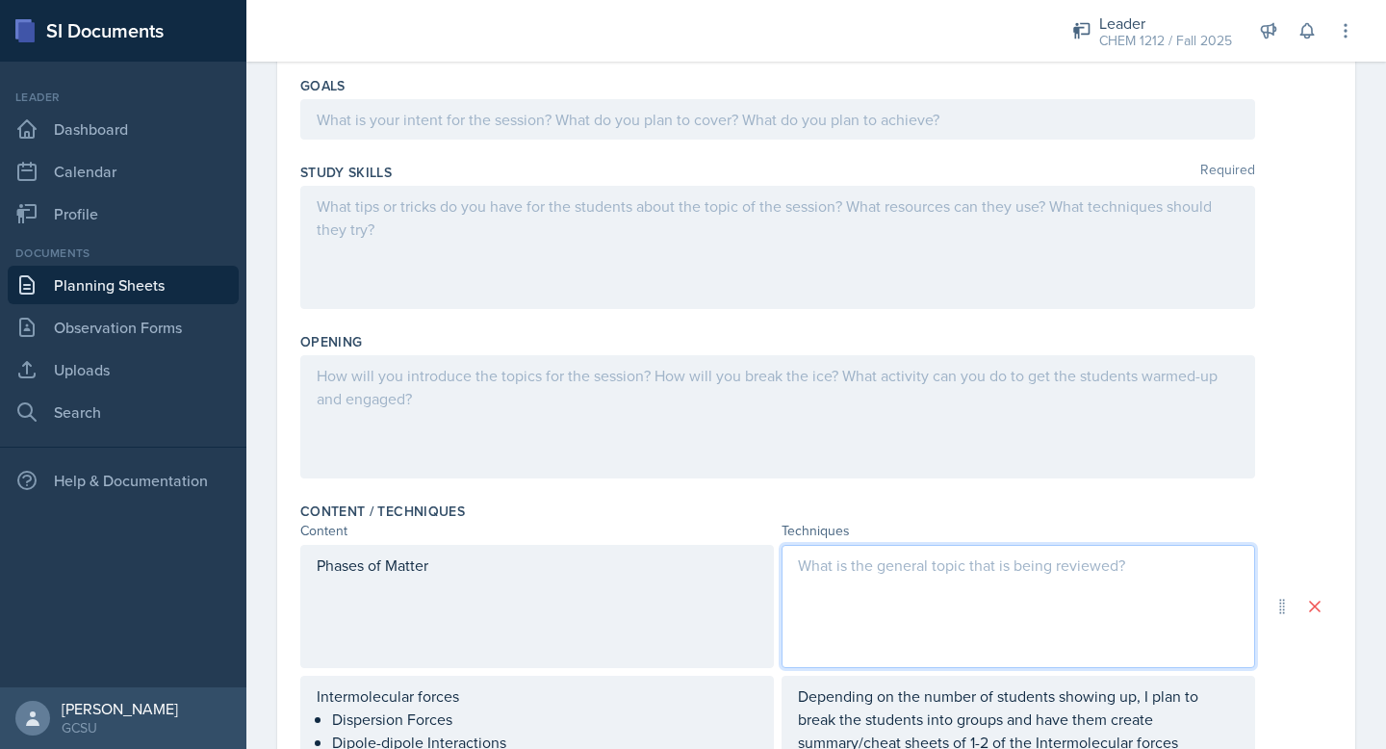
scroll to position [66, 0]
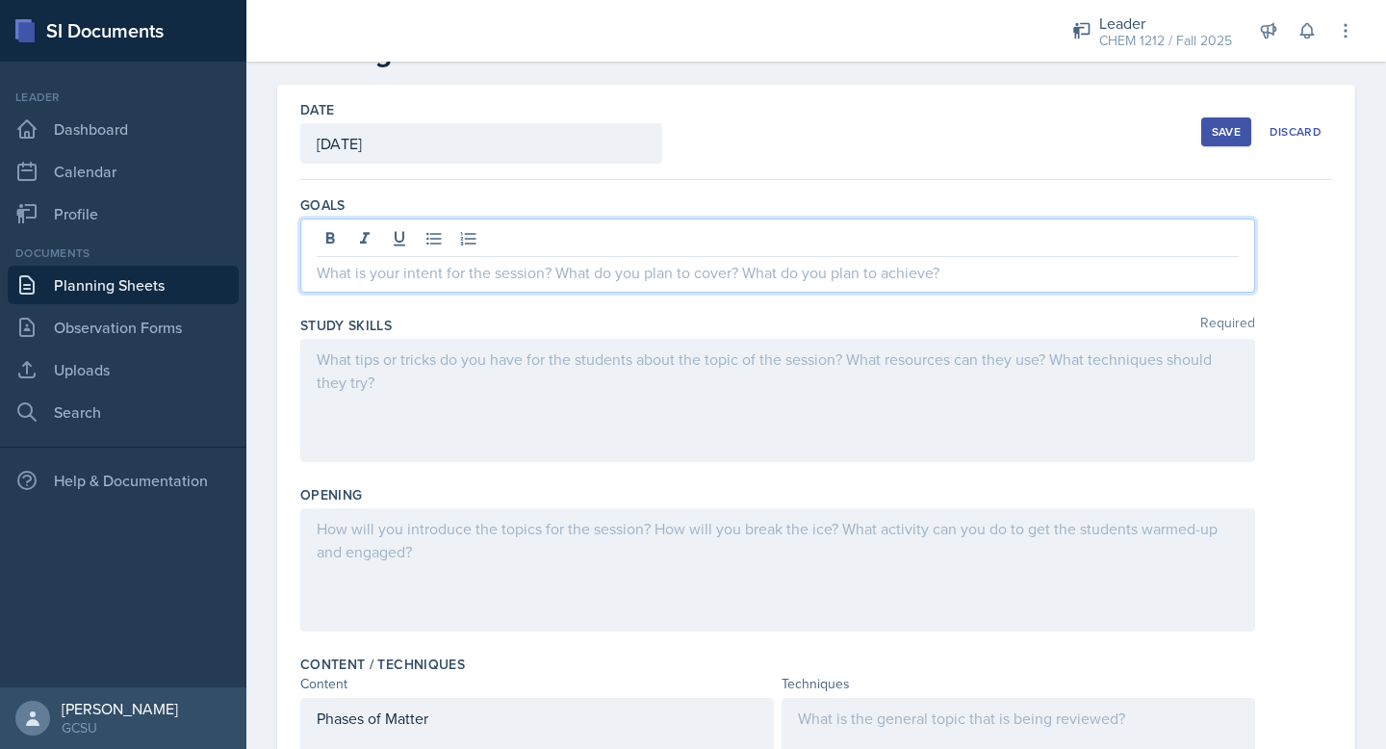
click at [663, 261] on p at bounding box center [778, 272] width 922 height 23
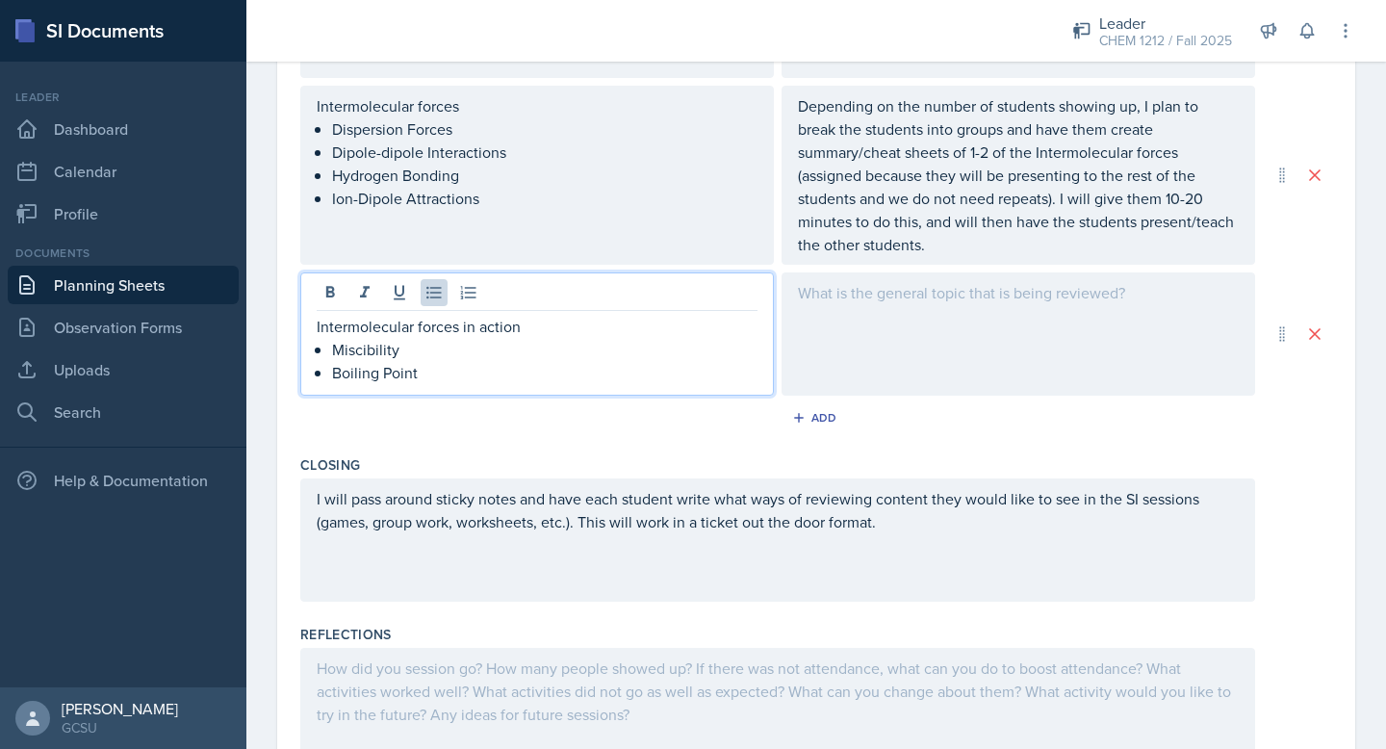
click at [512, 361] on p "Boiling Point" at bounding box center [545, 372] width 426 height 23
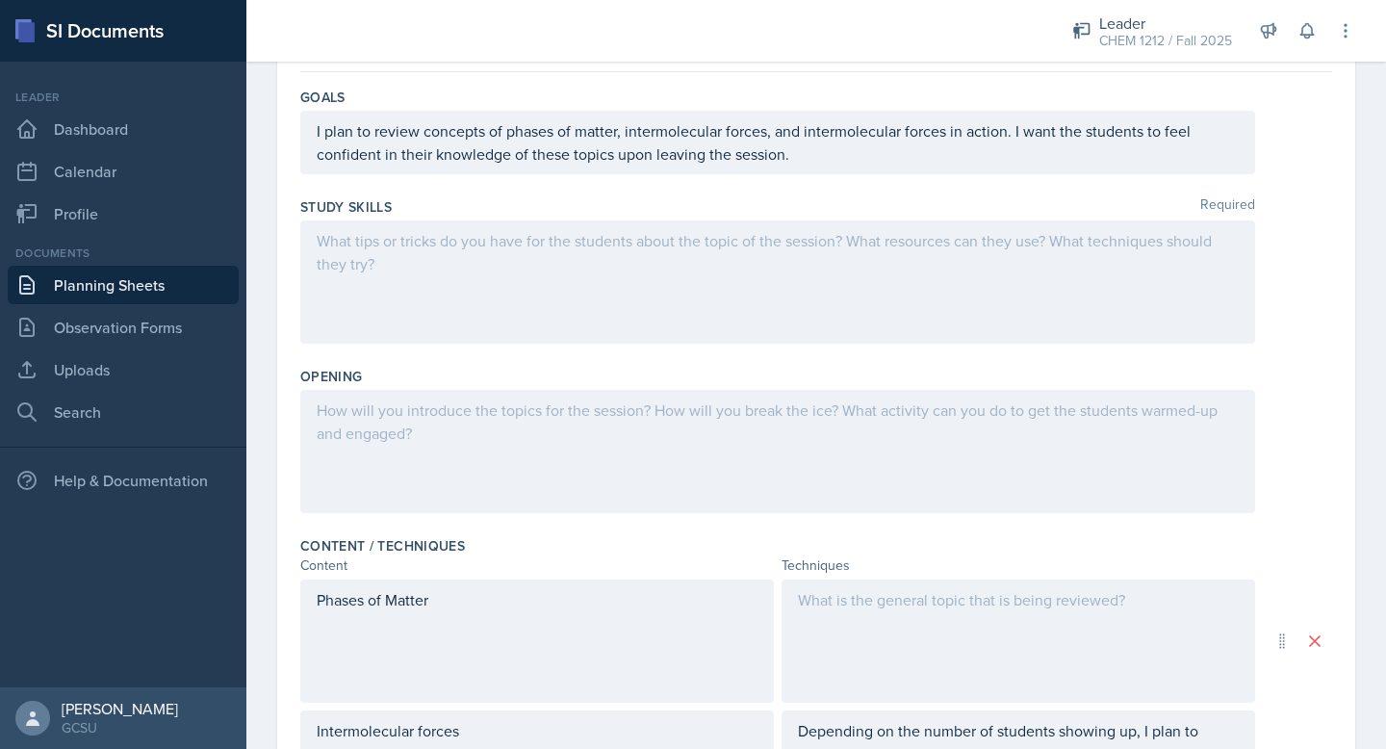
scroll to position [57, 0]
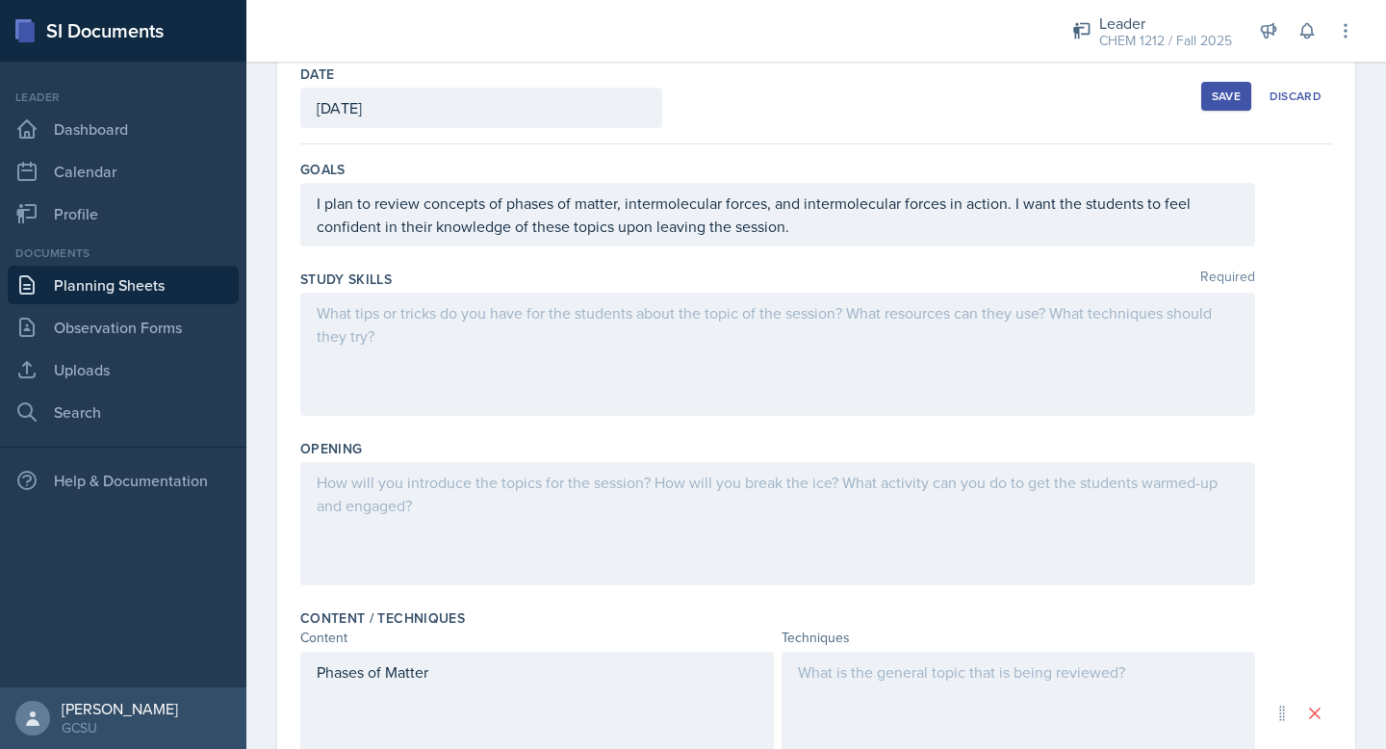
click at [557, 380] on div at bounding box center [777, 354] width 955 height 123
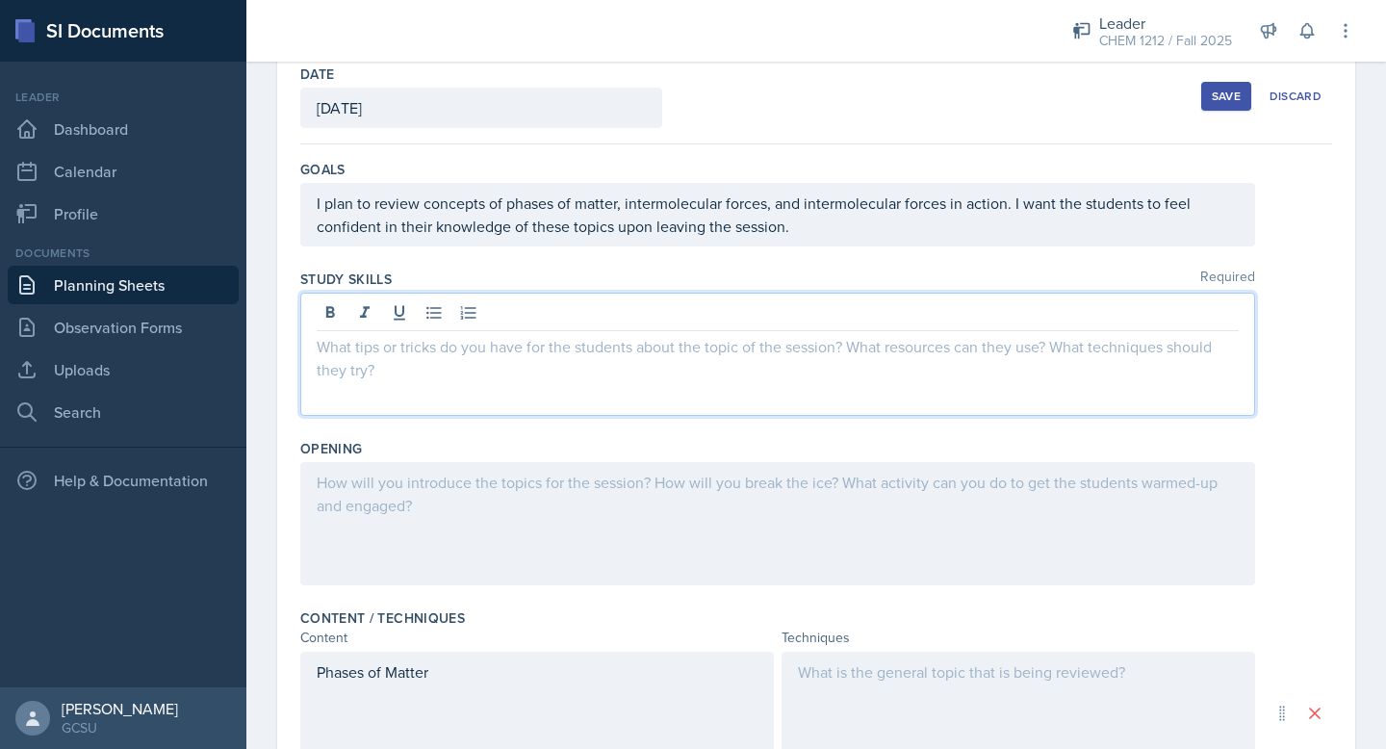
scroll to position [136, 0]
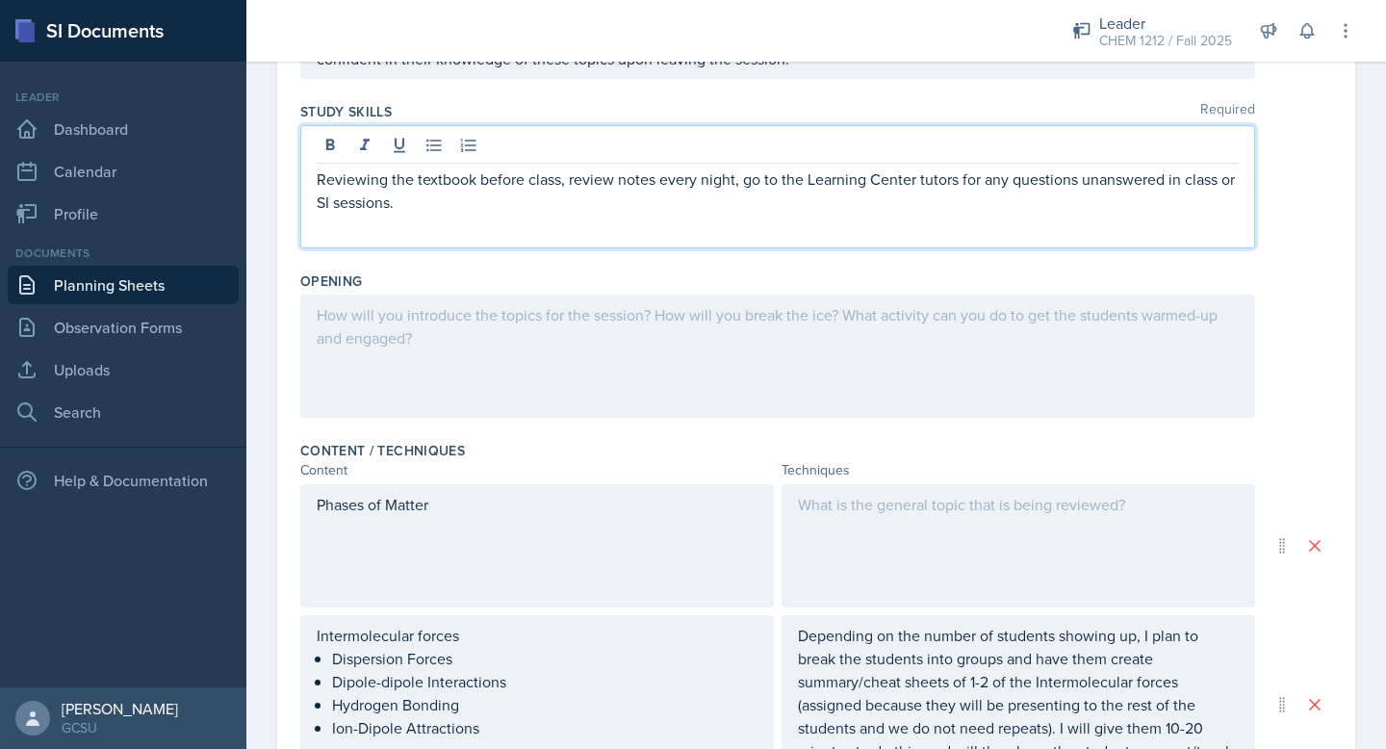
click at [458, 375] on div at bounding box center [777, 356] width 955 height 123
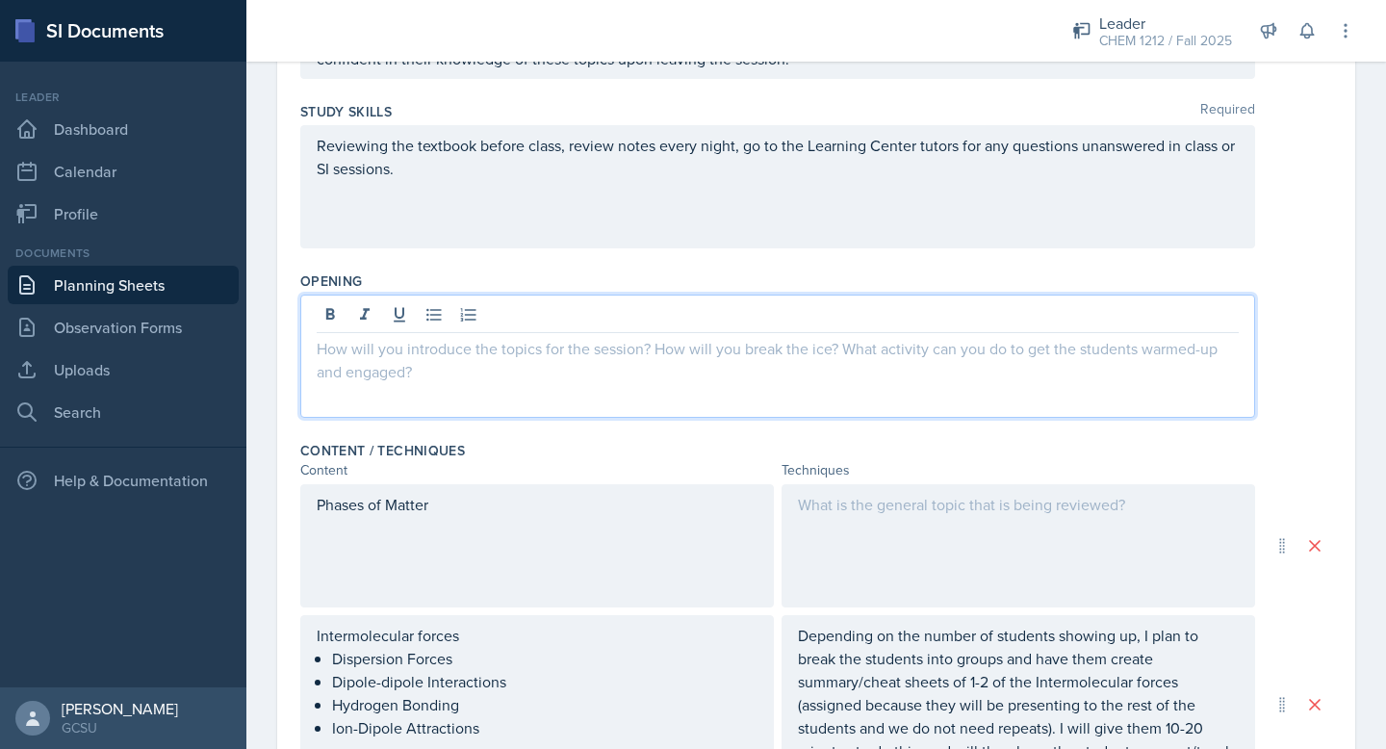
scroll to position [303, 0]
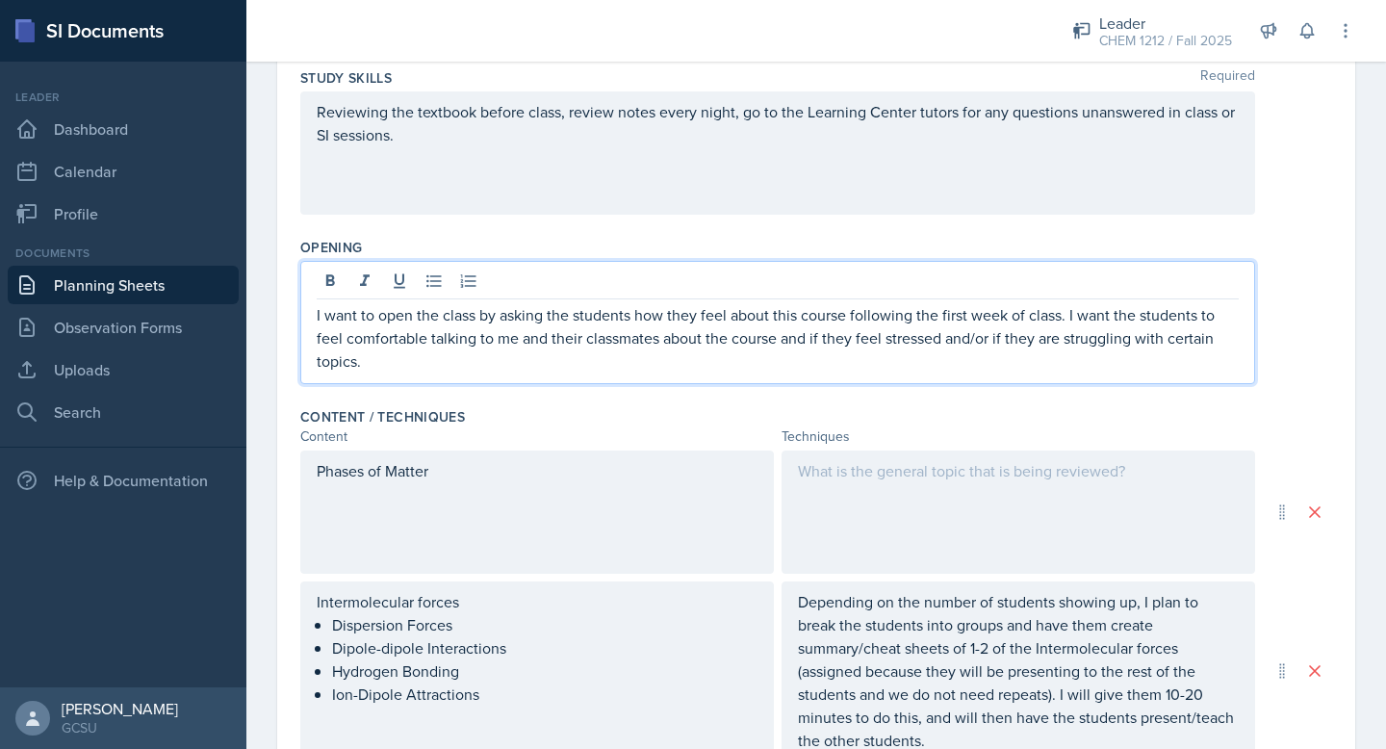
click at [1120, 314] on p "I want to open the class by asking the students how they feel about this course…" at bounding box center [778, 337] width 922 height 69
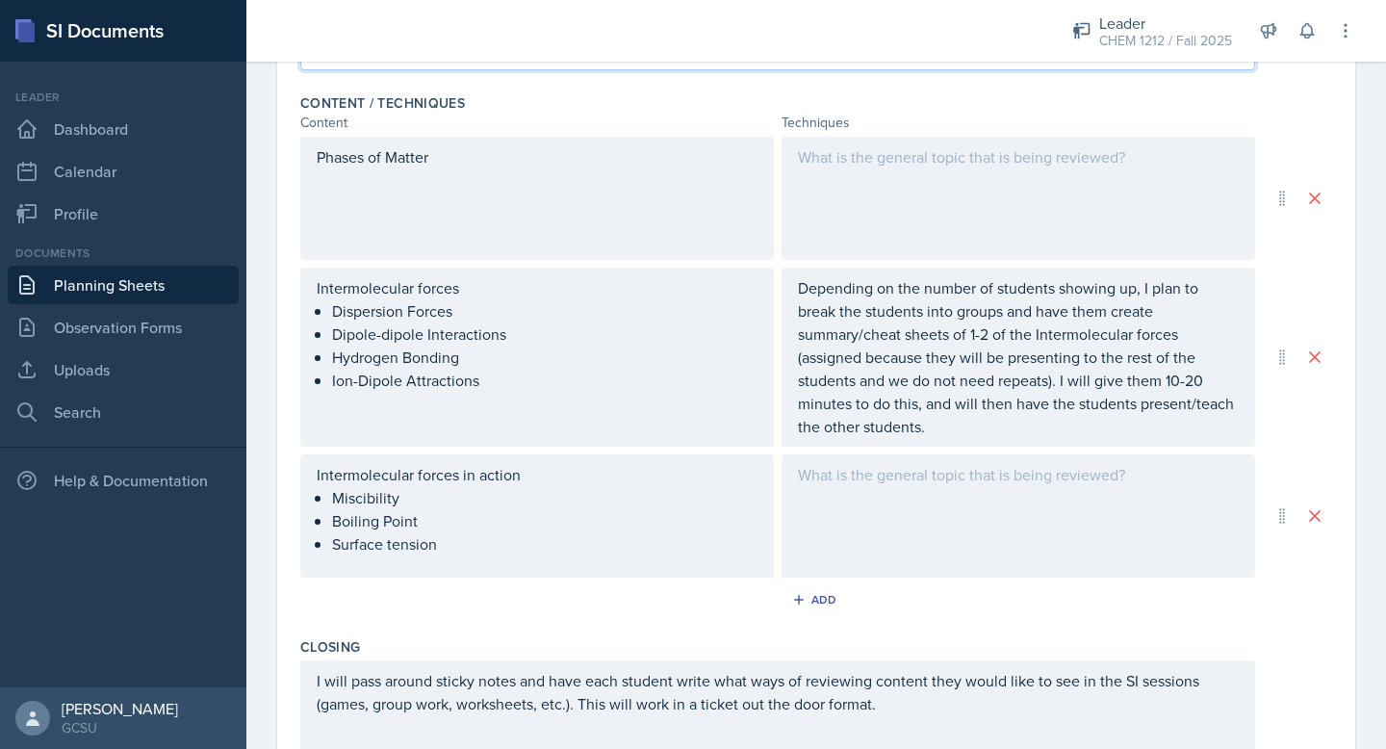
scroll to position [336, 0]
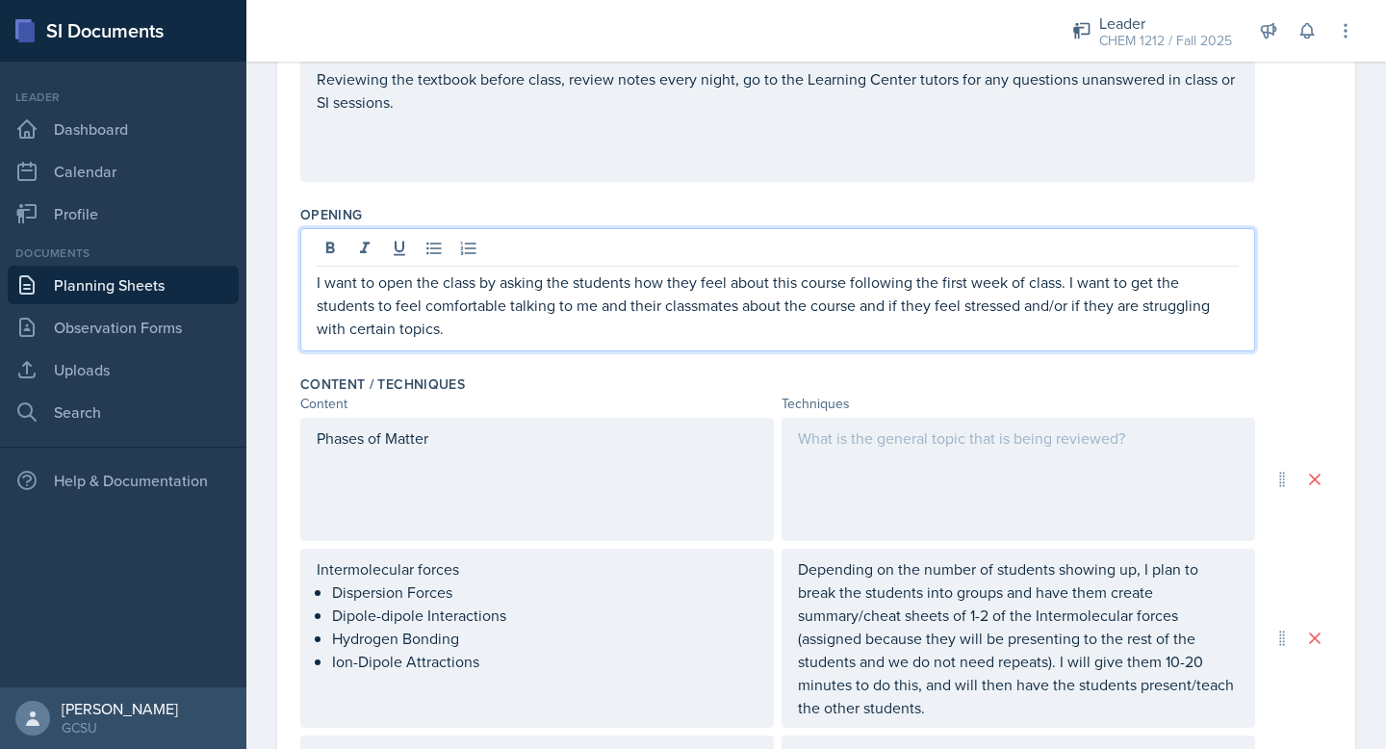
click at [576, 322] on p "I want to open the class by asking the students how they feel about this course…" at bounding box center [778, 305] width 922 height 69
click at [1075, 287] on p "I want to open the class by asking the students how they feel about this course…" at bounding box center [778, 305] width 922 height 69
click at [1071, 287] on p "I want to open the class by asking the students how they feel about this course…" at bounding box center [778, 305] width 922 height 69
click at [1070, 290] on p "I want to open the class by asking the students how they feel about this course…" at bounding box center [778, 305] width 922 height 69
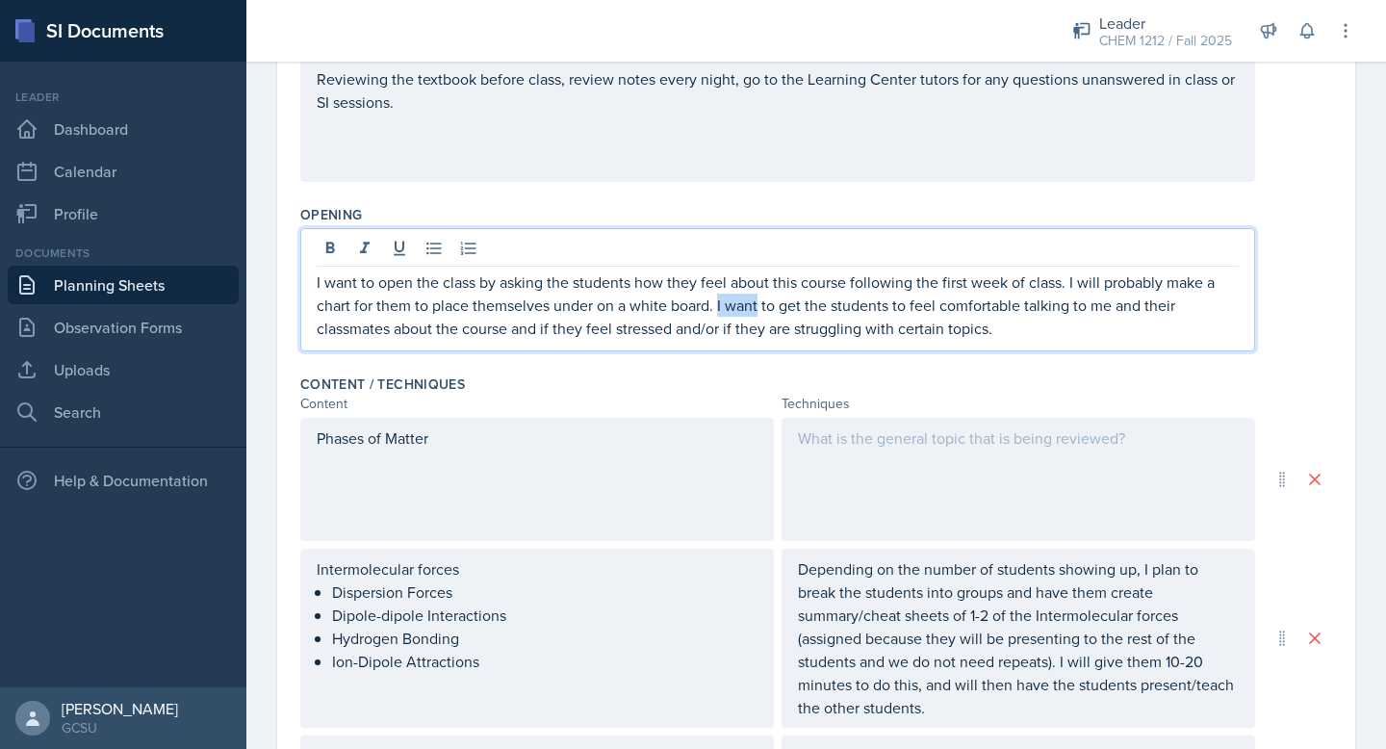
drag, startPoint x: 719, startPoint y: 303, endPoint x: 758, endPoint y: 309, distance: 38.9
click at [758, 309] on p "I want to open the class by asking the students how they feel about this course…" at bounding box center [778, 305] width 922 height 69
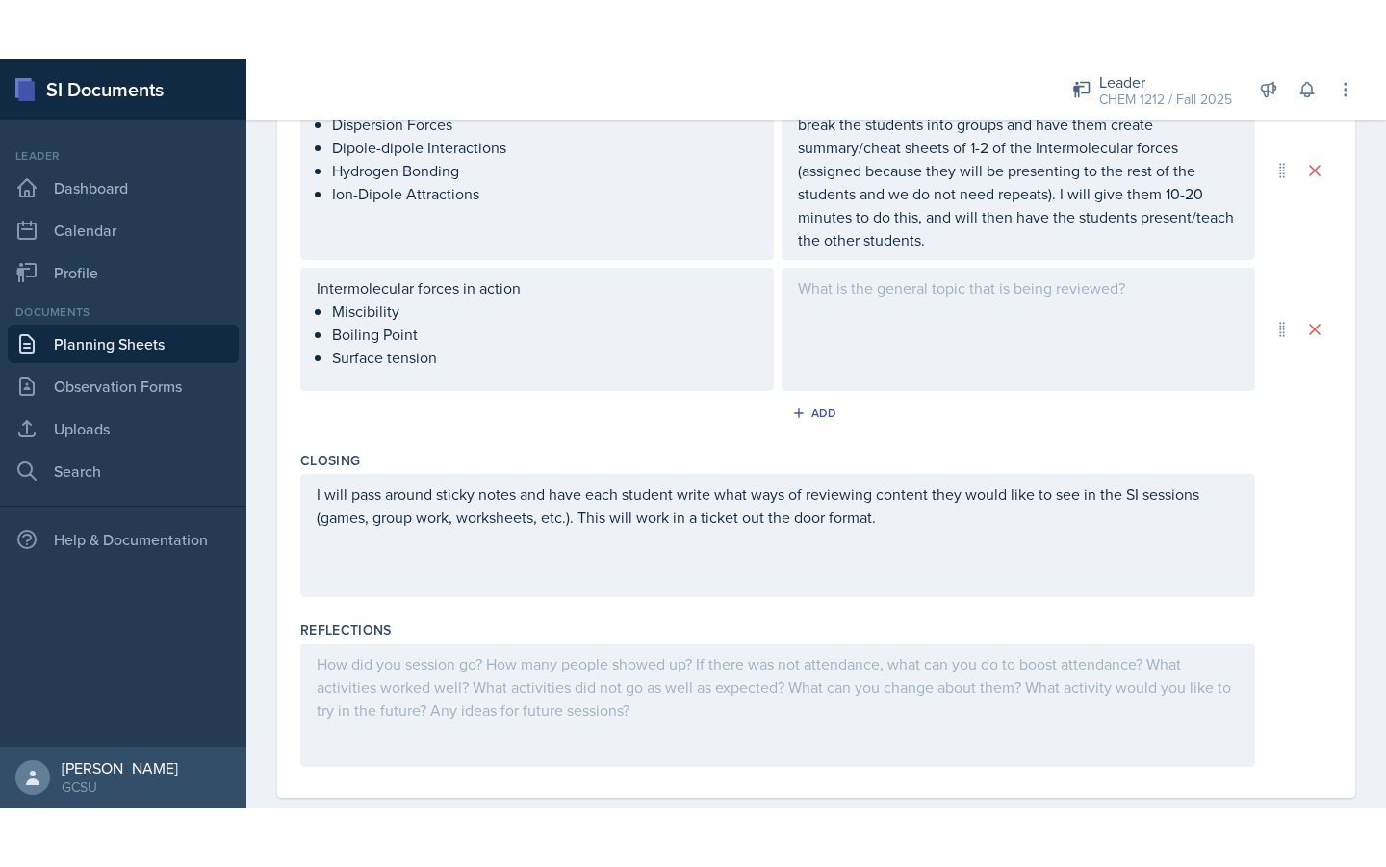
scroll to position [896, 0]
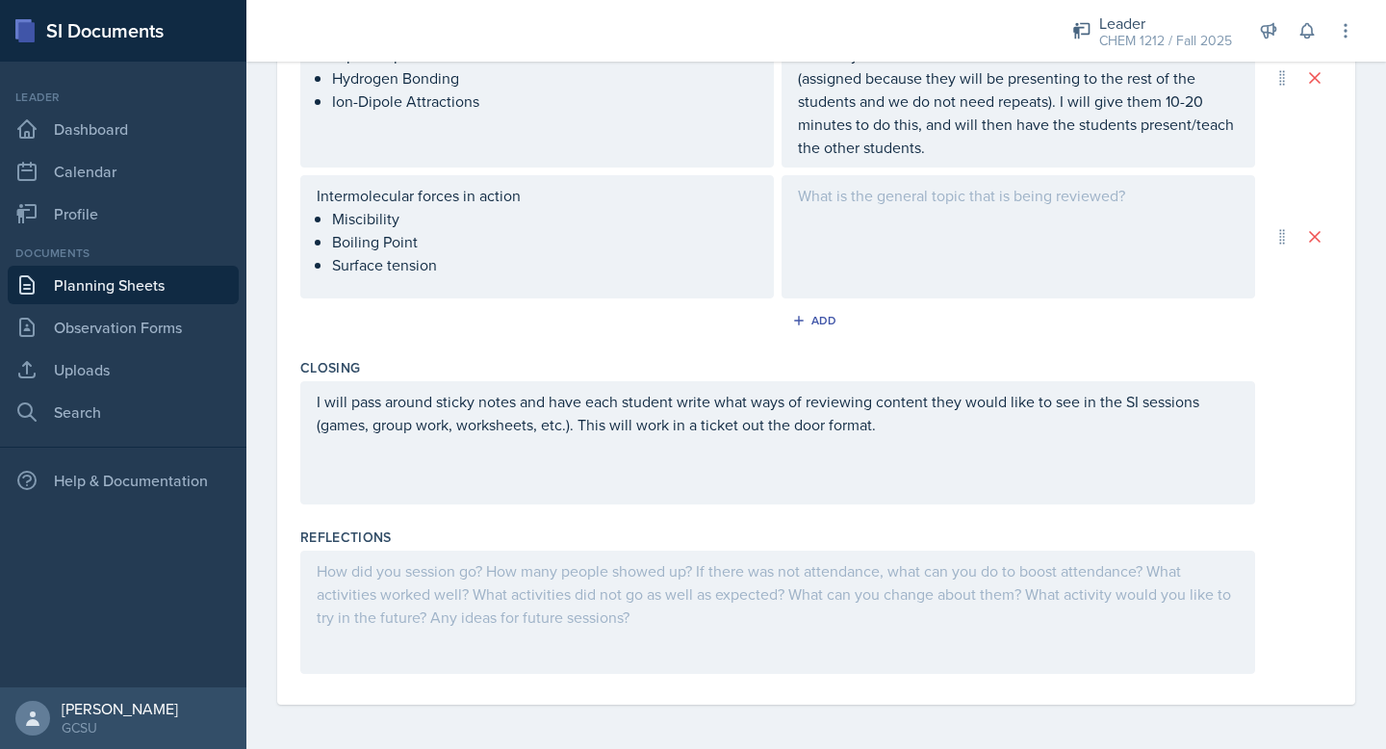
click at [501, 276] on p "Surface tension" at bounding box center [545, 264] width 426 height 23
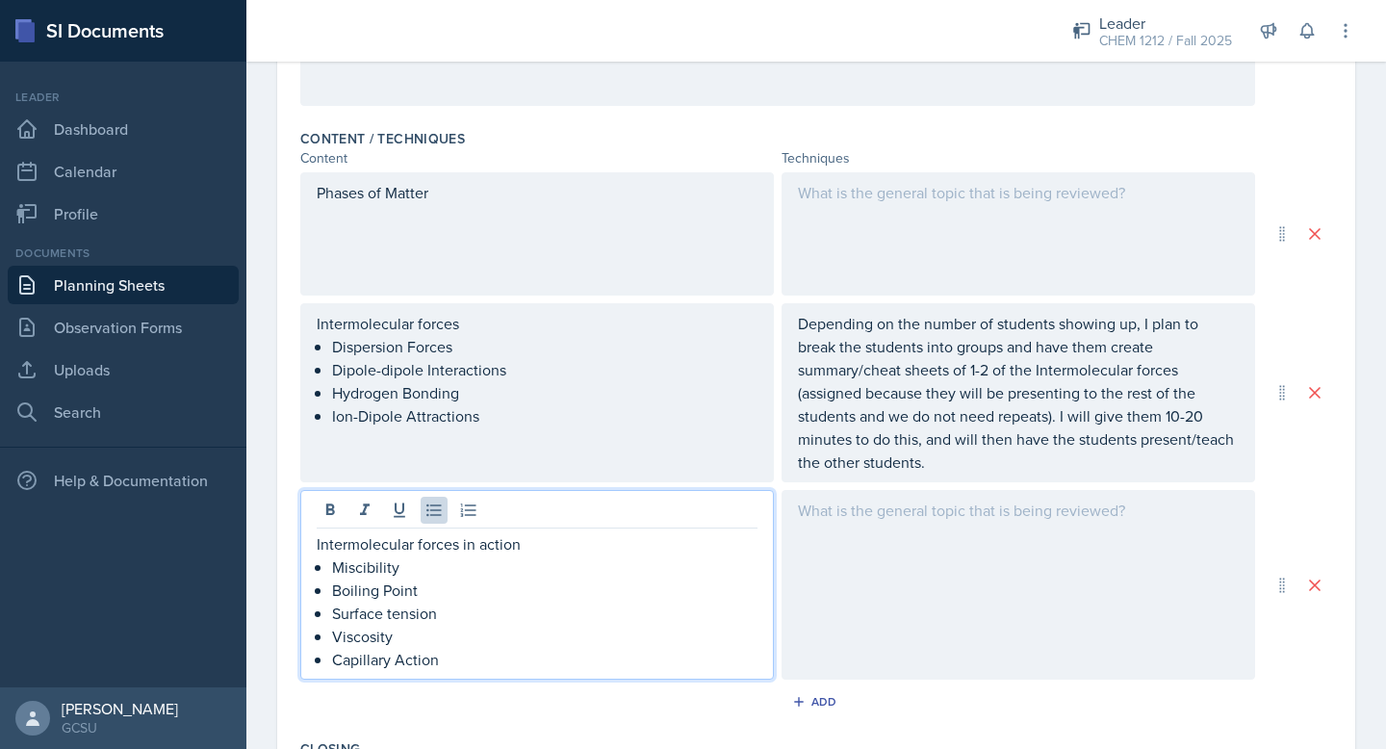
scroll to position [625, 0]
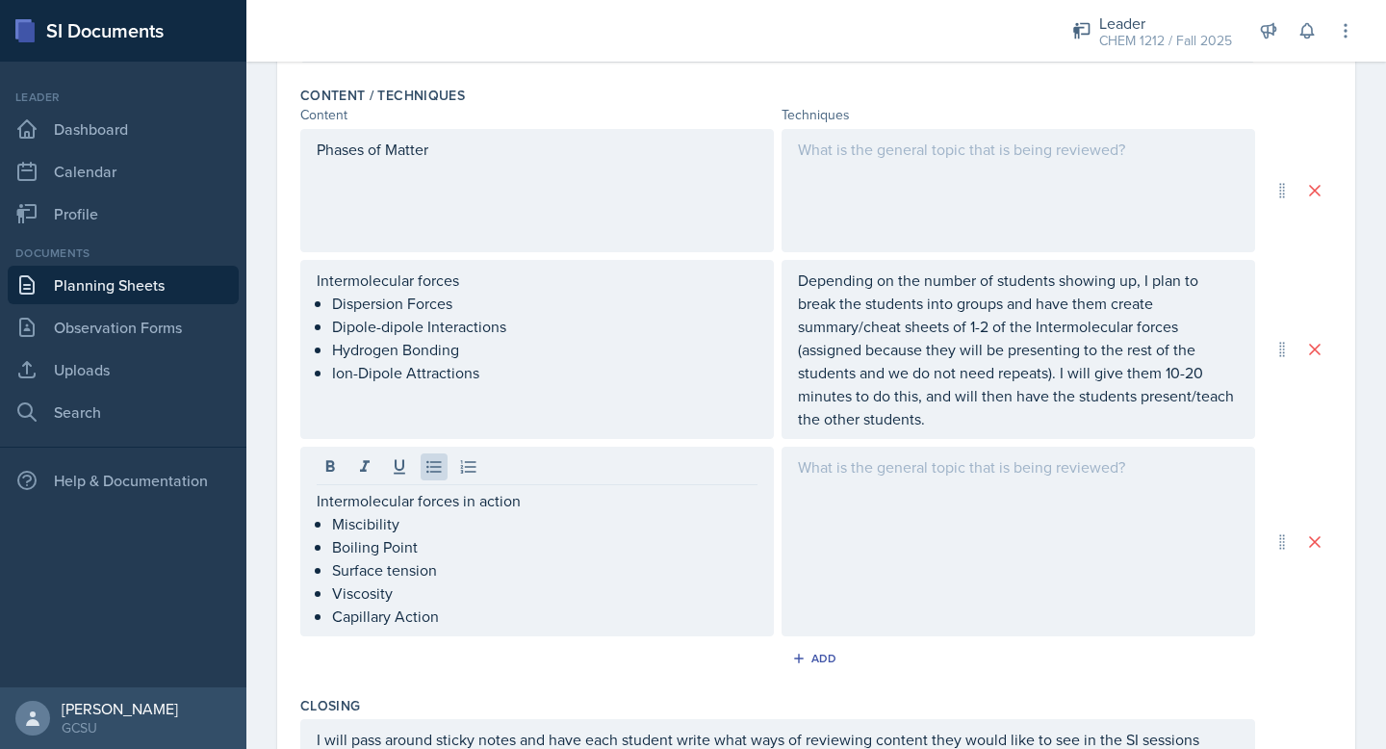
click at [840, 172] on div at bounding box center [1019, 190] width 474 height 123
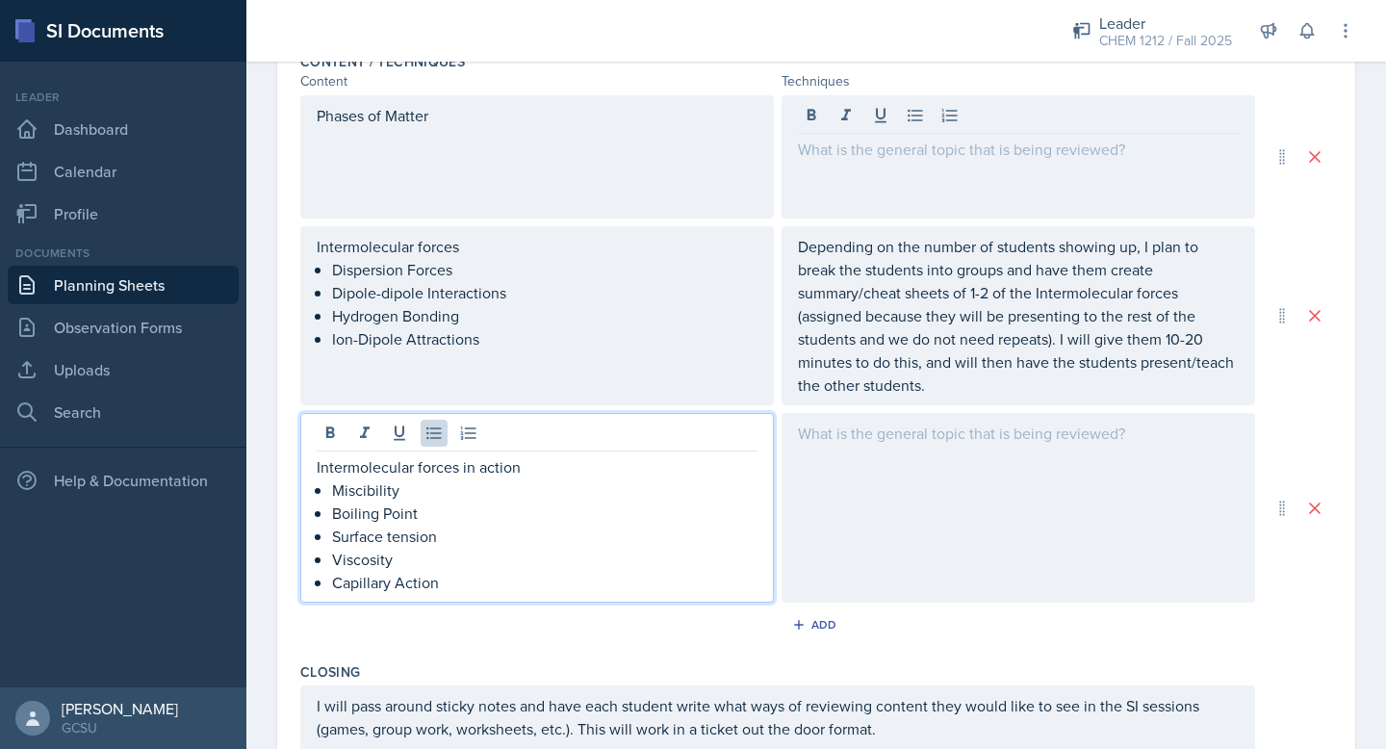
click at [512, 550] on ul "Miscibility Boiling Point Surface tension Viscosity Capillary Action" at bounding box center [545, 537] width 426 height 116
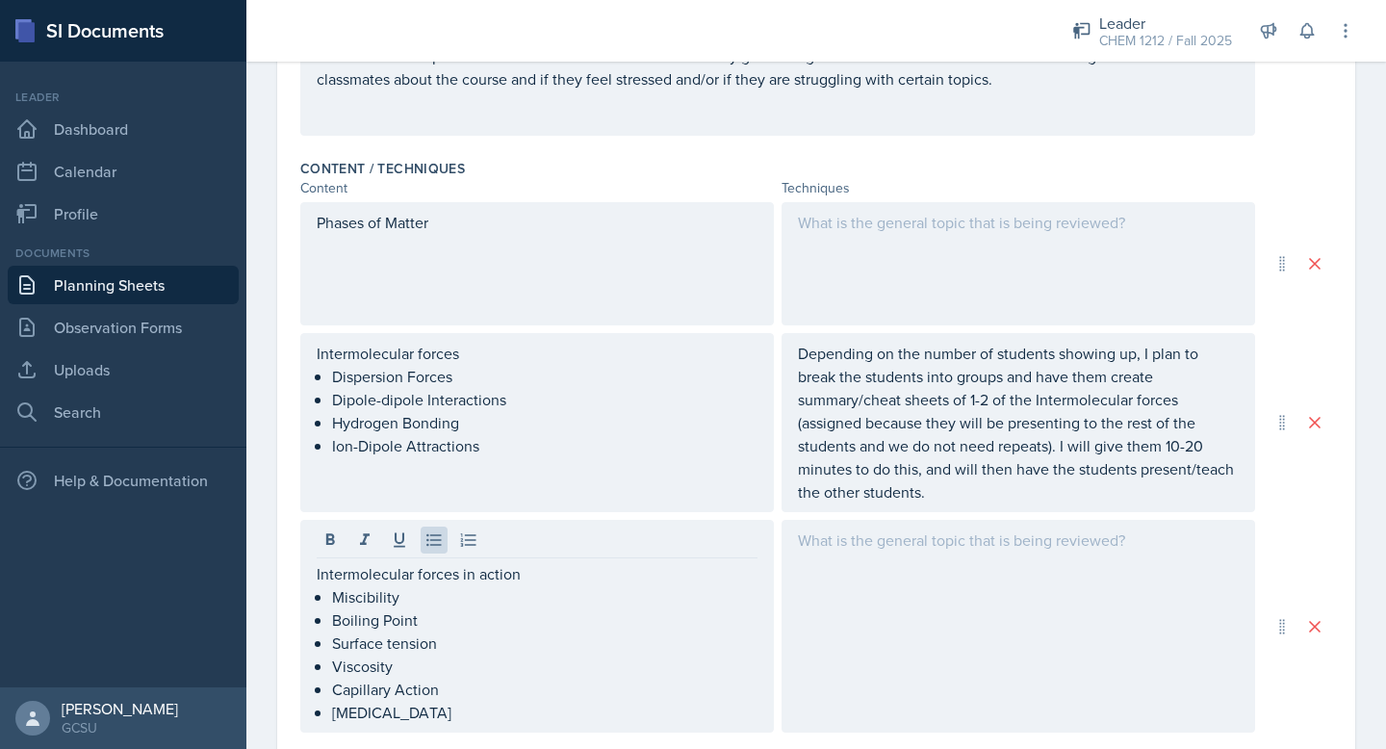
click at [876, 235] on div at bounding box center [1019, 263] width 474 height 123
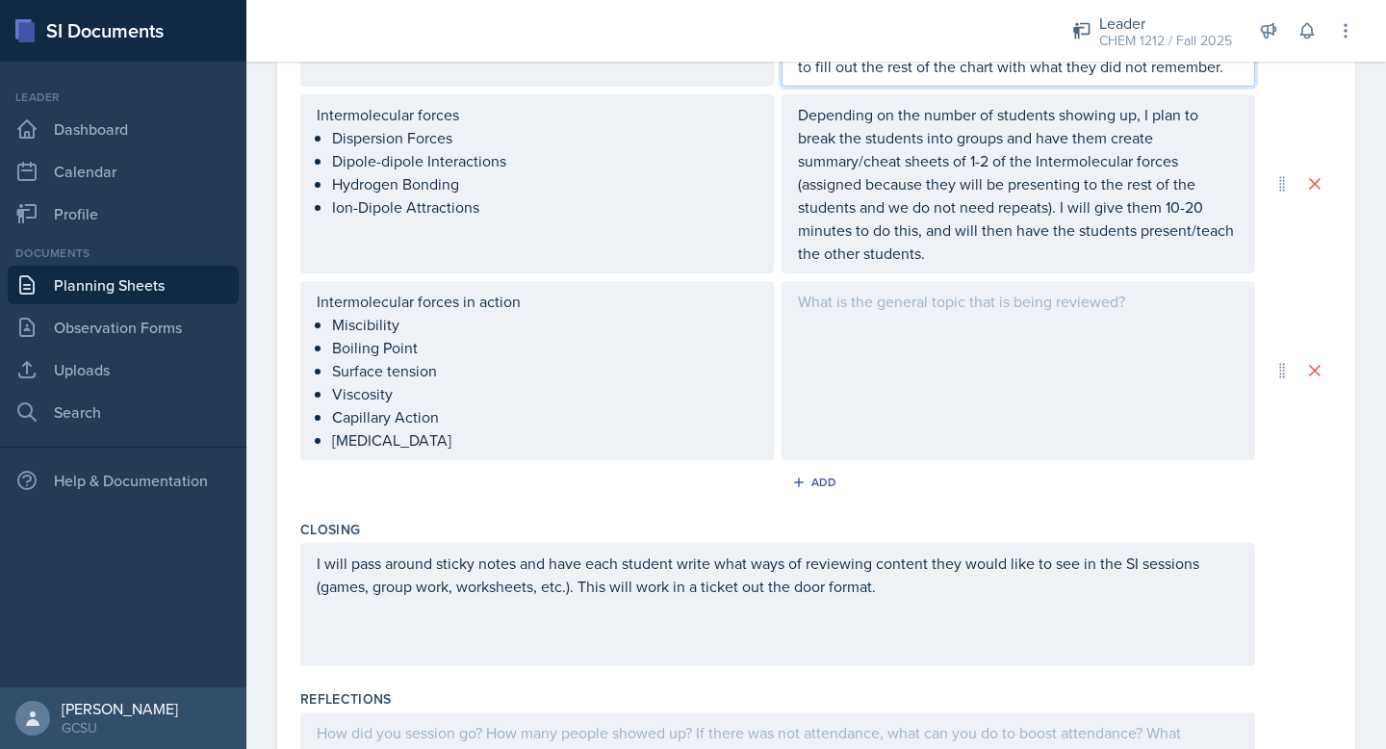
scroll to position [997, 0]
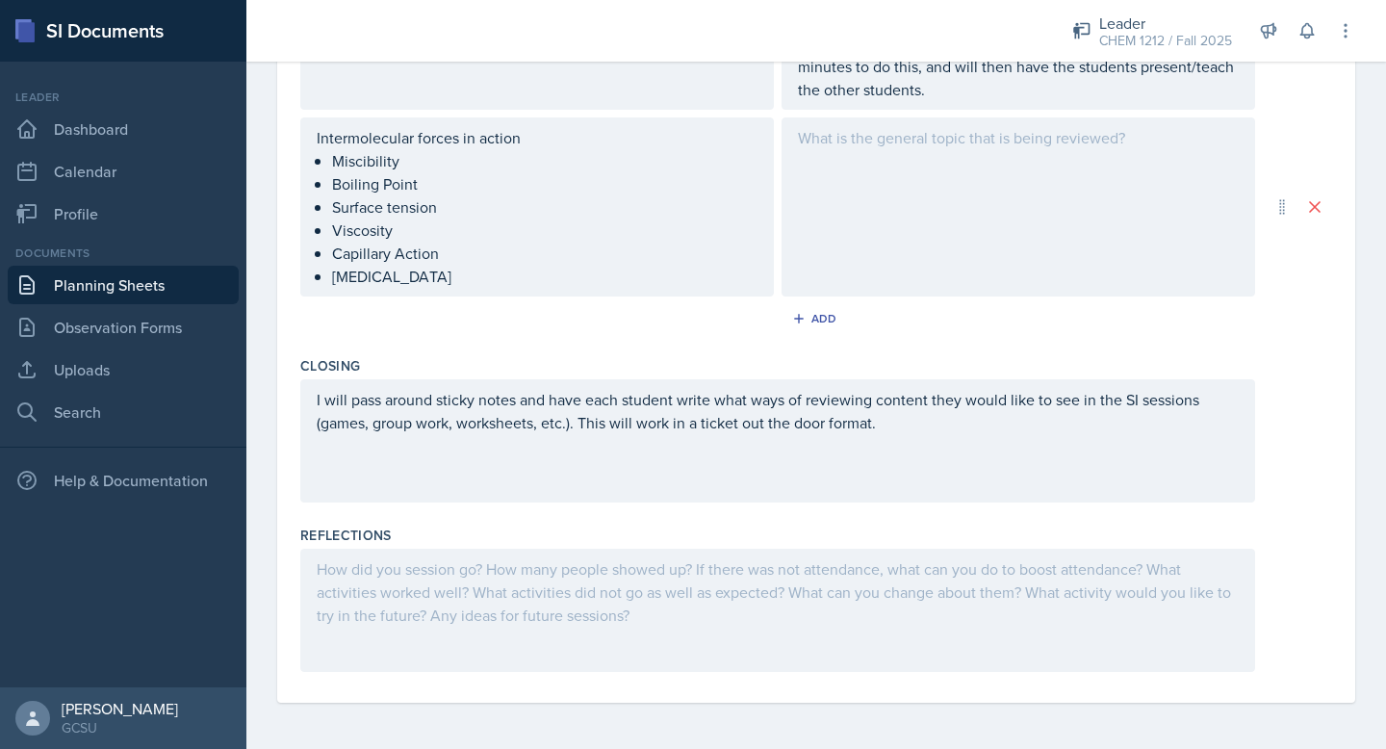
click at [914, 170] on div at bounding box center [1019, 206] width 474 height 179
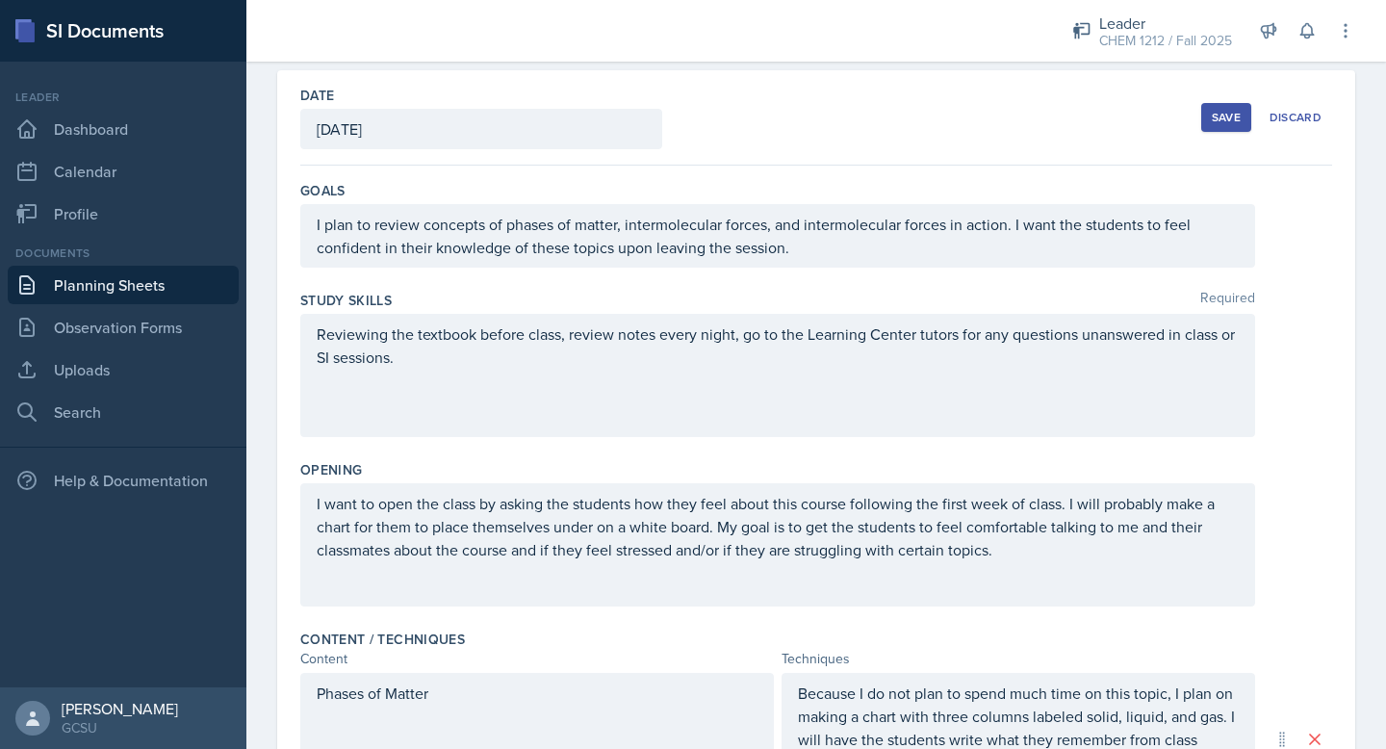
scroll to position [0, 0]
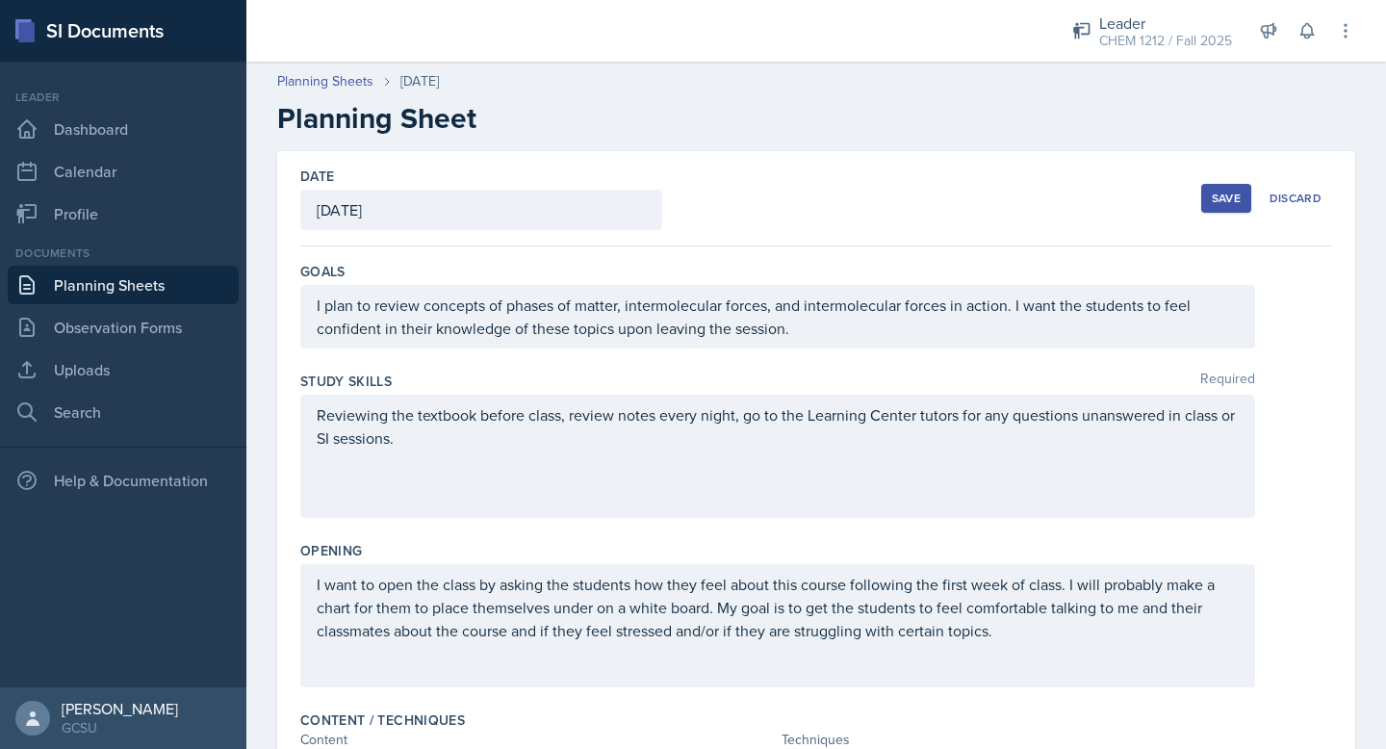
click at [1221, 202] on div "Save" at bounding box center [1226, 198] width 29 height 15
